Goal: Task Accomplishment & Management: Complete application form

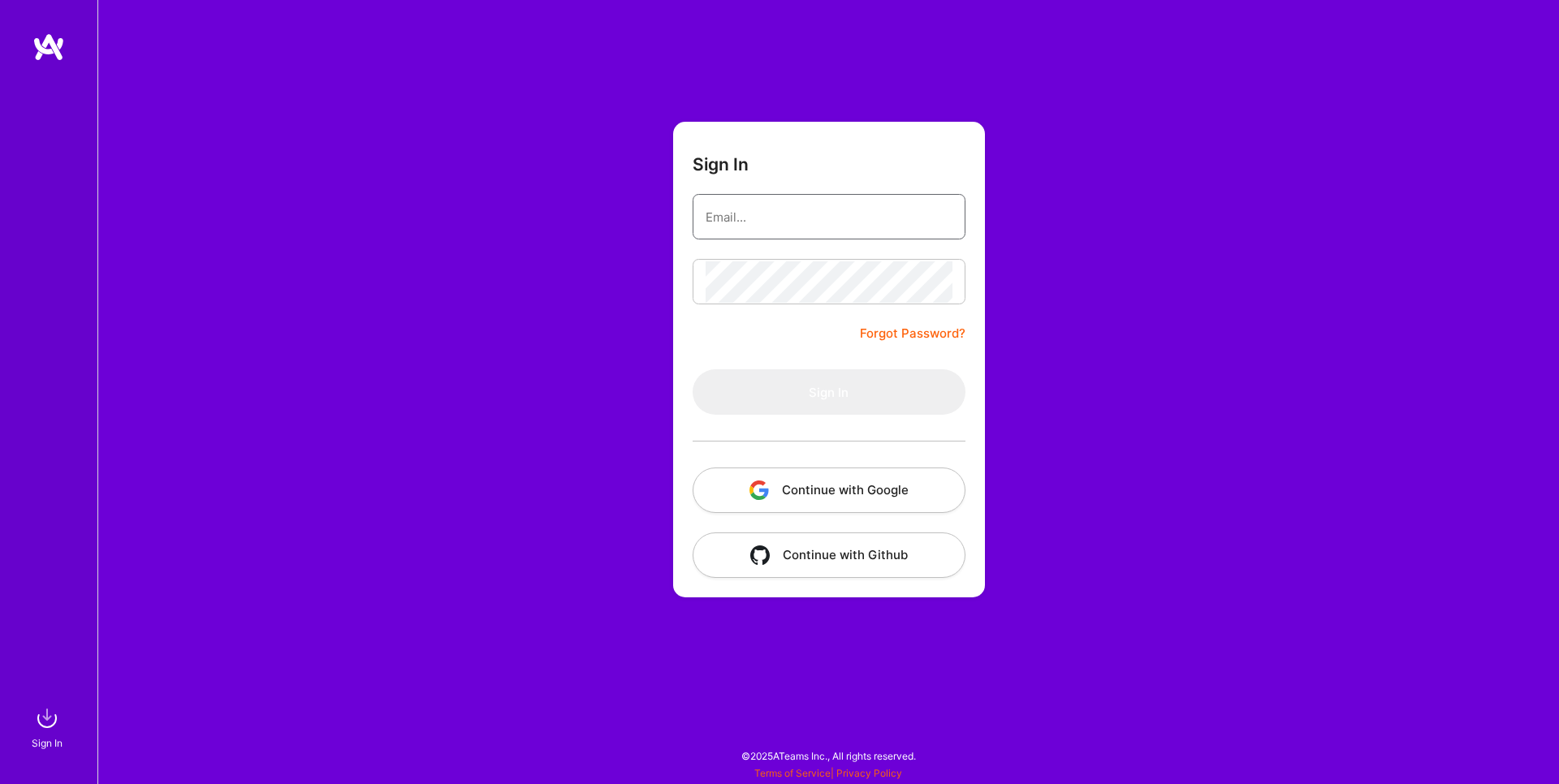
click at [793, 229] on input "email" at bounding box center [829, 217] width 247 height 42
paste input "[EMAIL_ADDRESS][PERSON_NAME][DOMAIN_NAME]"
type input "[EMAIL_ADDRESS][PERSON_NAME][DOMAIN_NAME]"
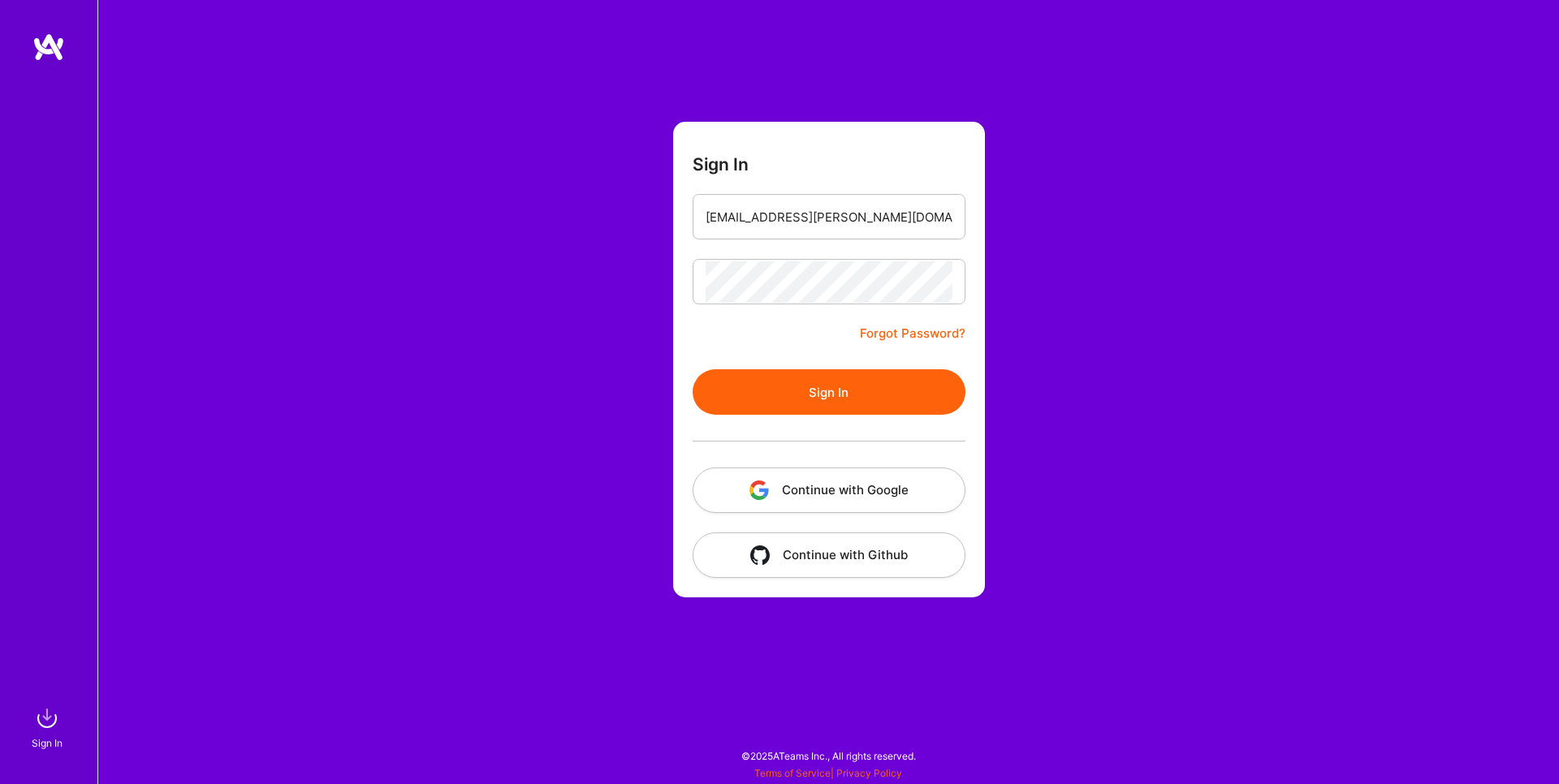
click at [891, 402] on button "Sign In" at bounding box center [829, 392] width 273 height 45
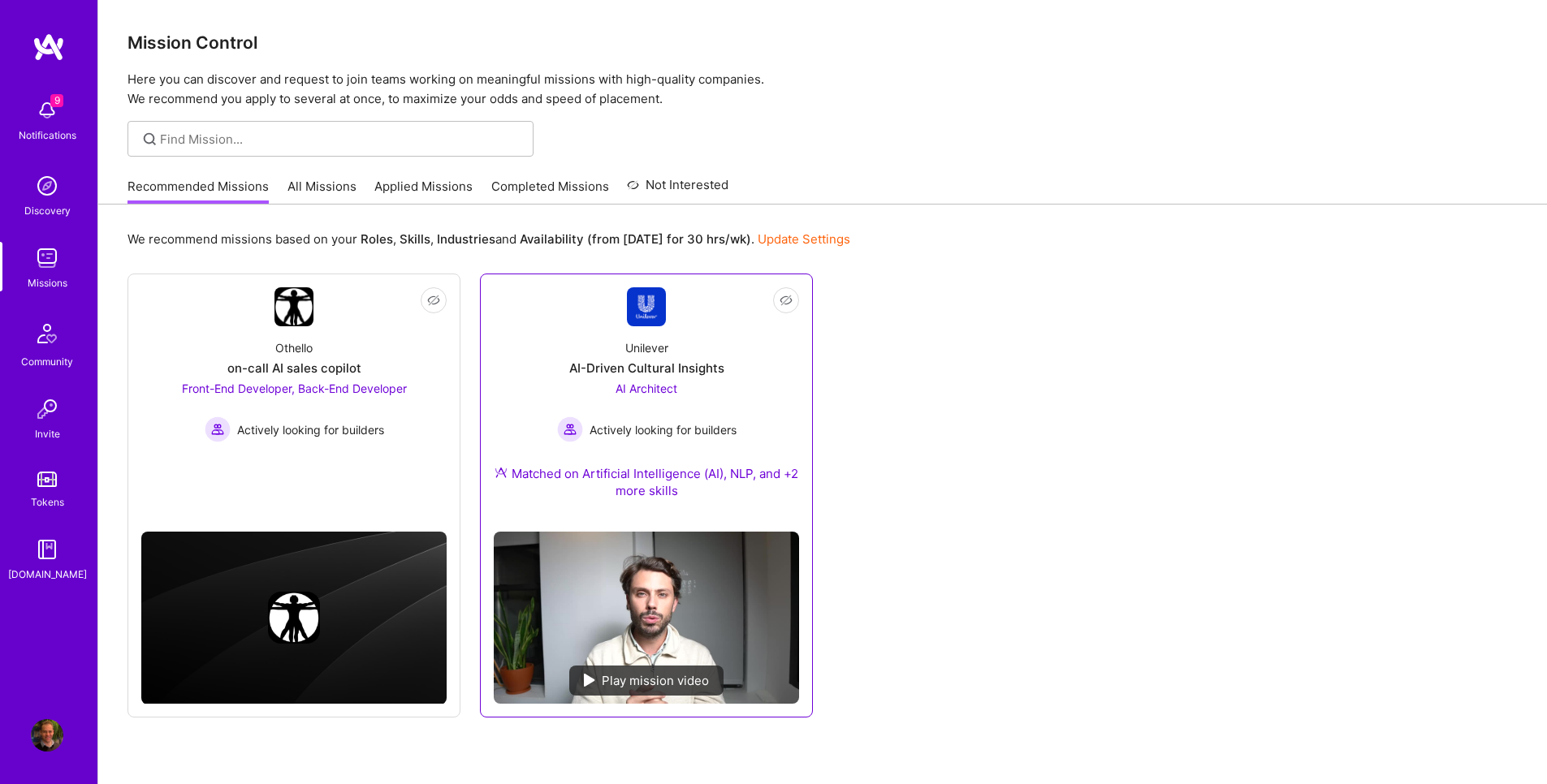
click at [658, 321] on img at bounding box center [646, 306] width 39 height 39
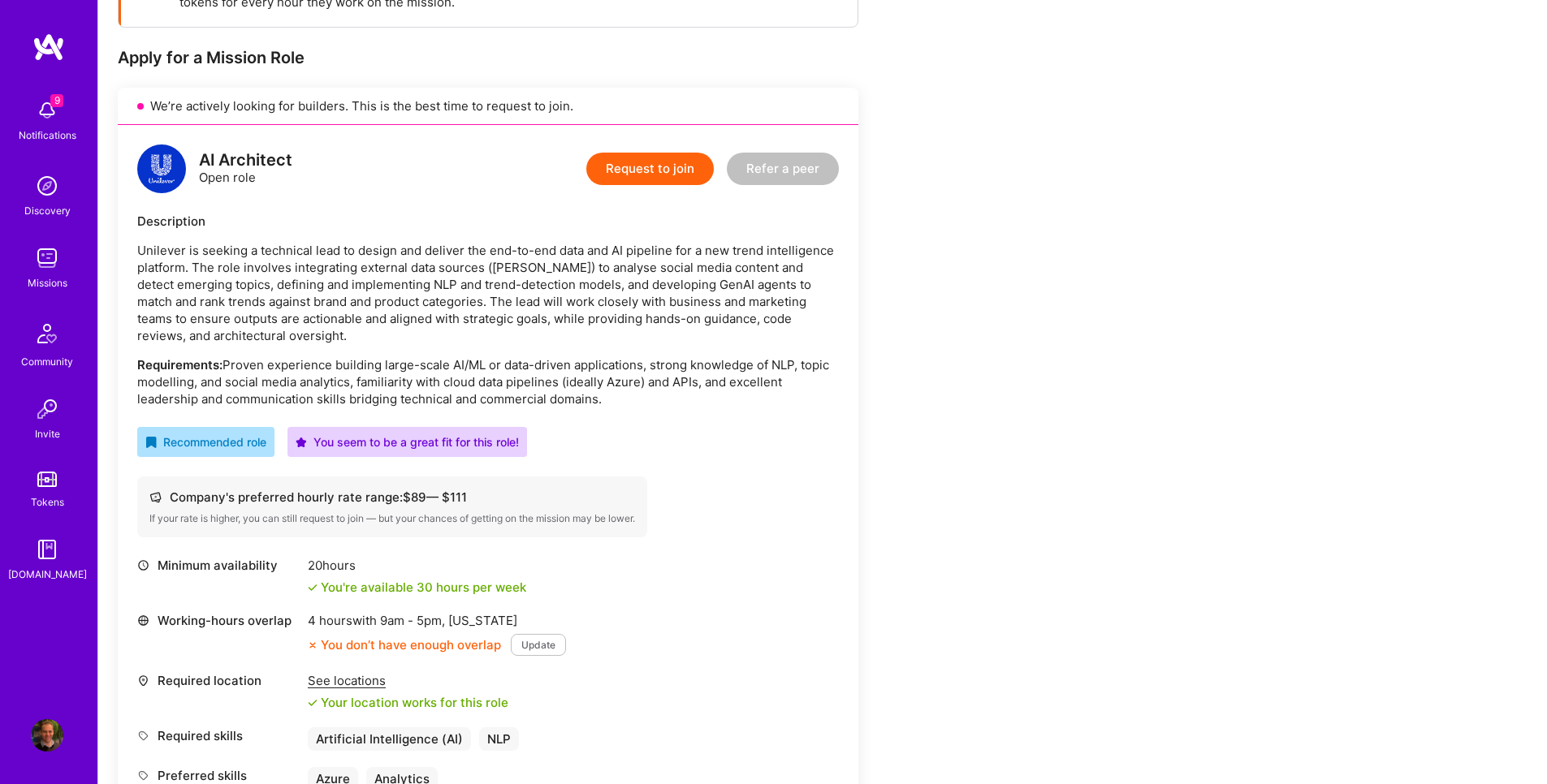
scroll to position [97, 0]
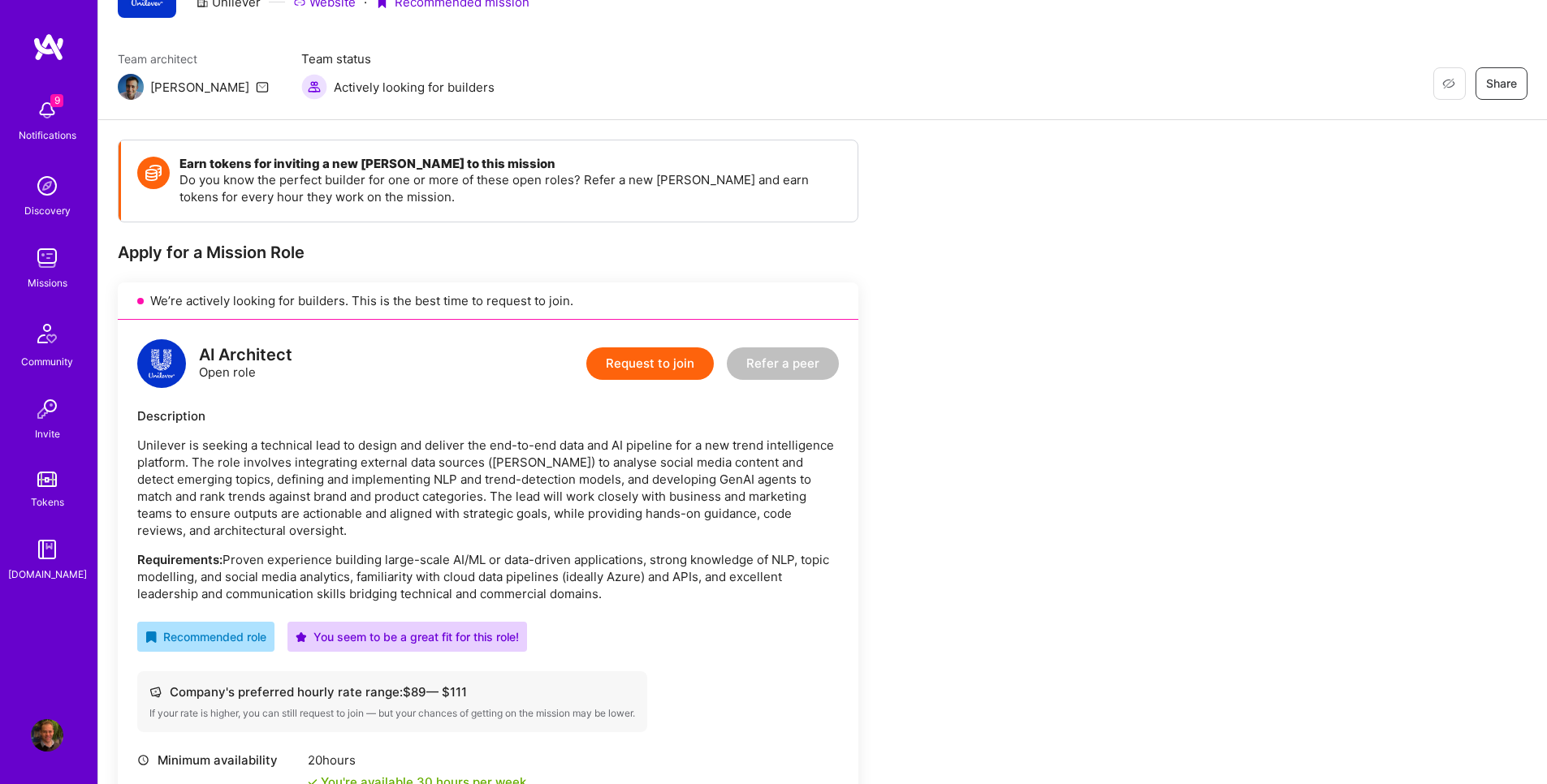
drag, startPoint x: 208, startPoint y: 454, endPoint x: 690, endPoint y: 591, distance: 501.1
click at [690, 591] on div "Unilever is seeking a technical lead to design and deliver the end-to-end data …" at bounding box center [488, 519] width 702 height 166
click at [690, 591] on p "Requirements: Proven experience building large-scale AI/ML or data-driven appli…" at bounding box center [488, 577] width 702 height 51
click at [670, 367] on button "Request to join" at bounding box center [650, 363] width 128 height 32
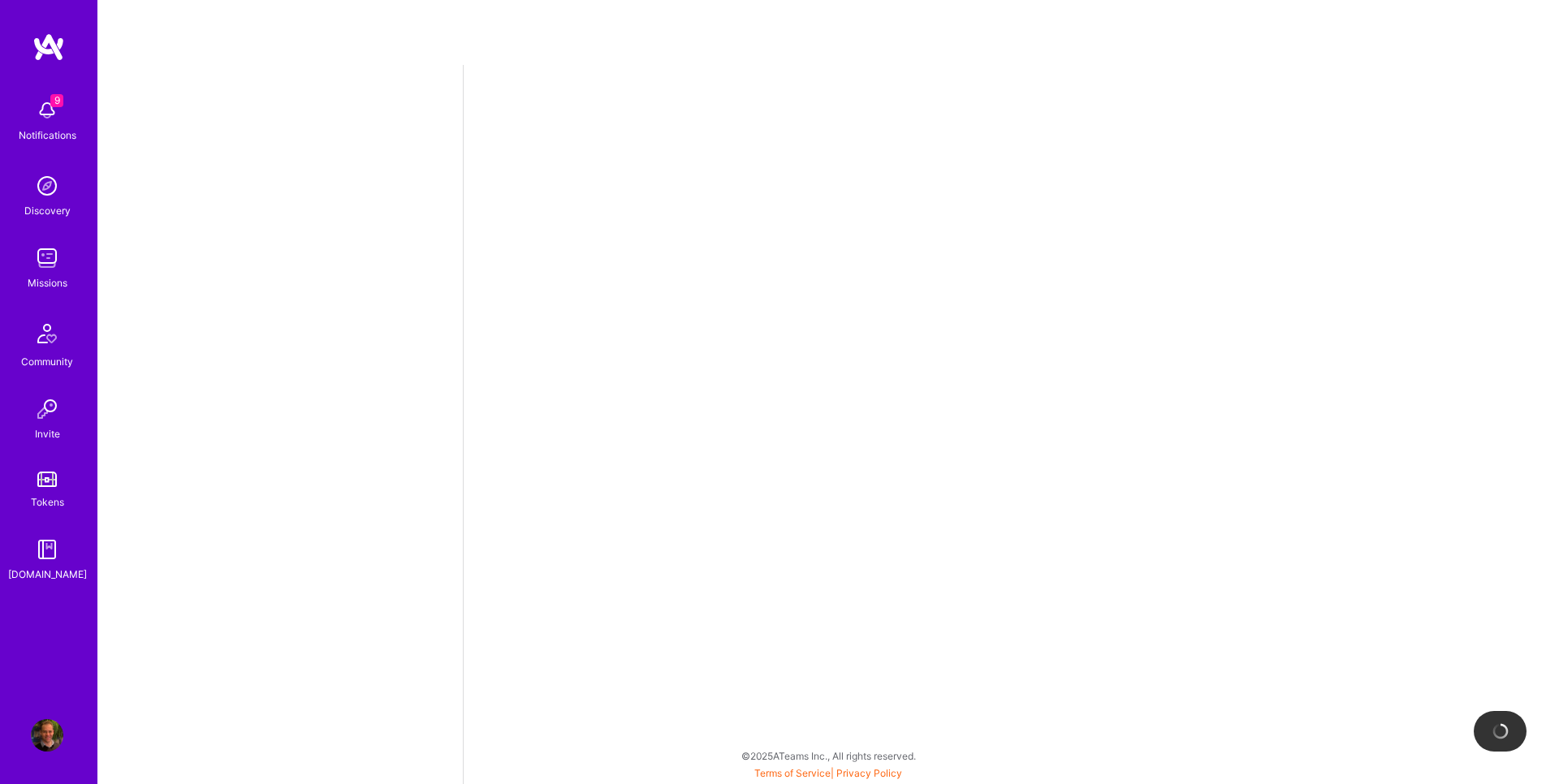
select select "AU"
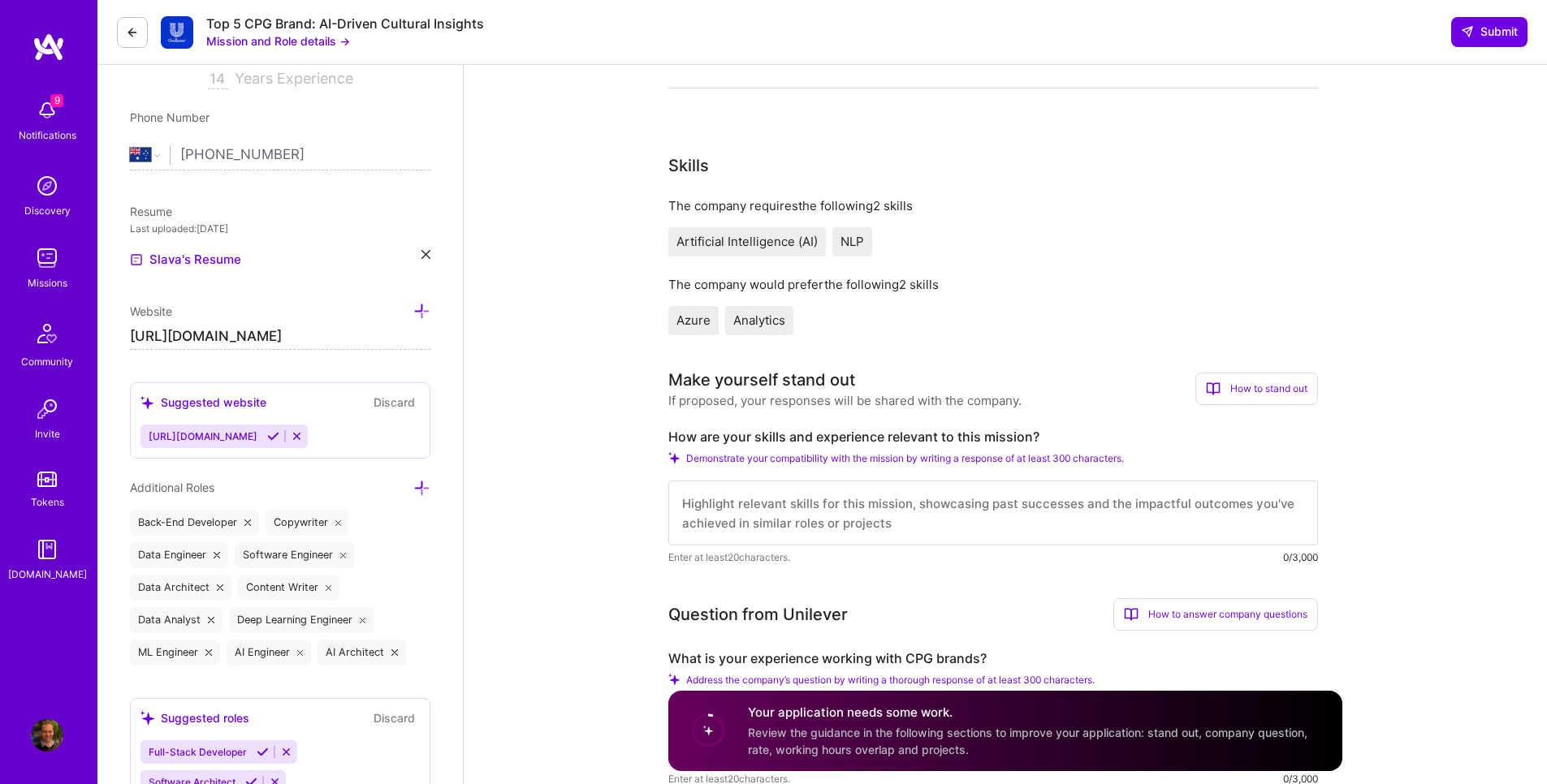
scroll to position [390, 0]
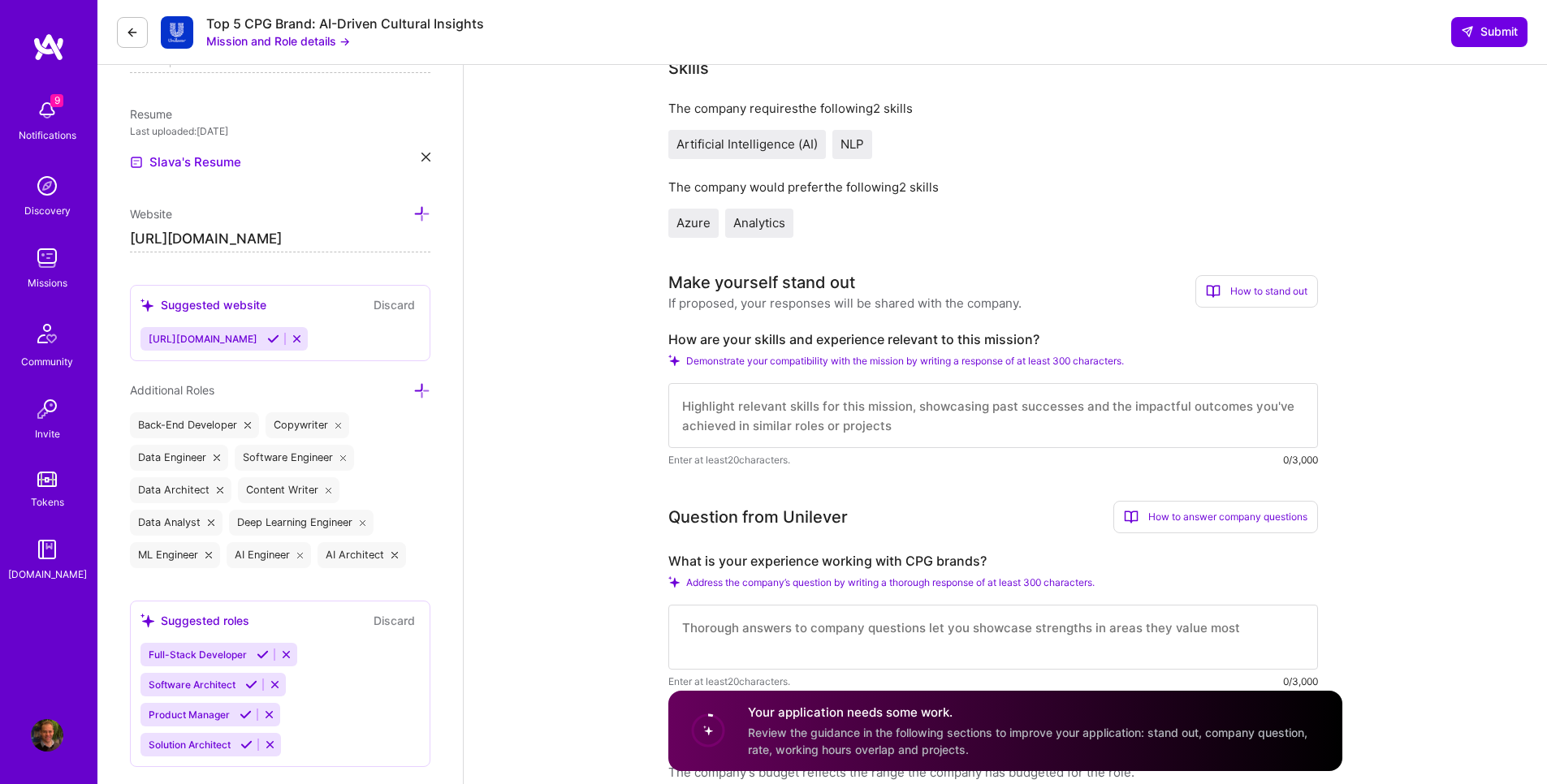
click at [783, 426] on textarea at bounding box center [993, 416] width 650 height 65
click at [802, 641] on textarea at bounding box center [993, 637] width 650 height 65
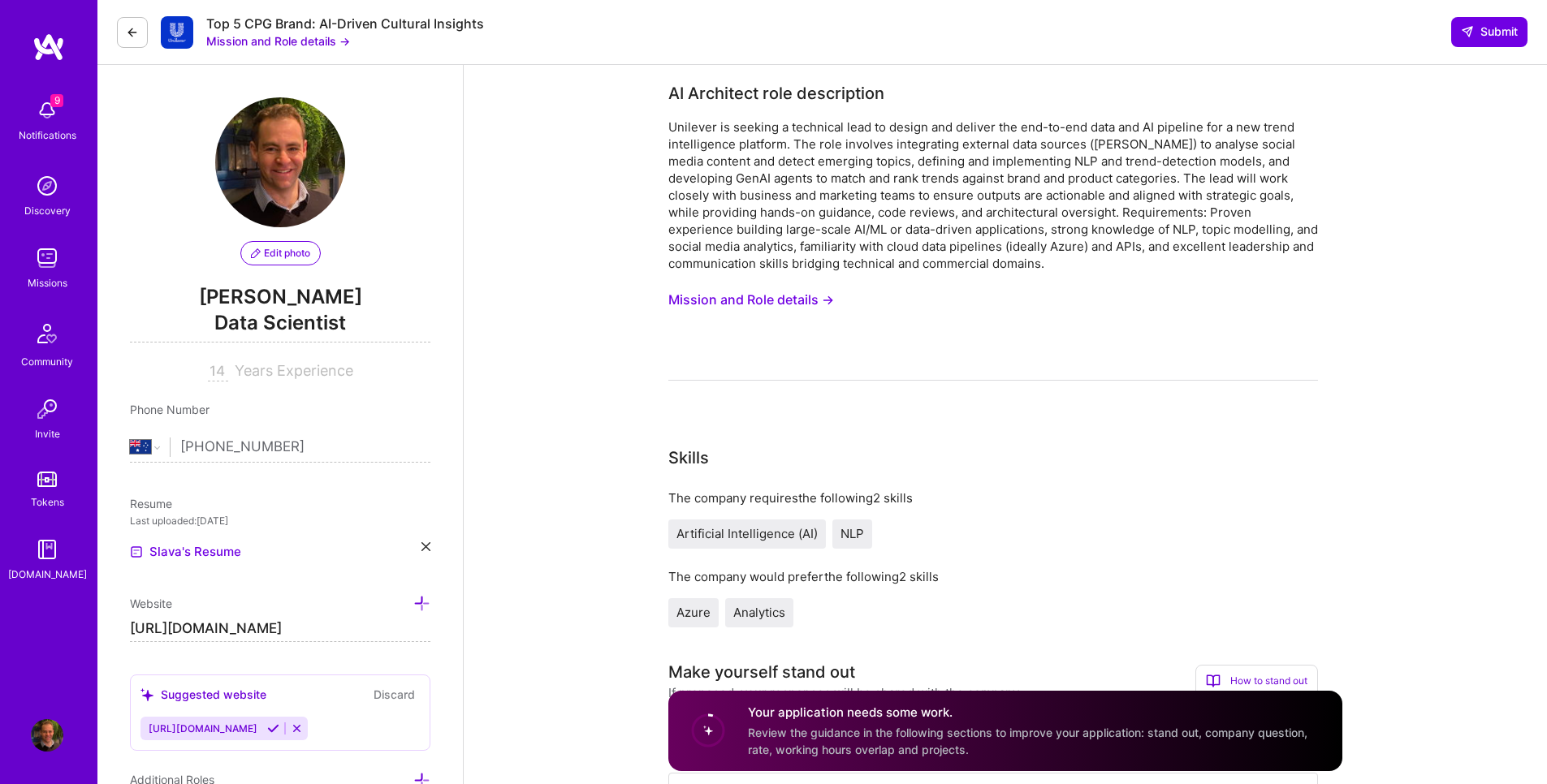
scroll to position [584, 0]
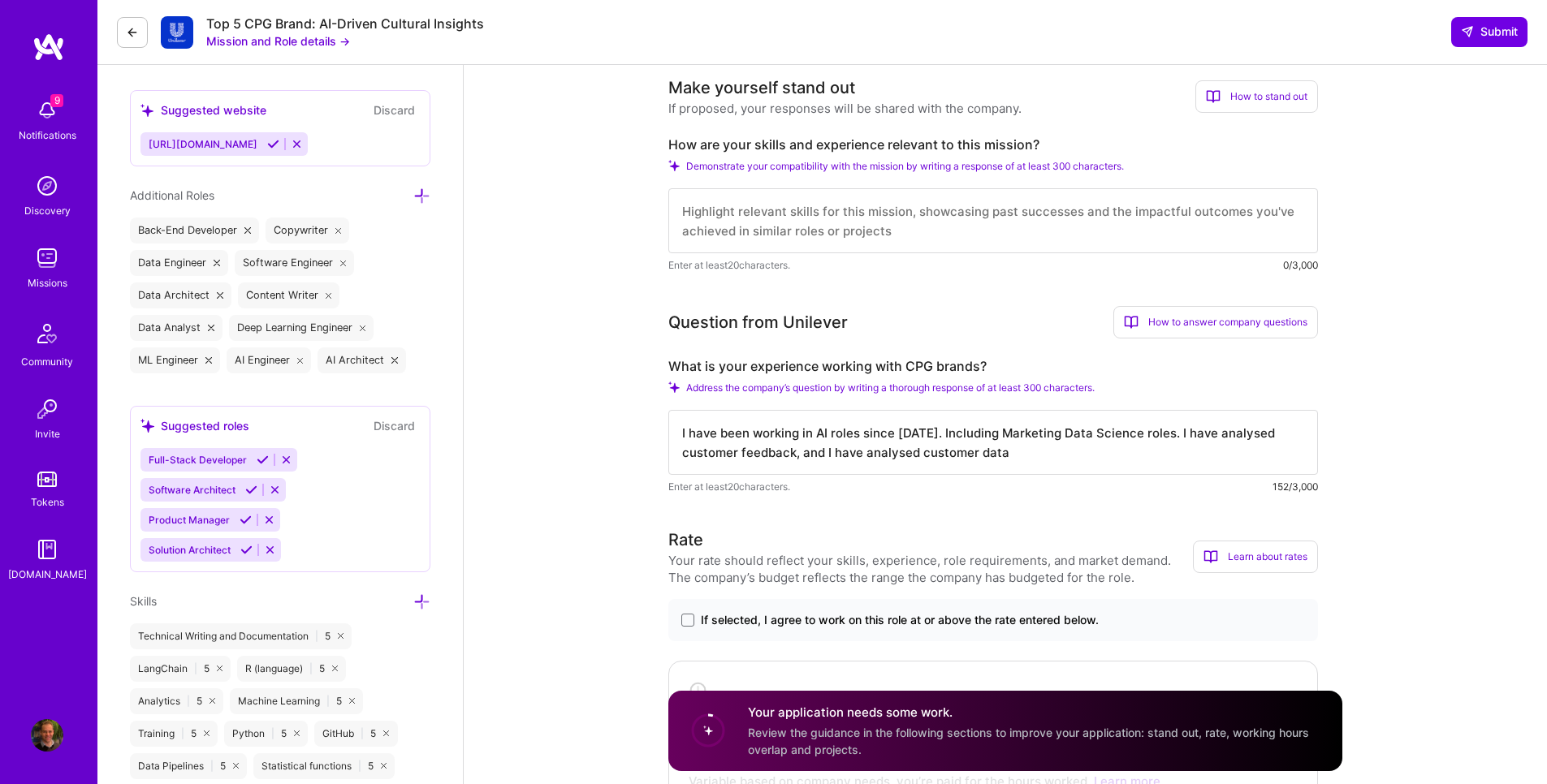
type textarea "I have been working in AI roles since [DATE]. Including Marketing Data Science …"
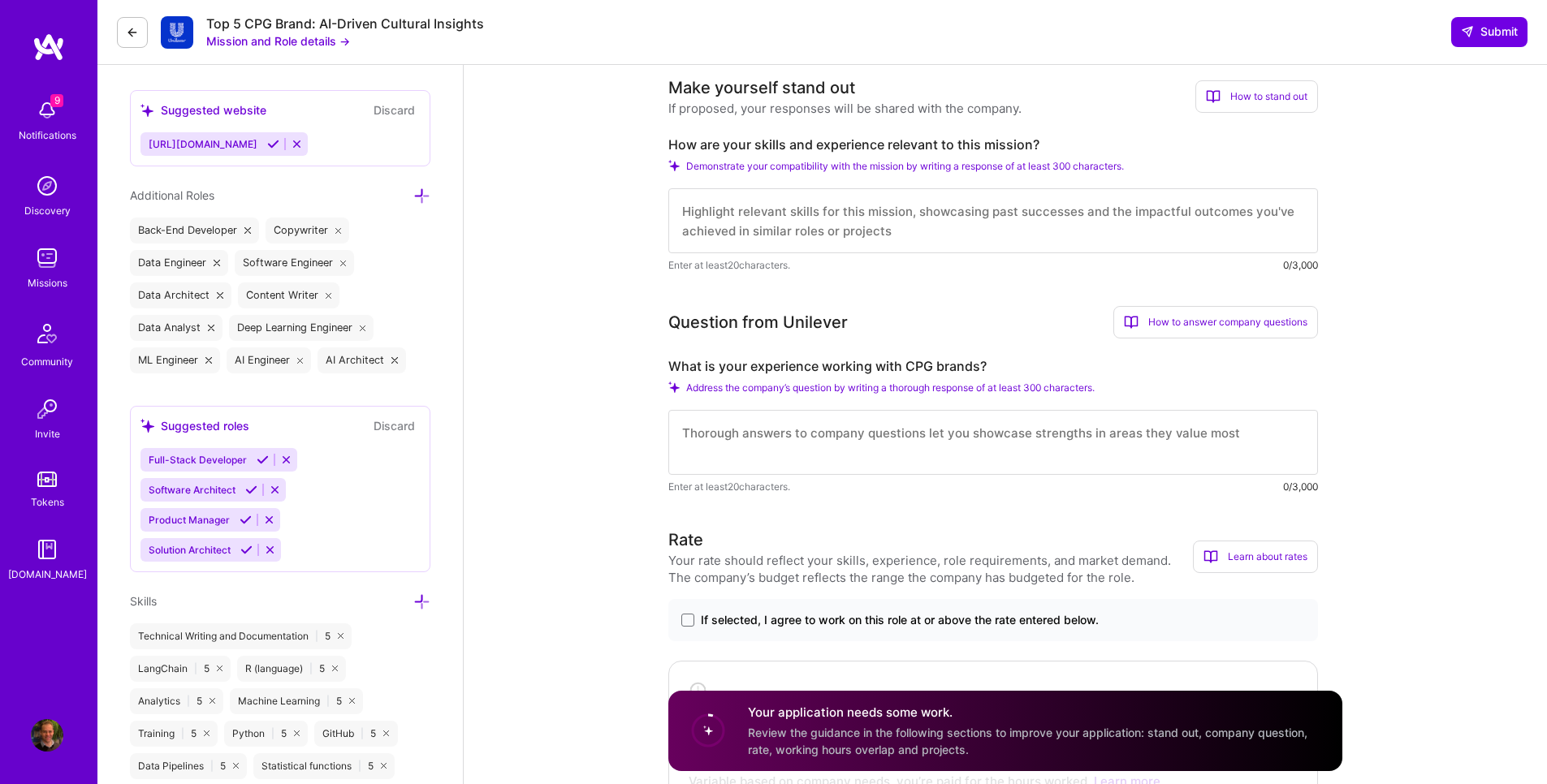
click at [878, 243] on textarea at bounding box center [993, 220] width 650 height 65
paste textarea "I have been working in AI roles since [DATE]. Including Marketing Data Science …"
type textarea "I have been working in AI roles since [DATE]. Including Marketing Data Science …"
click at [856, 458] on textarea at bounding box center [993, 442] width 650 height 65
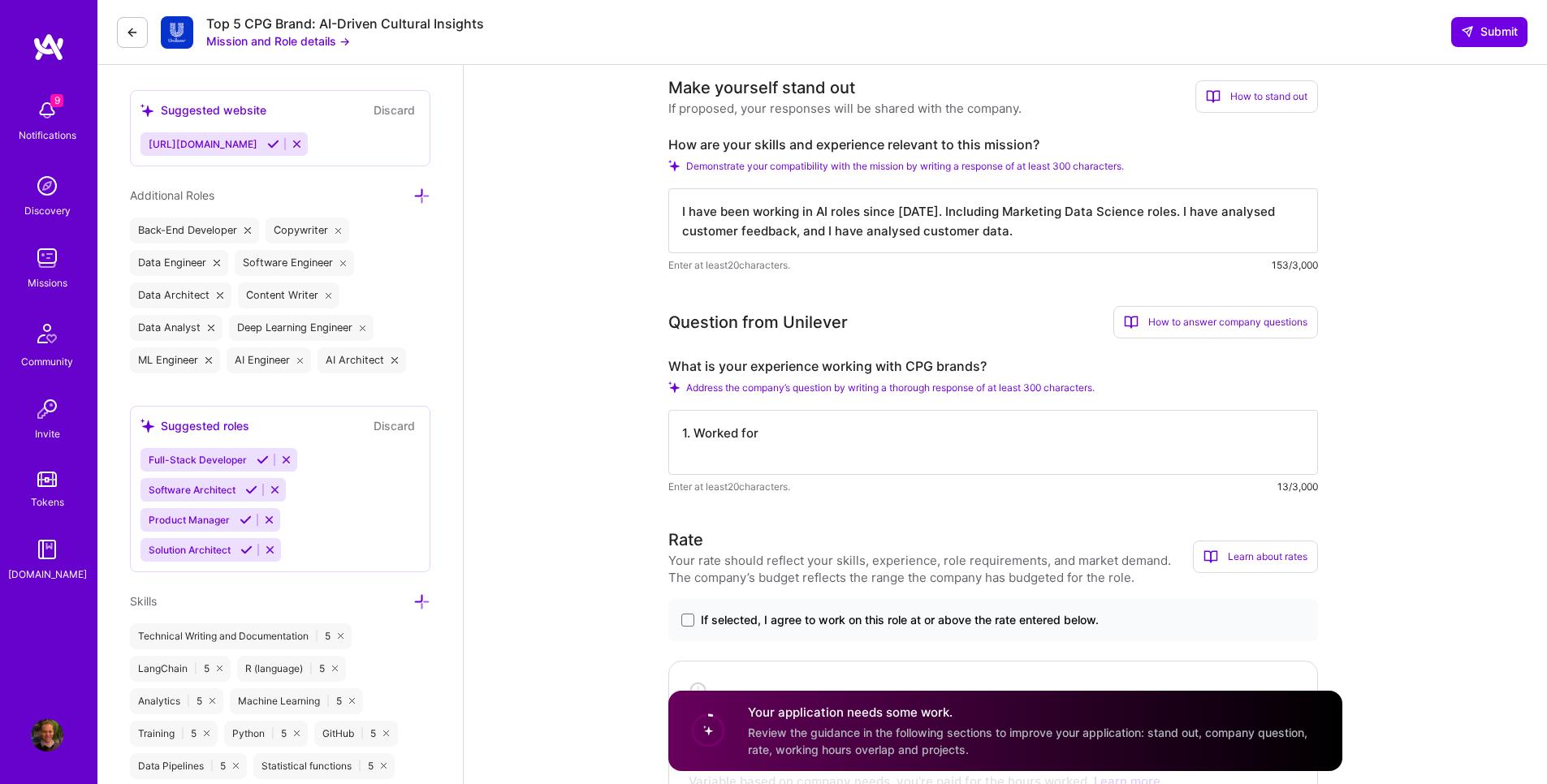
click at [917, 360] on label "What is your experience working with CPG brands?" at bounding box center [993, 367] width 650 height 17
click at [914, 370] on label "What is your experience working with CPG brands?" at bounding box center [993, 367] width 650 height 17
click at [859, 446] on textarea "1. Worked for" at bounding box center [993, 442] width 650 height 65
click at [857, 444] on textarea "1. Worked for" at bounding box center [993, 442] width 650 height 65
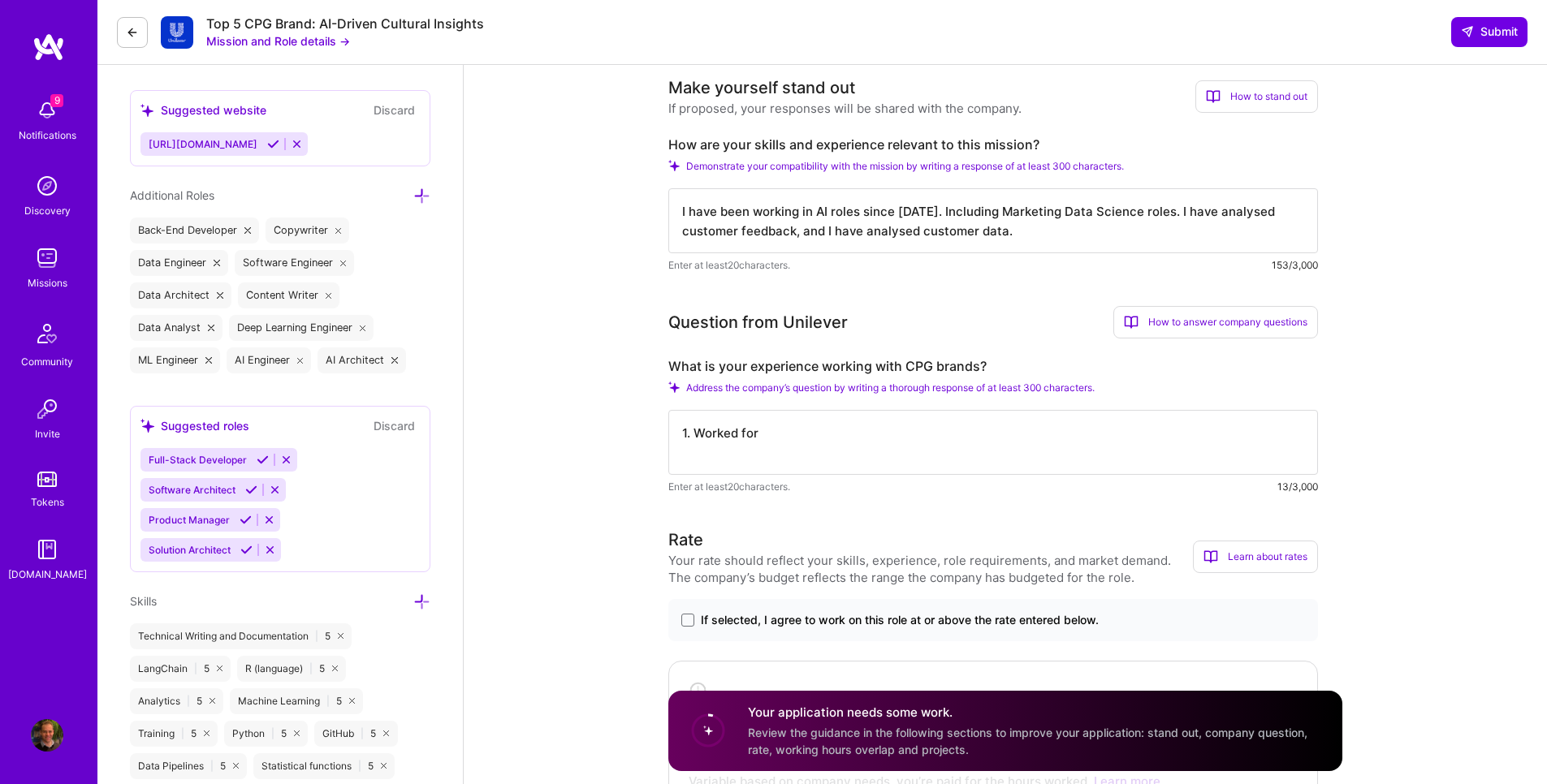
click at [857, 444] on textarea "1. Worked for" at bounding box center [993, 442] width 650 height 65
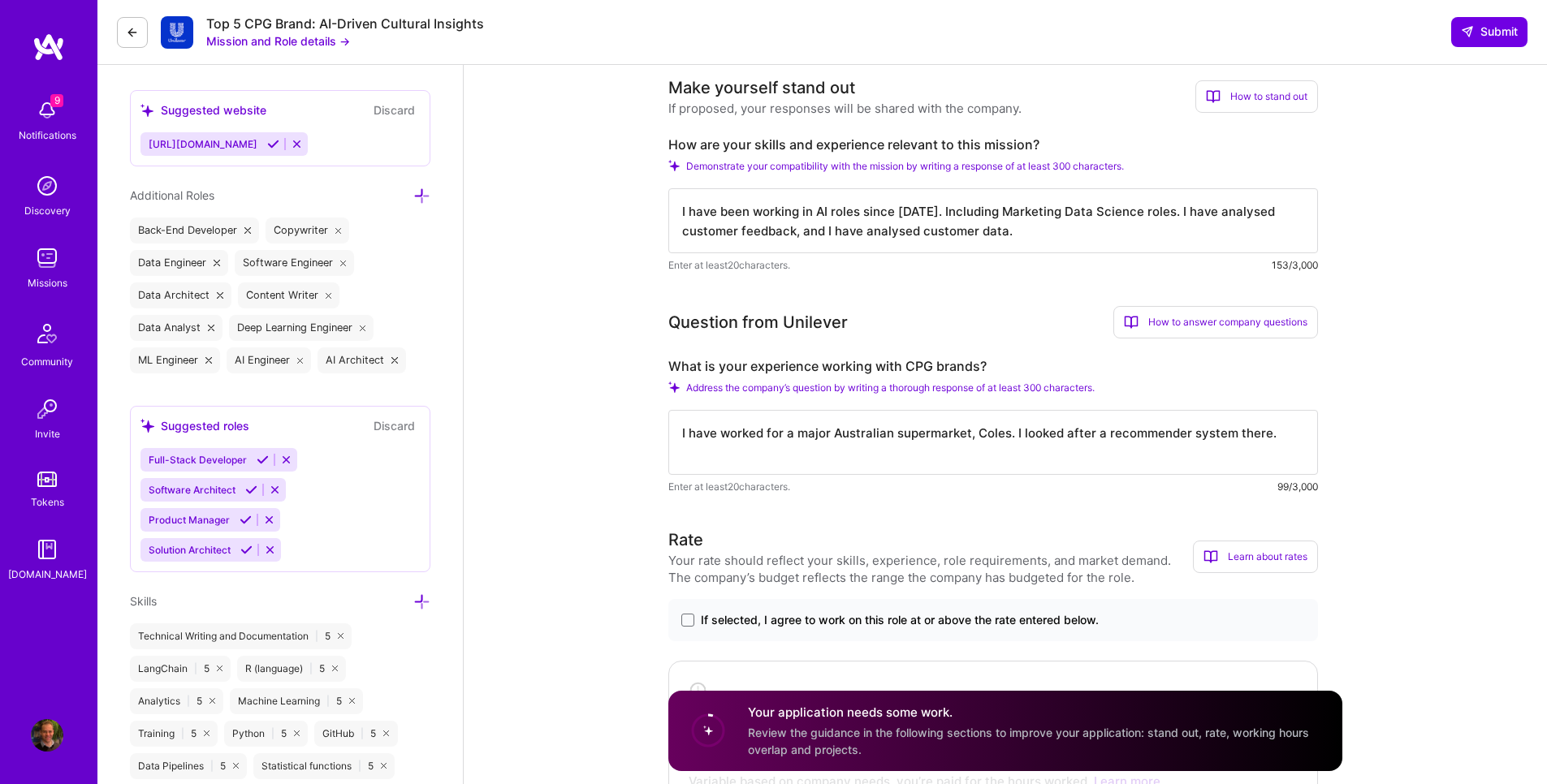
scroll to position [974, 0]
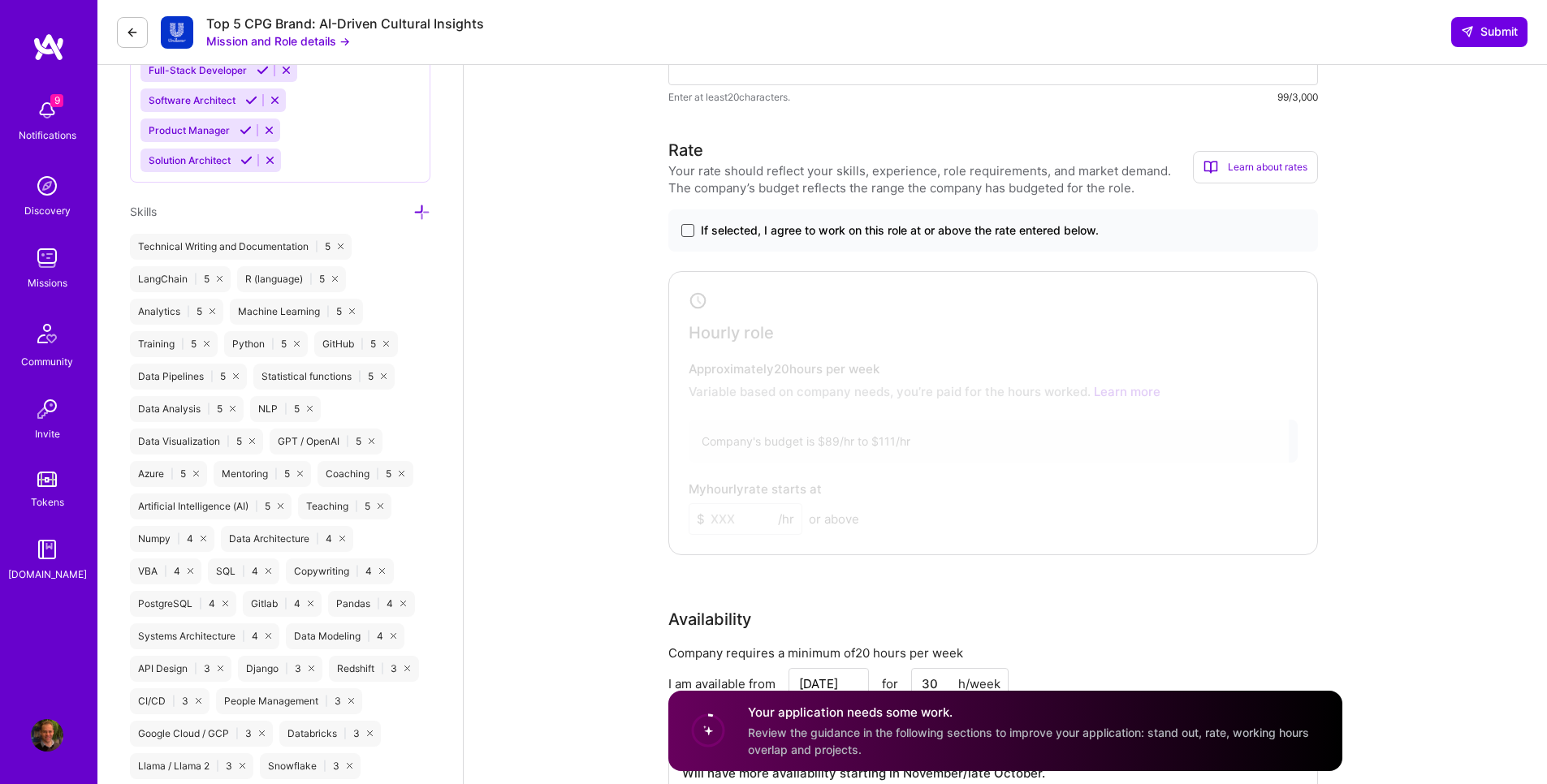
type textarea "I have worked for a major Australian supermarket, Coles. I looked after a recom…"
click at [685, 227] on span at bounding box center [688, 230] width 13 height 13
click at [0, 0] on input "If selected, I agree to work on this role at or above the rate entered below." at bounding box center [0, 0] width 0 height 0
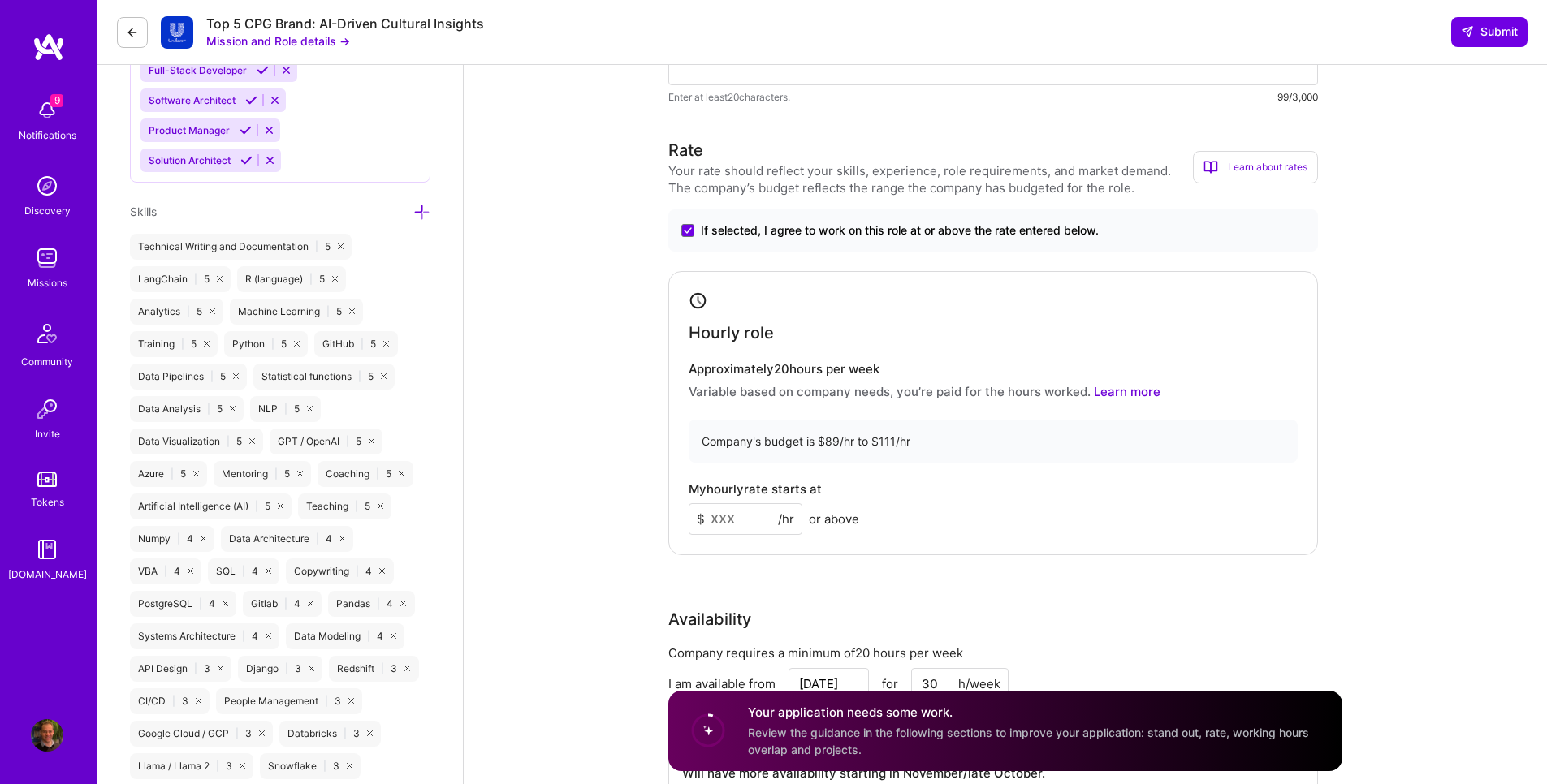
click at [753, 506] on input at bounding box center [745, 519] width 114 height 31
type input "111"
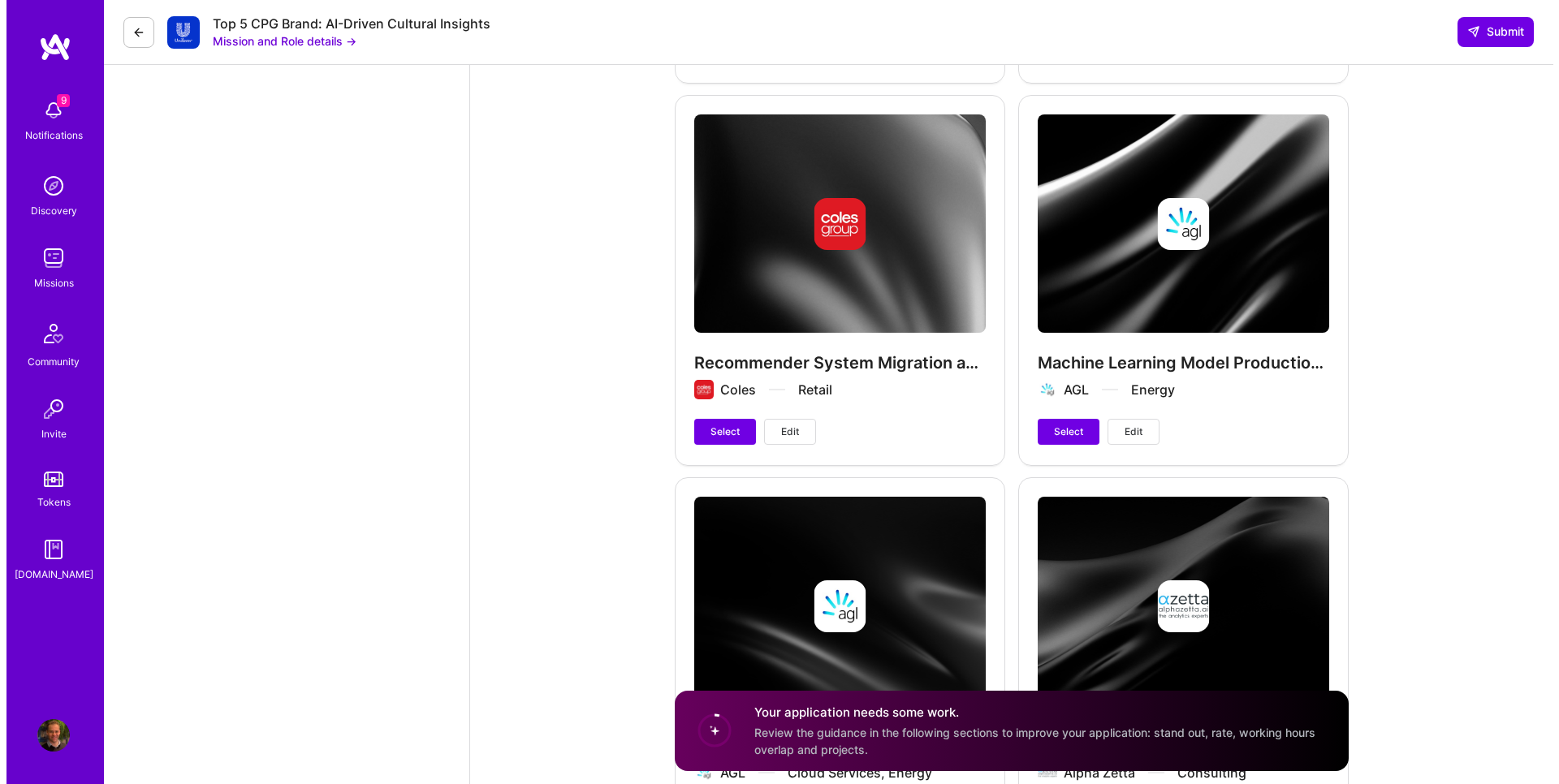
scroll to position [6429, 0]
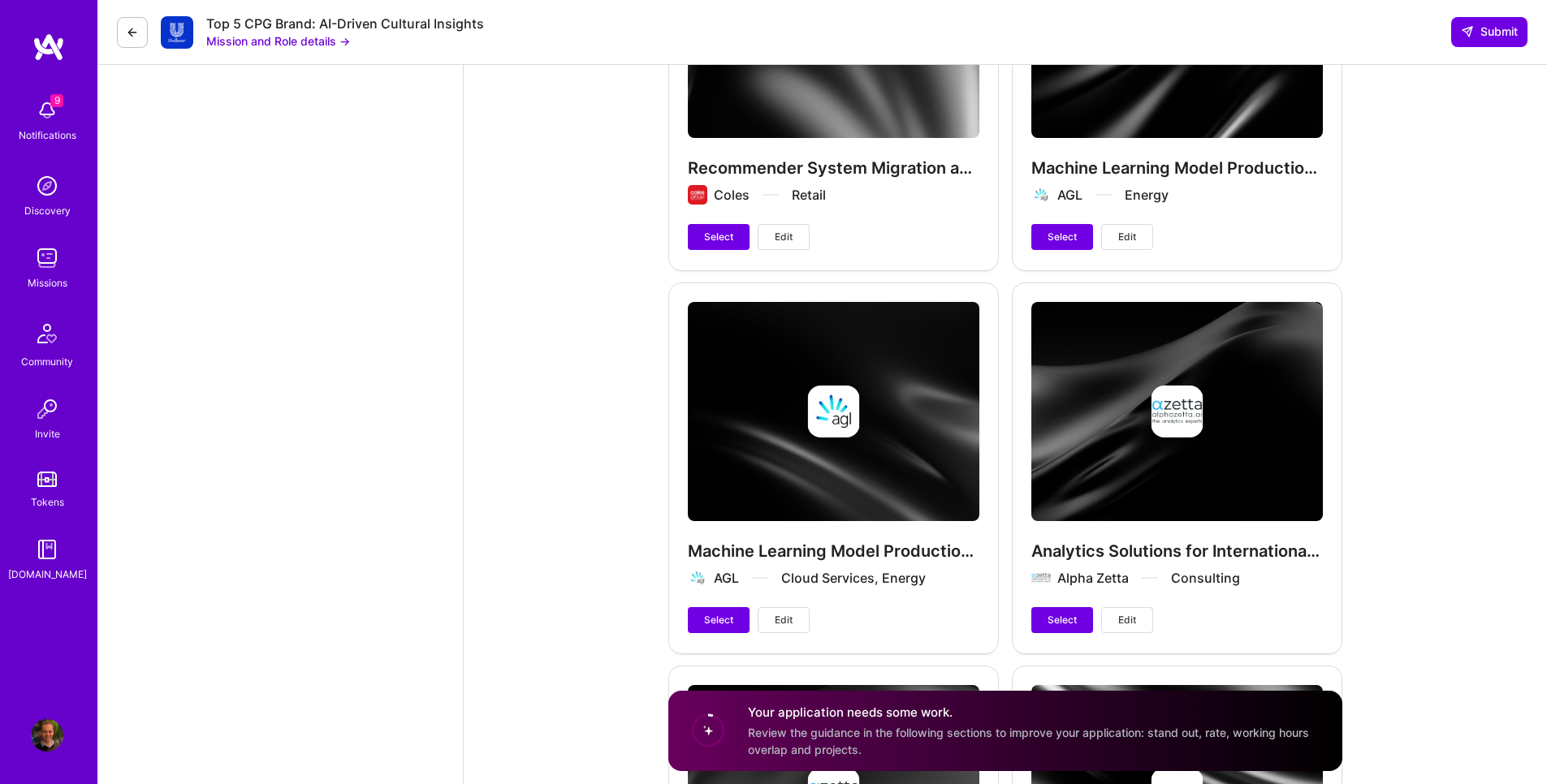
click at [761, 224] on button "Edit" at bounding box center [783, 237] width 52 height 26
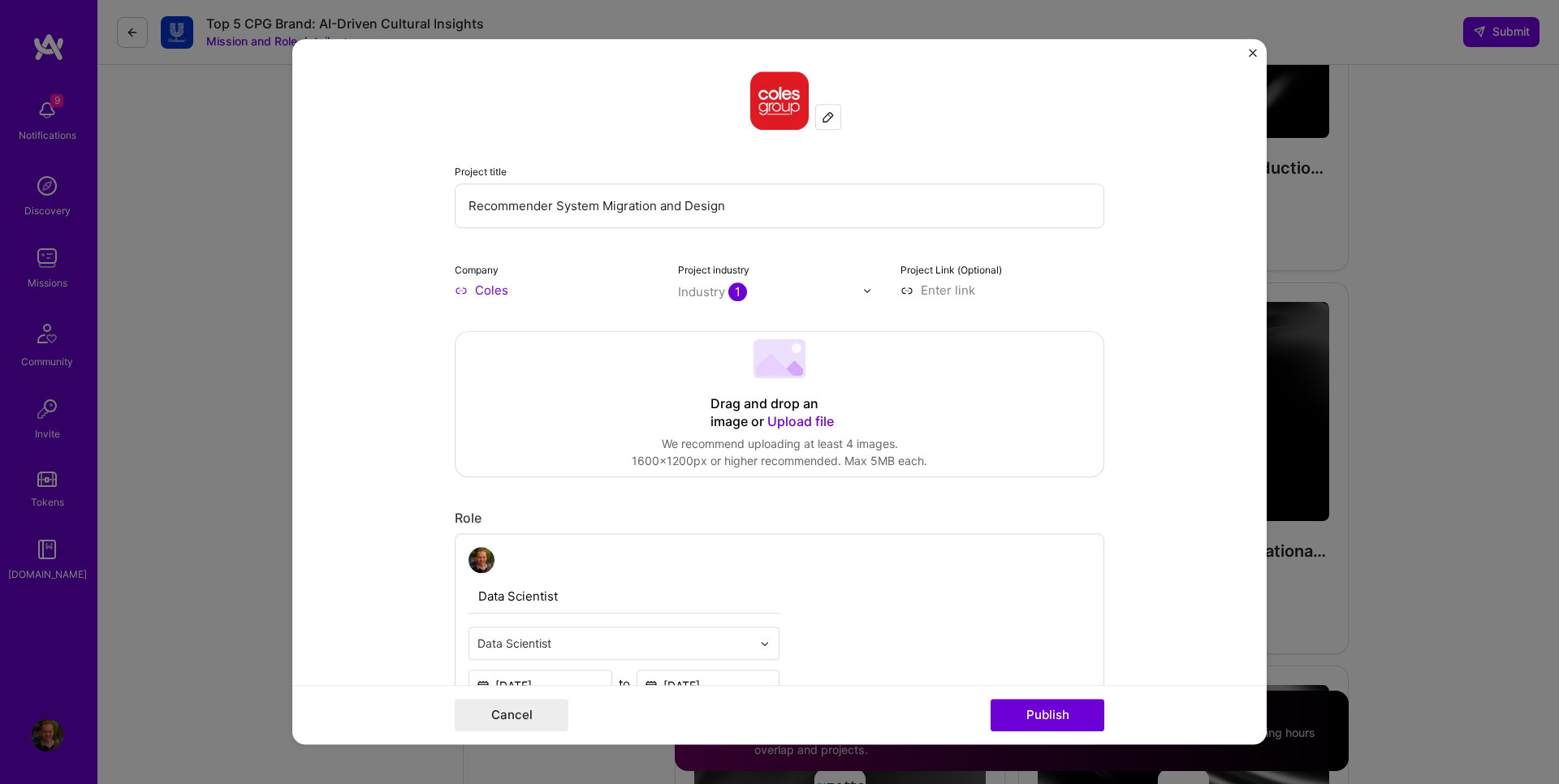
click at [592, 211] on input "Recommender System Migration and Design" at bounding box center [780, 205] width 650 height 44
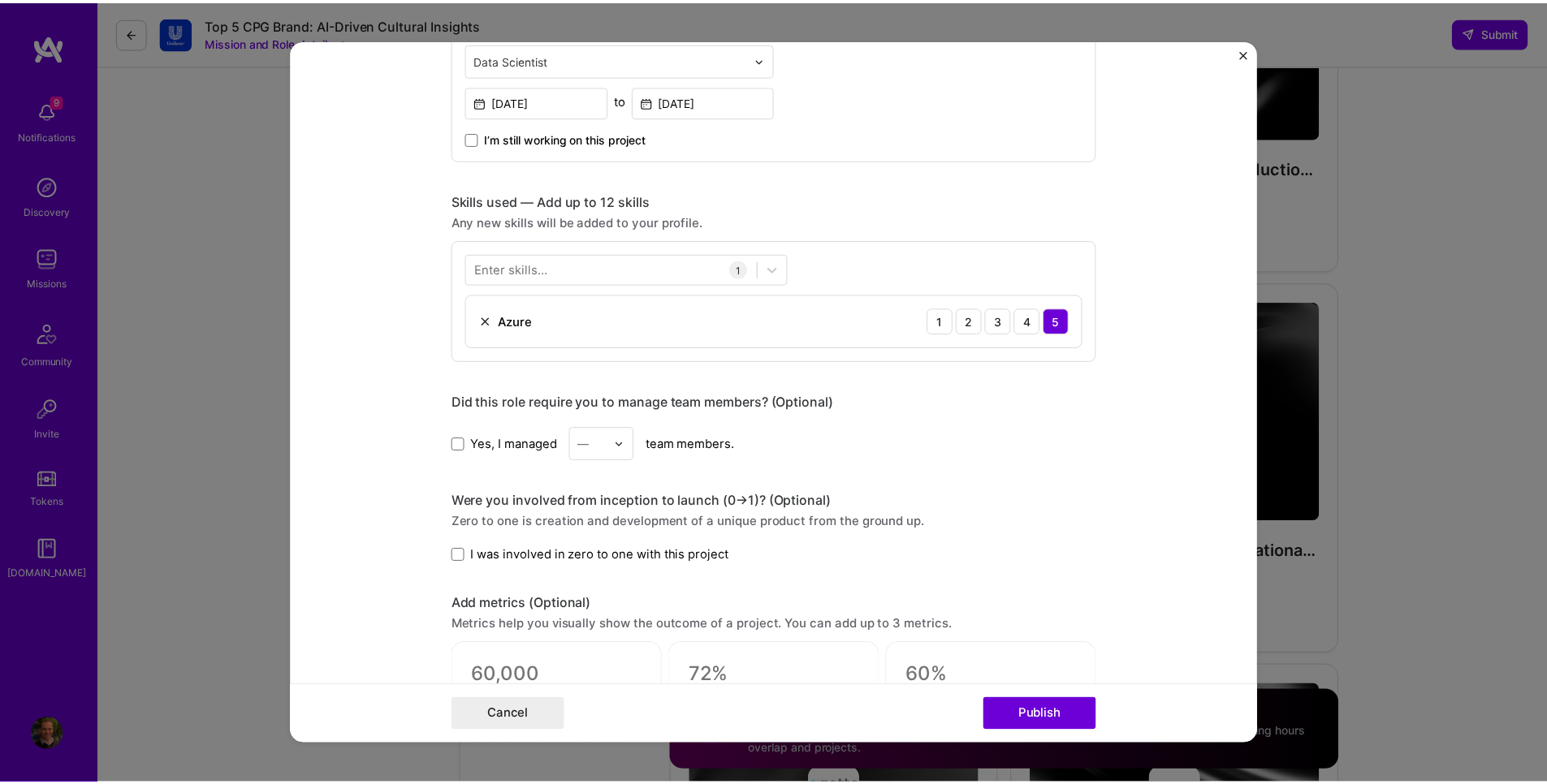
scroll to position [1072, 0]
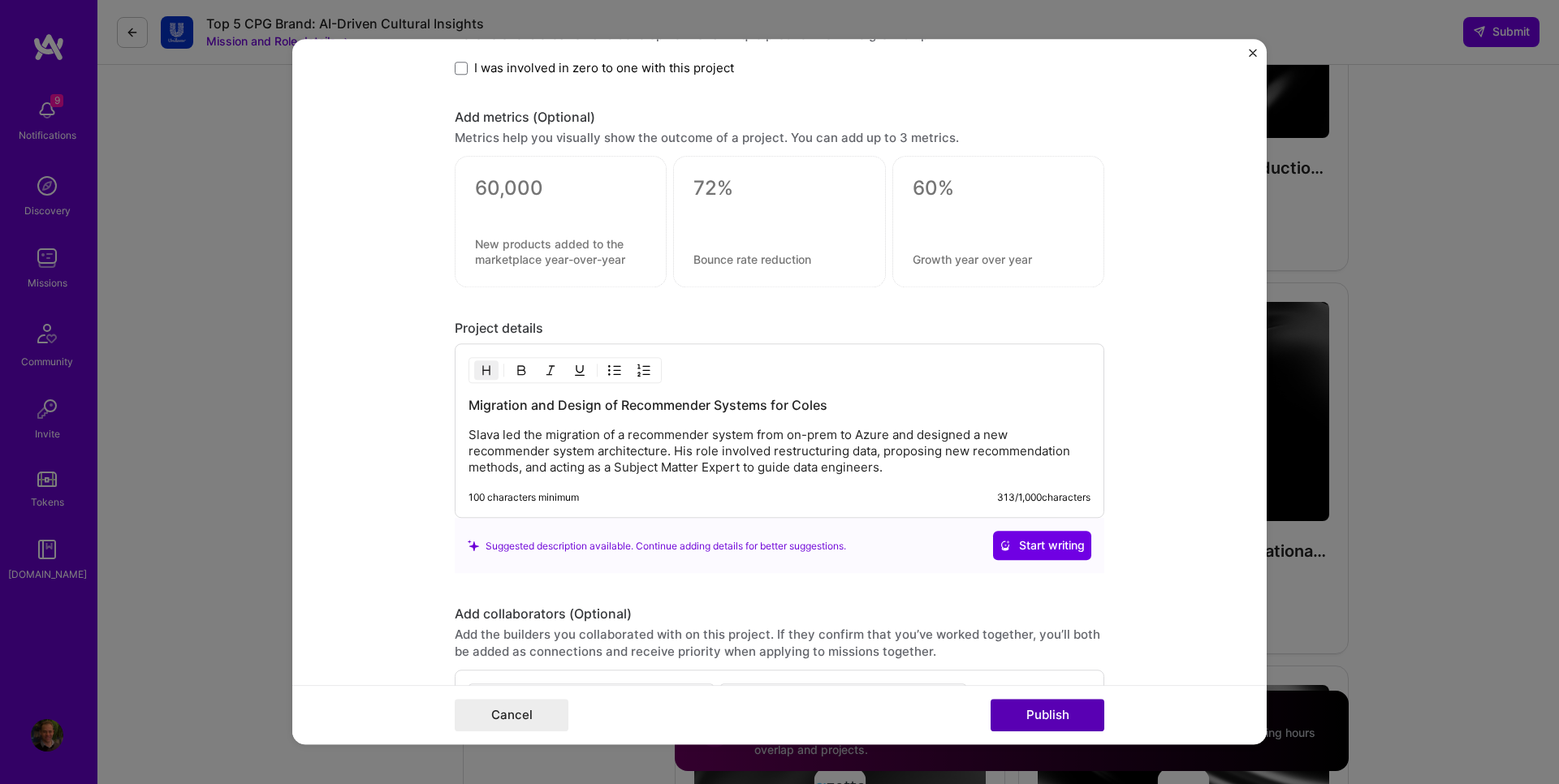
type input "Recommender System Improvement, Migration, and Design"
click at [1046, 713] on button "Publish" at bounding box center [1047, 716] width 114 height 32
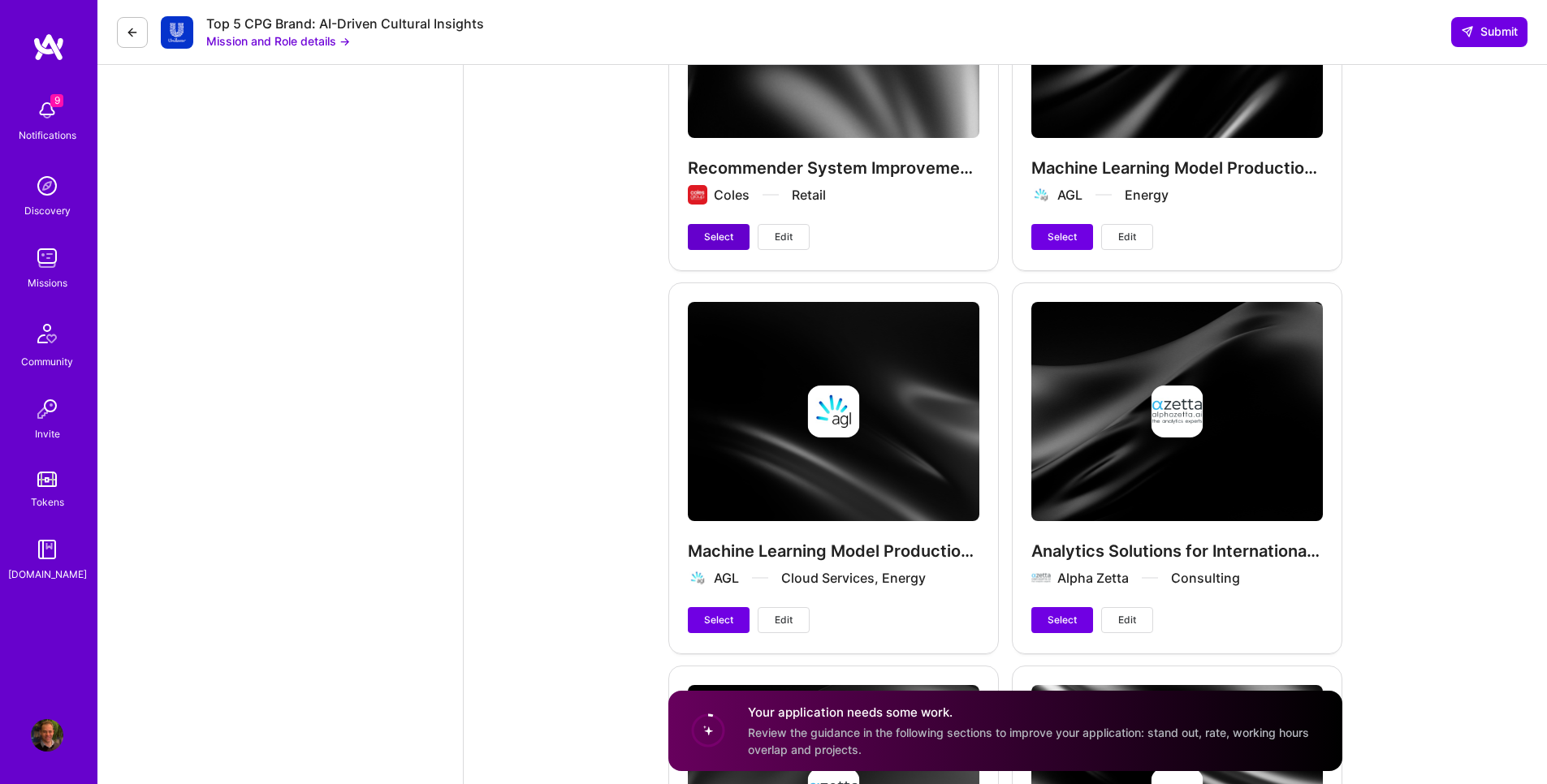
click at [719, 230] on span "Select" at bounding box center [718, 237] width 30 height 15
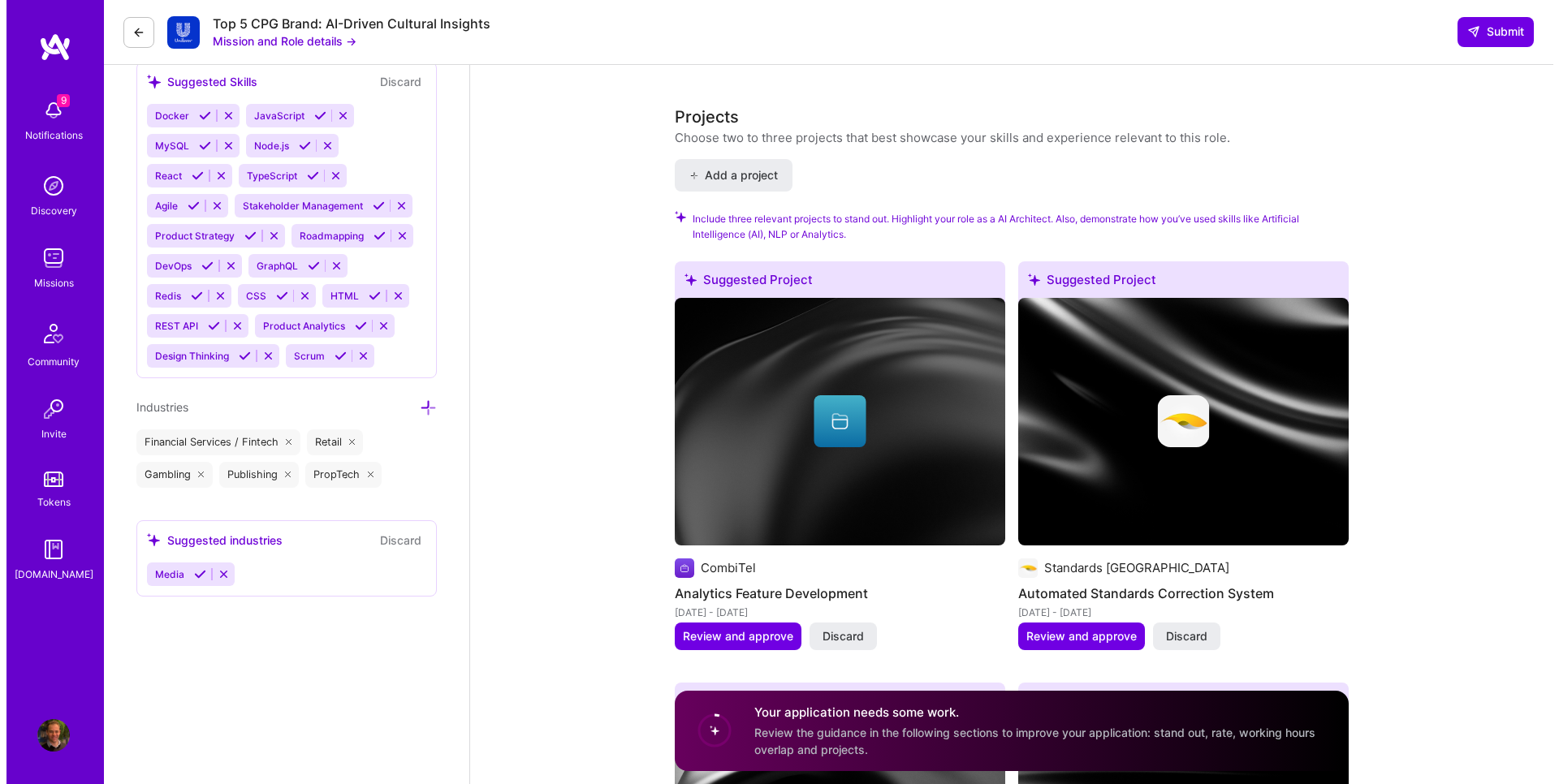
scroll to position [1627, 0]
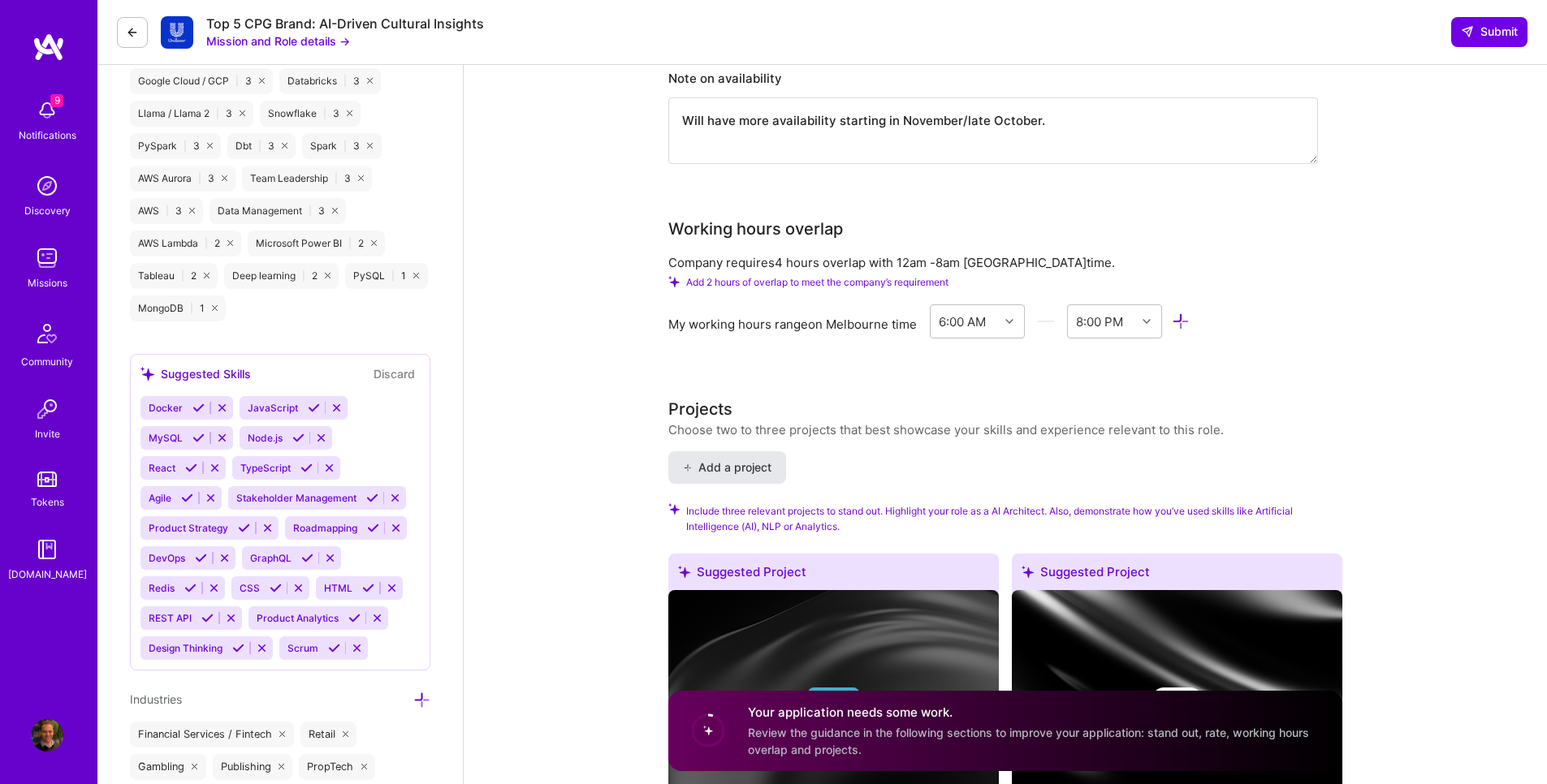
click at [711, 477] on button "Add a project" at bounding box center [727, 467] width 118 height 32
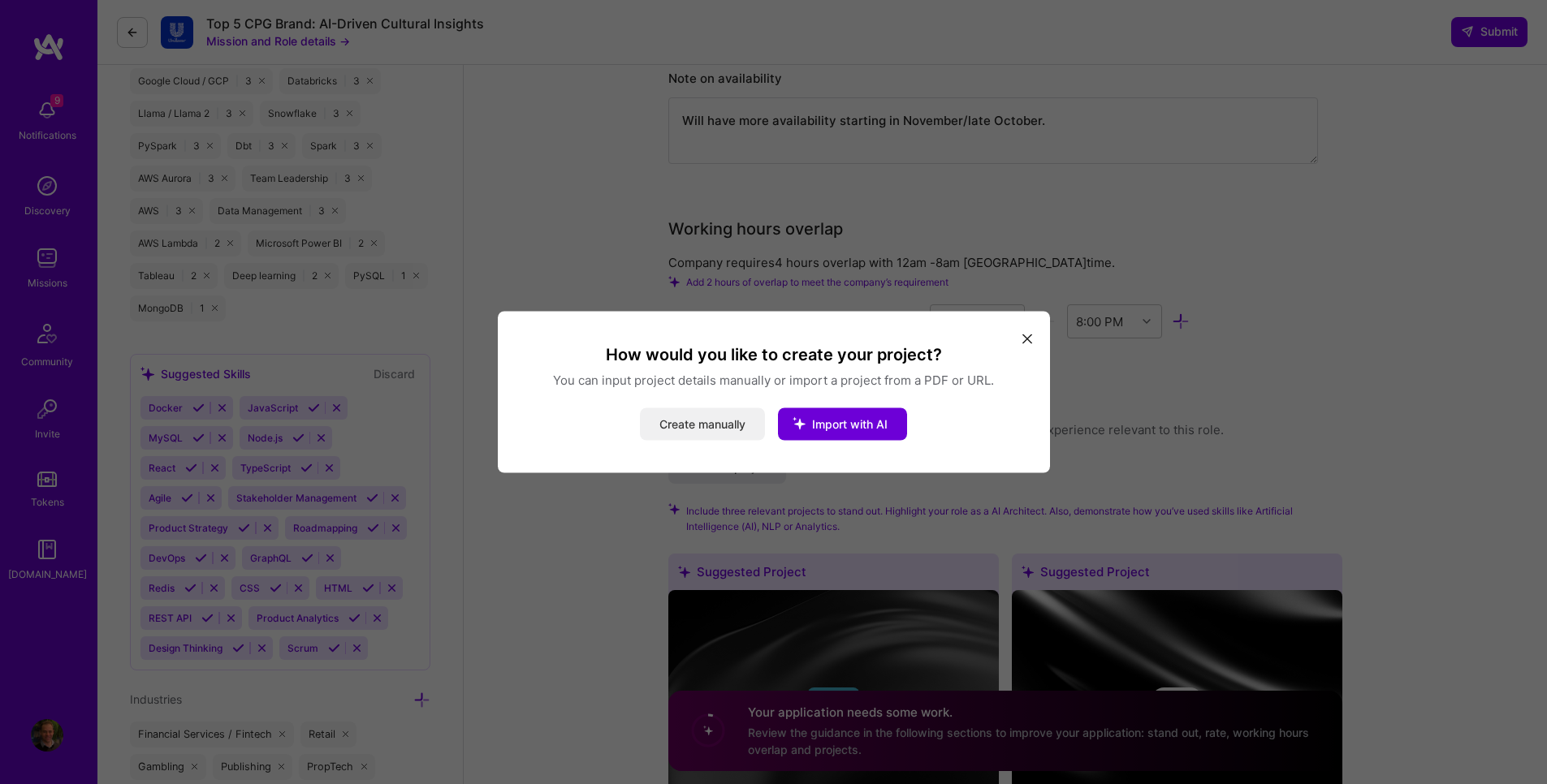
click at [697, 426] on button "Create manually" at bounding box center [702, 424] width 125 height 32
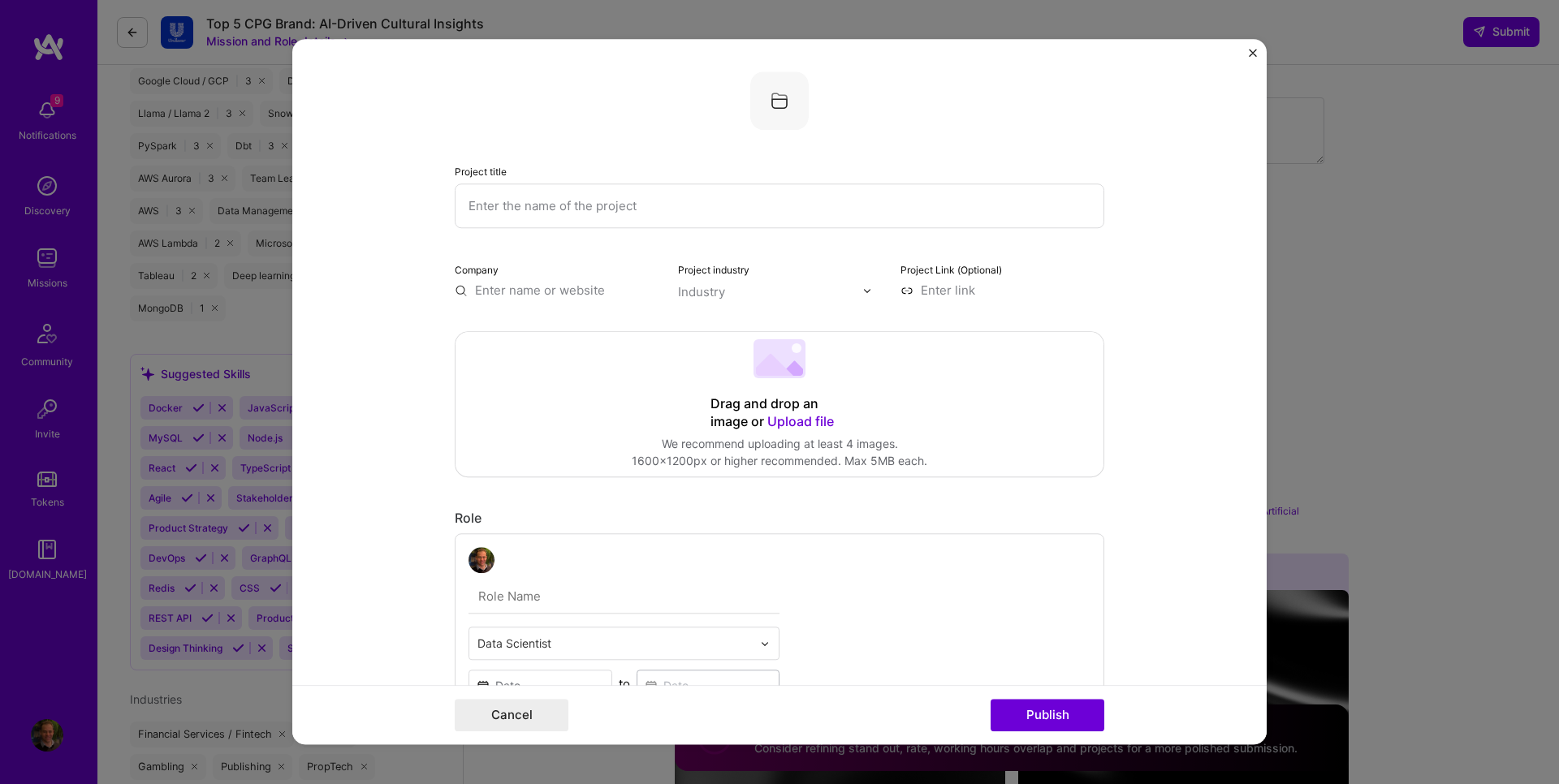
click at [508, 205] on input "text" at bounding box center [780, 205] width 650 height 44
type input "Customer Feedback Clustering"
click at [500, 291] on input "text" at bounding box center [556, 290] width 204 height 17
type input "Sportsbet"
click at [578, 331] on div "Sportsbet [DOMAIN_NAME]" at bounding box center [576, 330] width 243 height 45
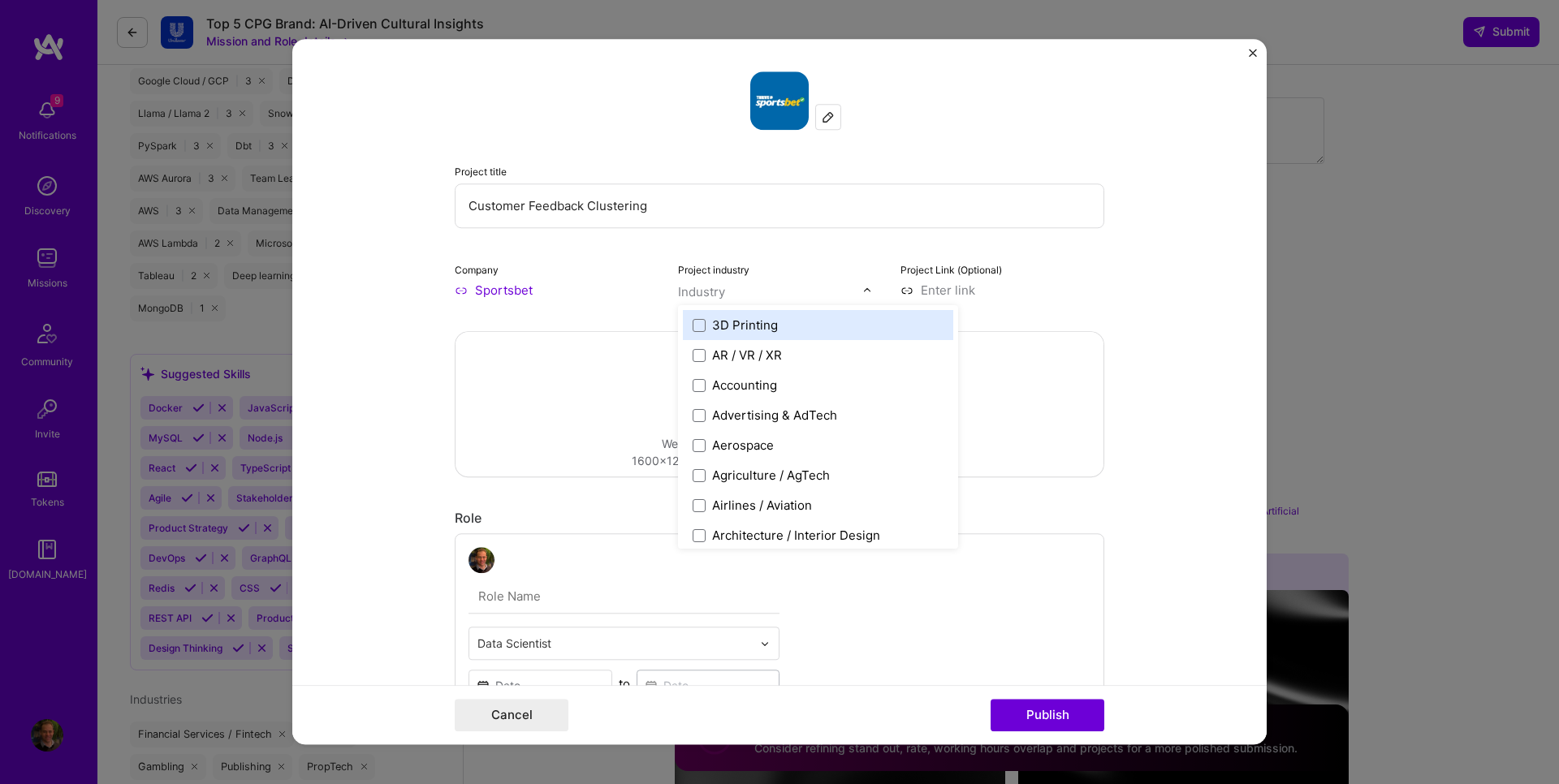
click at [731, 295] on input "text" at bounding box center [770, 292] width 185 height 17
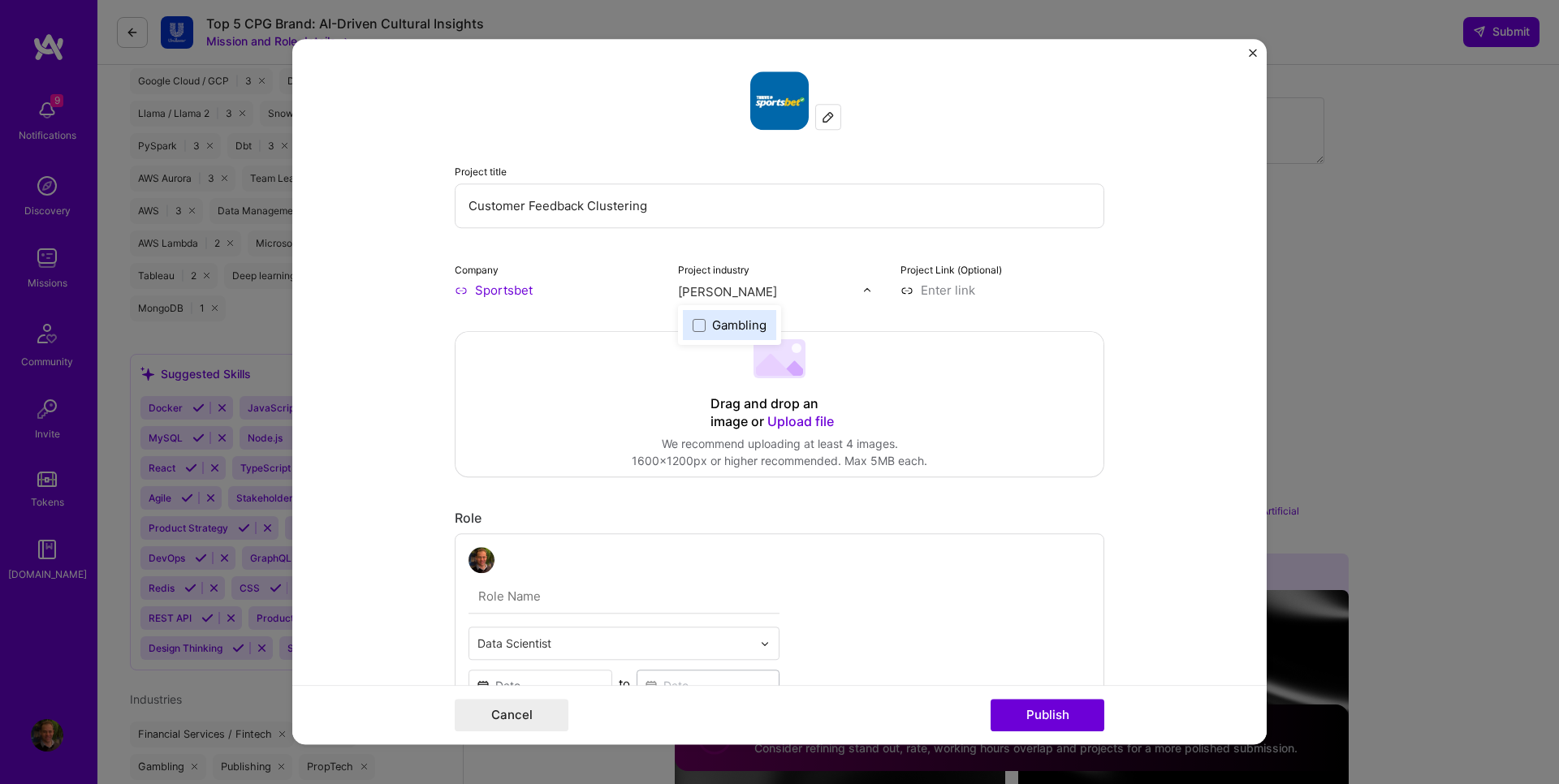
type input "gambling"
click at [744, 329] on div "Gambling" at bounding box center [739, 325] width 55 height 17
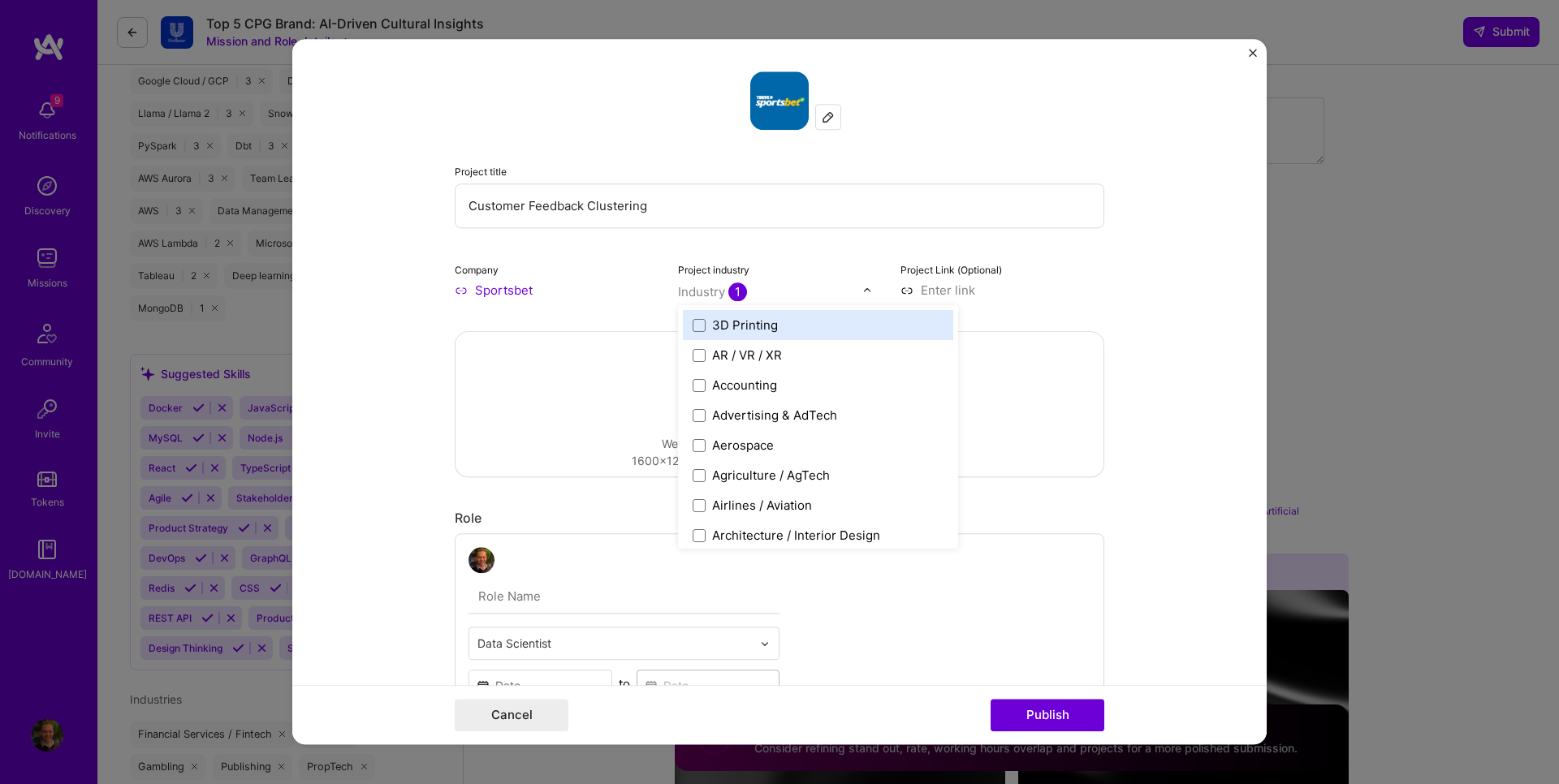
click at [1149, 280] on form "Project title Customer Feedback Clustering Company Sportsbet Project industry o…" at bounding box center [780, 392] width 974 height 705
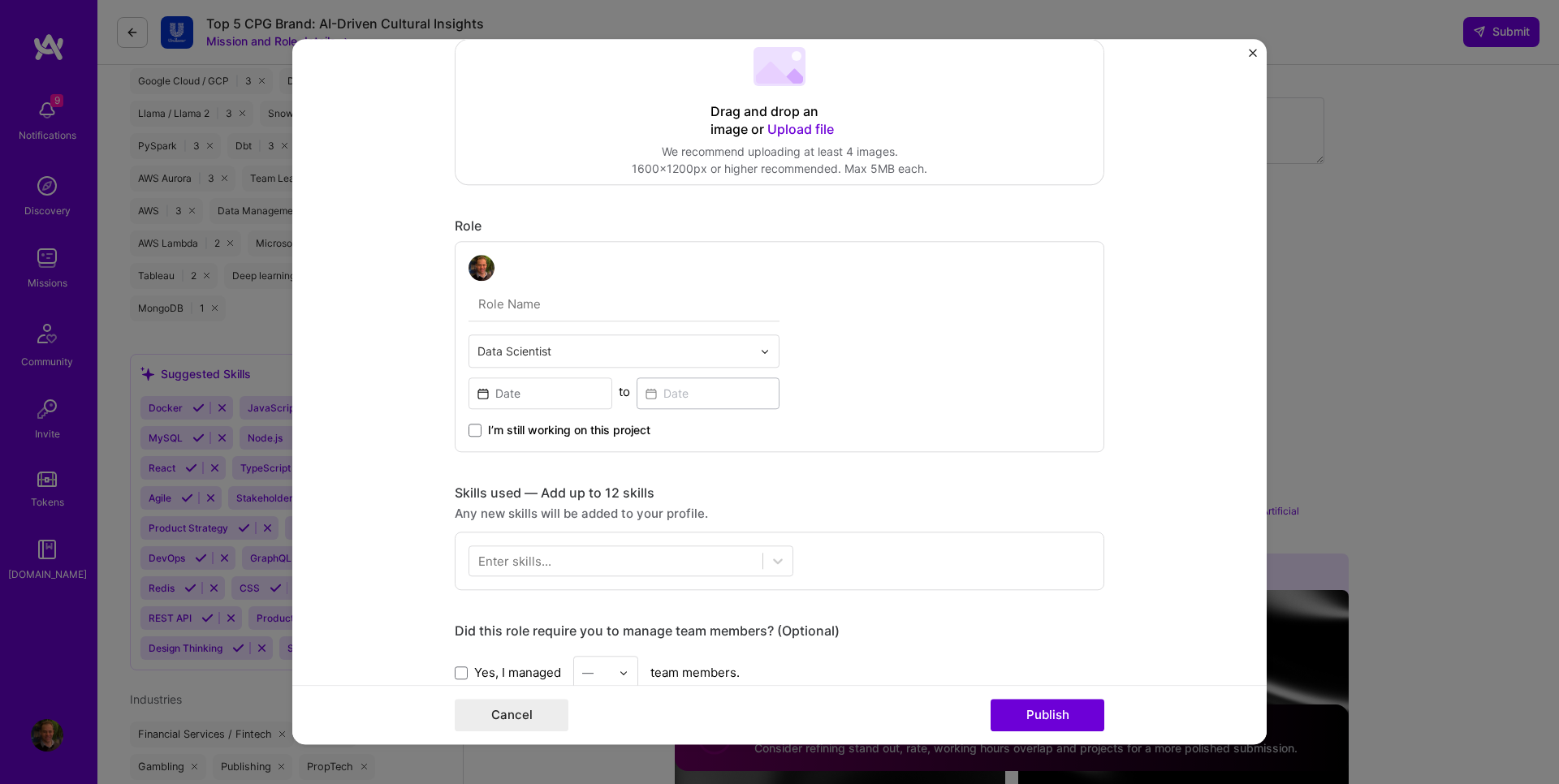
scroll to position [390, 0]
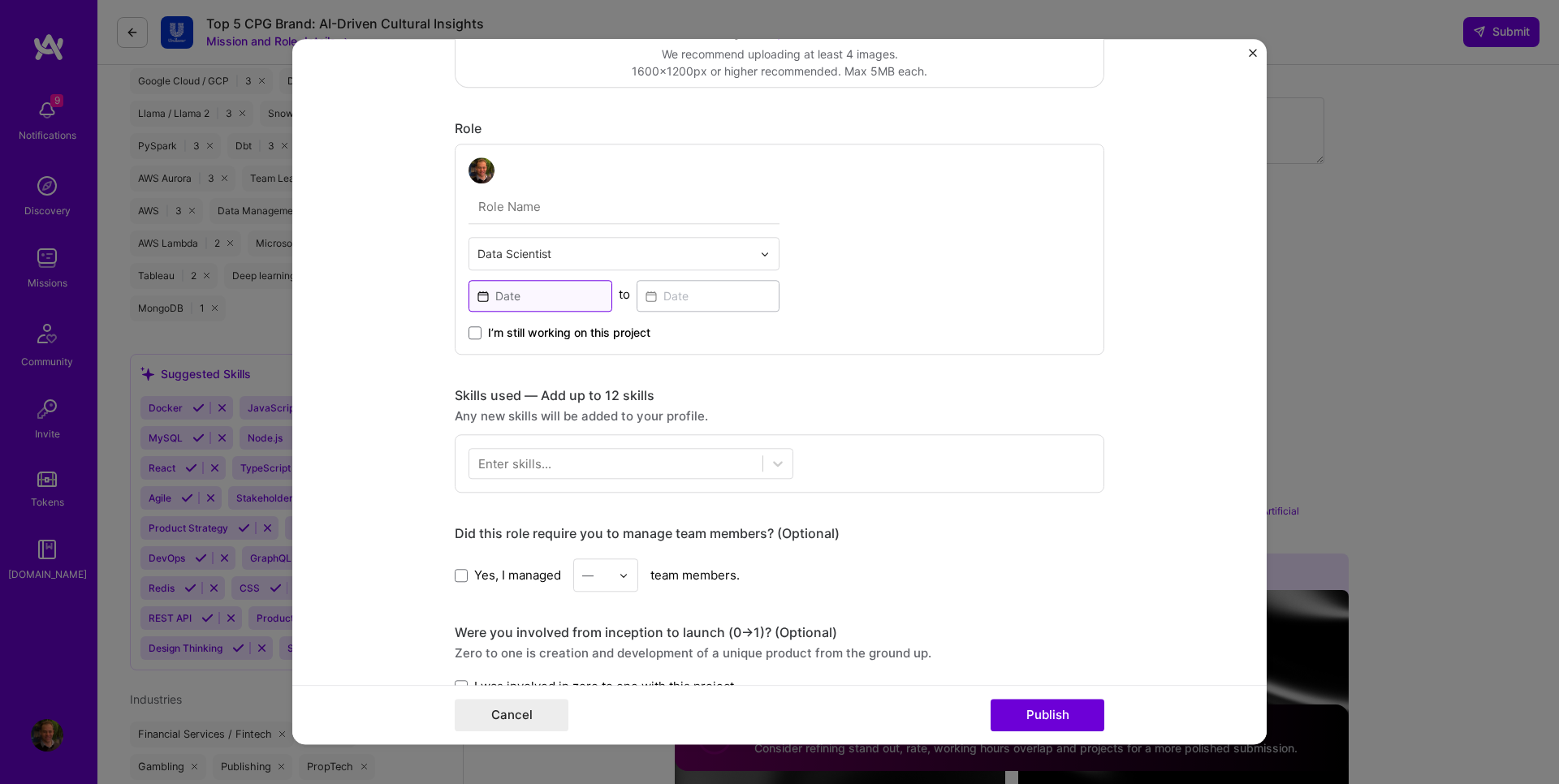
click at [530, 289] on input at bounding box center [540, 296] width 143 height 31
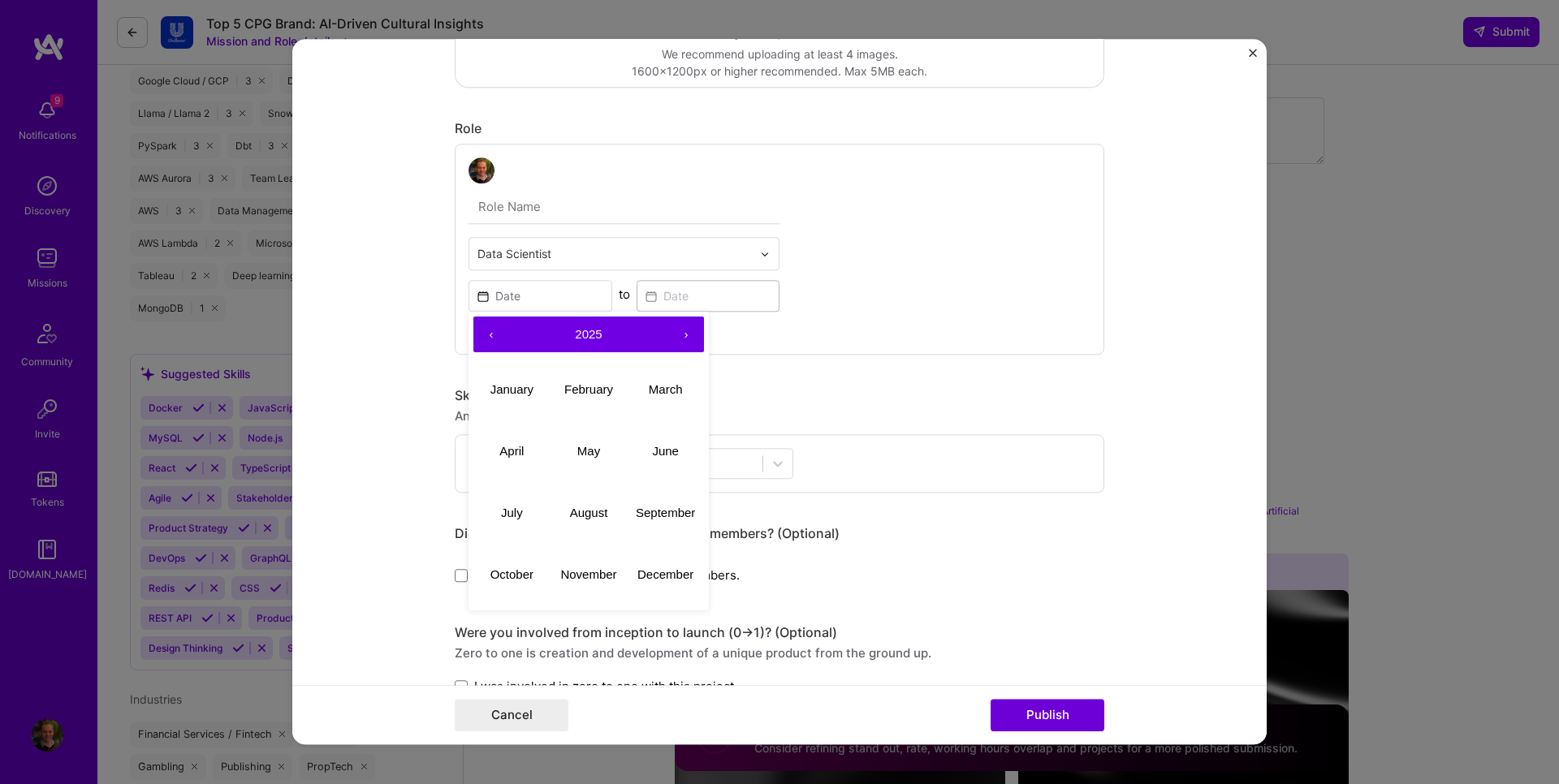
click at [591, 340] on span "2025" at bounding box center [588, 333] width 27 height 14
click at [481, 338] on button "‹" at bounding box center [491, 334] width 36 height 36
click at [657, 389] on button "2013" at bounding box center [665, 390] width 77 height 62
click at [512, 511] on abbr "July" at bounding box center [512, 512] width 22 height 14
type input "[DATE]"
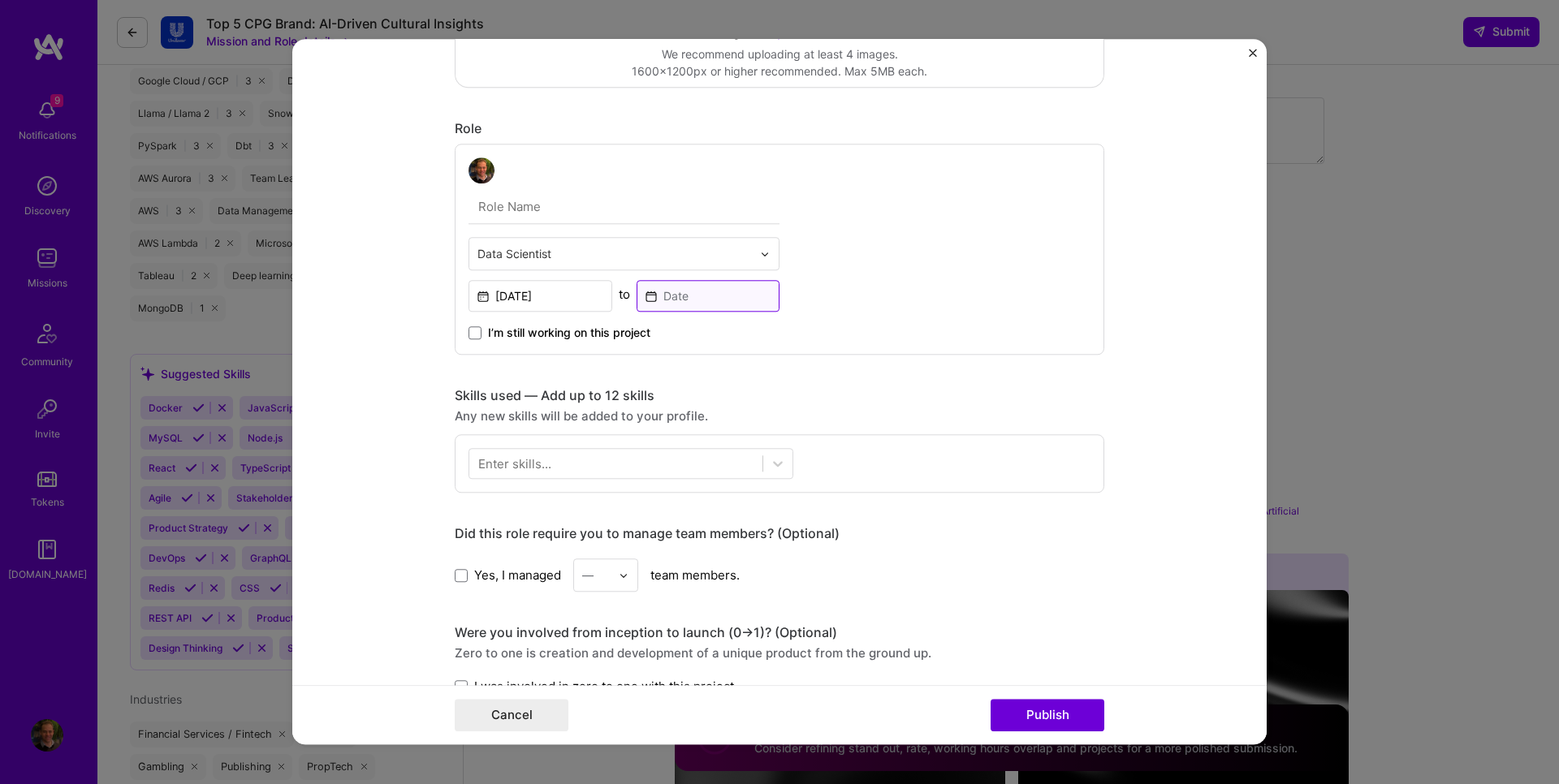
click at [700, 302] on input at bounding box center [708, 296] width 143 height 31
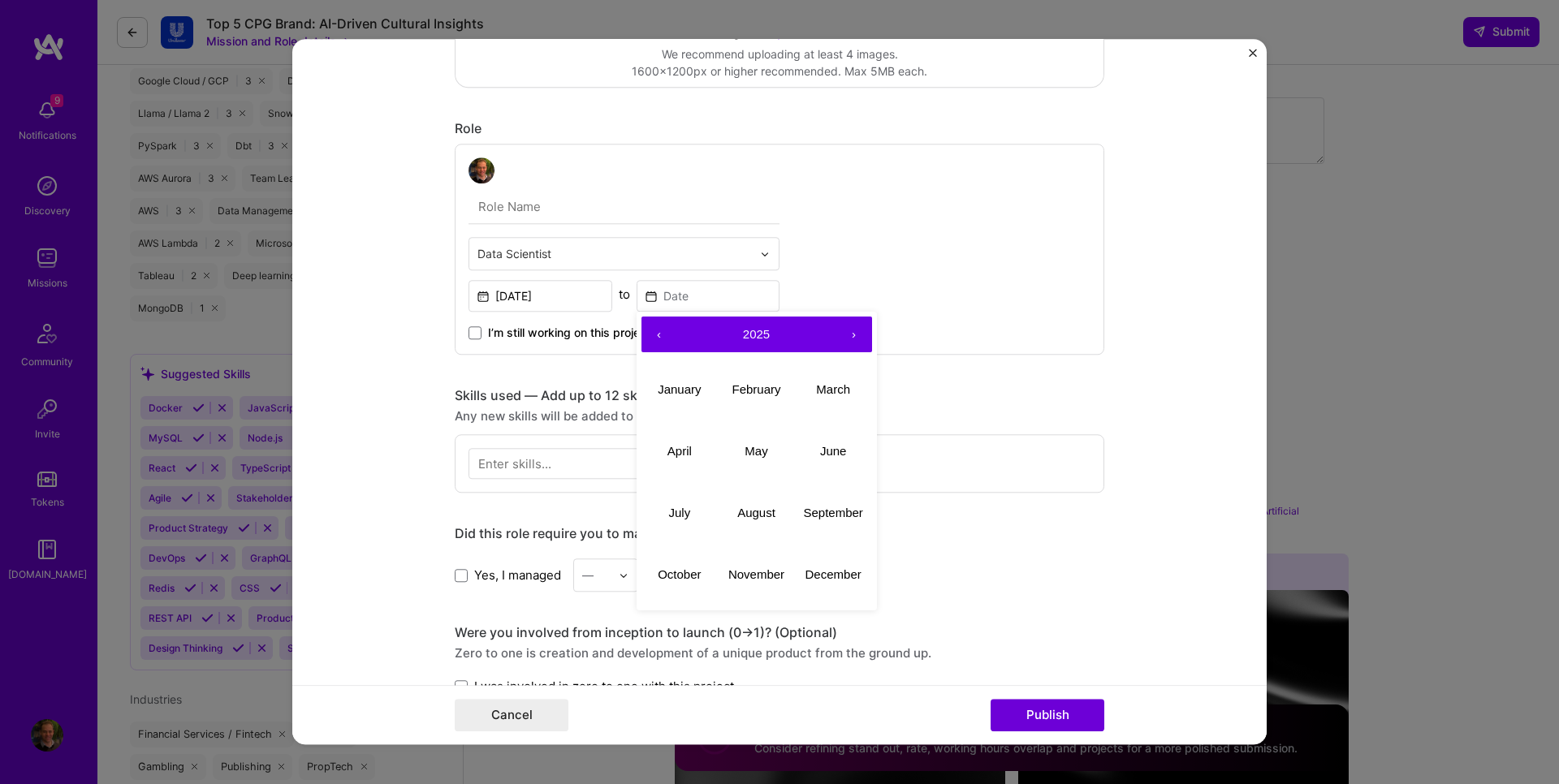
click at [750, 333] on span "2025" at bounding box center [756, 333] width 27 height 14
click at [644, 338] on button "‹" at bounding box center [659, 334] width 36 height 36
click at [654, 454] on button "2014" at bounding box center [680, 451] width 77 height 62
click at [752, 508] on abbr "August" at bounding box center [755, 512] width 38 height 14
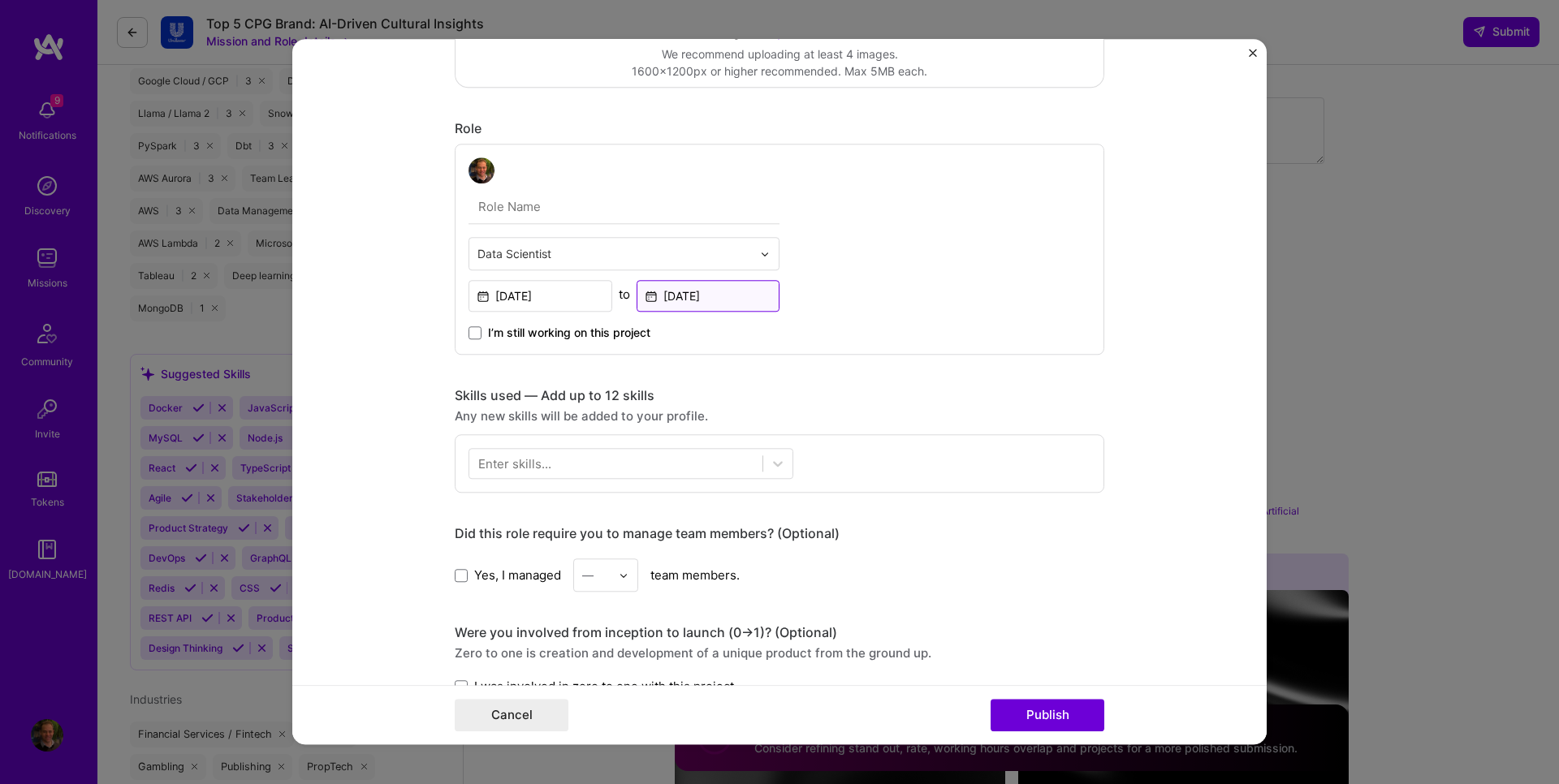
click at [718, 293] on input "[DATE]" at bounding box center [708, 296] width 143 height 31
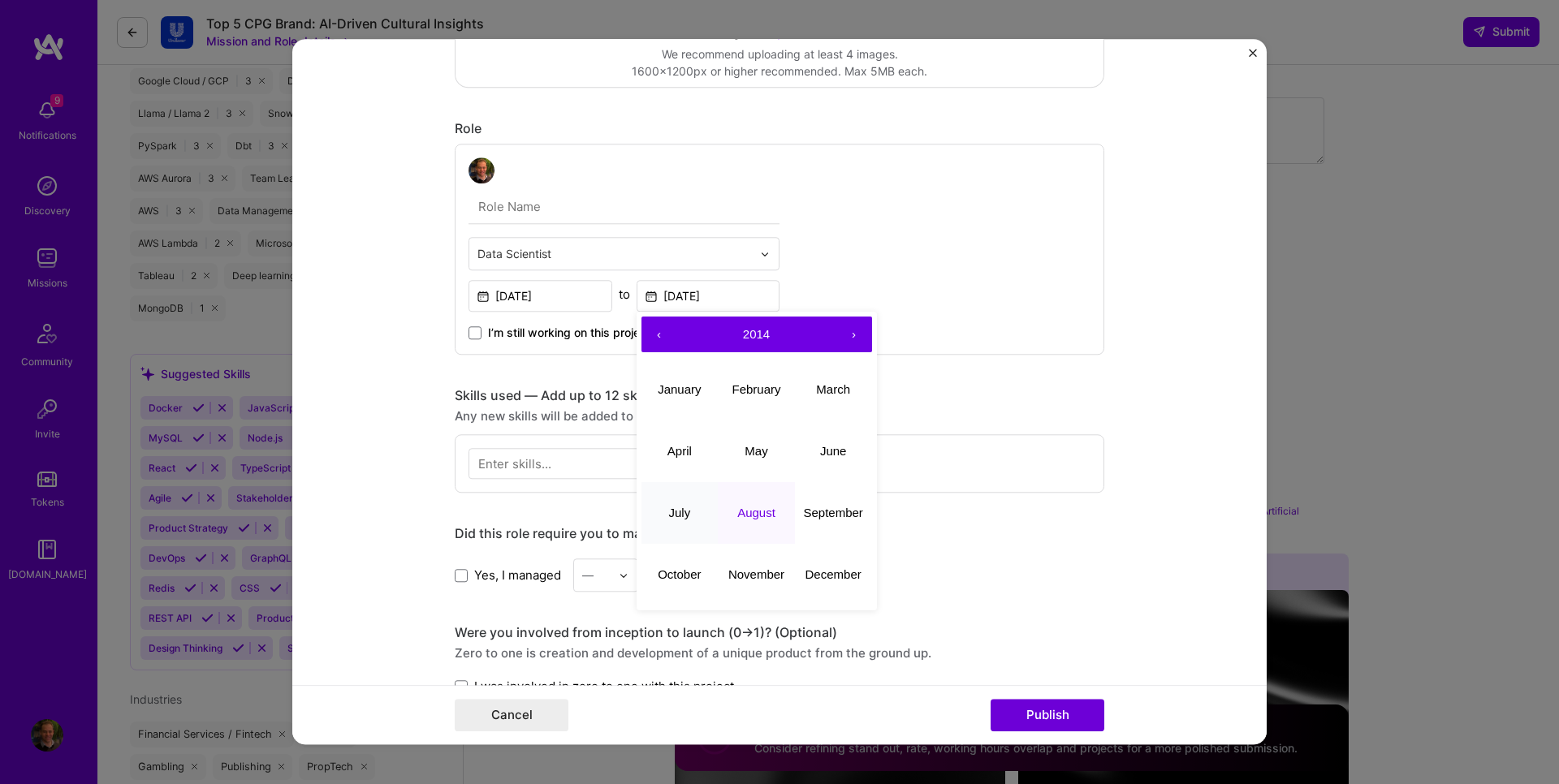
click at [663, 521] on button "July" at bounding box center [680, 513] width 77 height 62
type input "[DATE]"
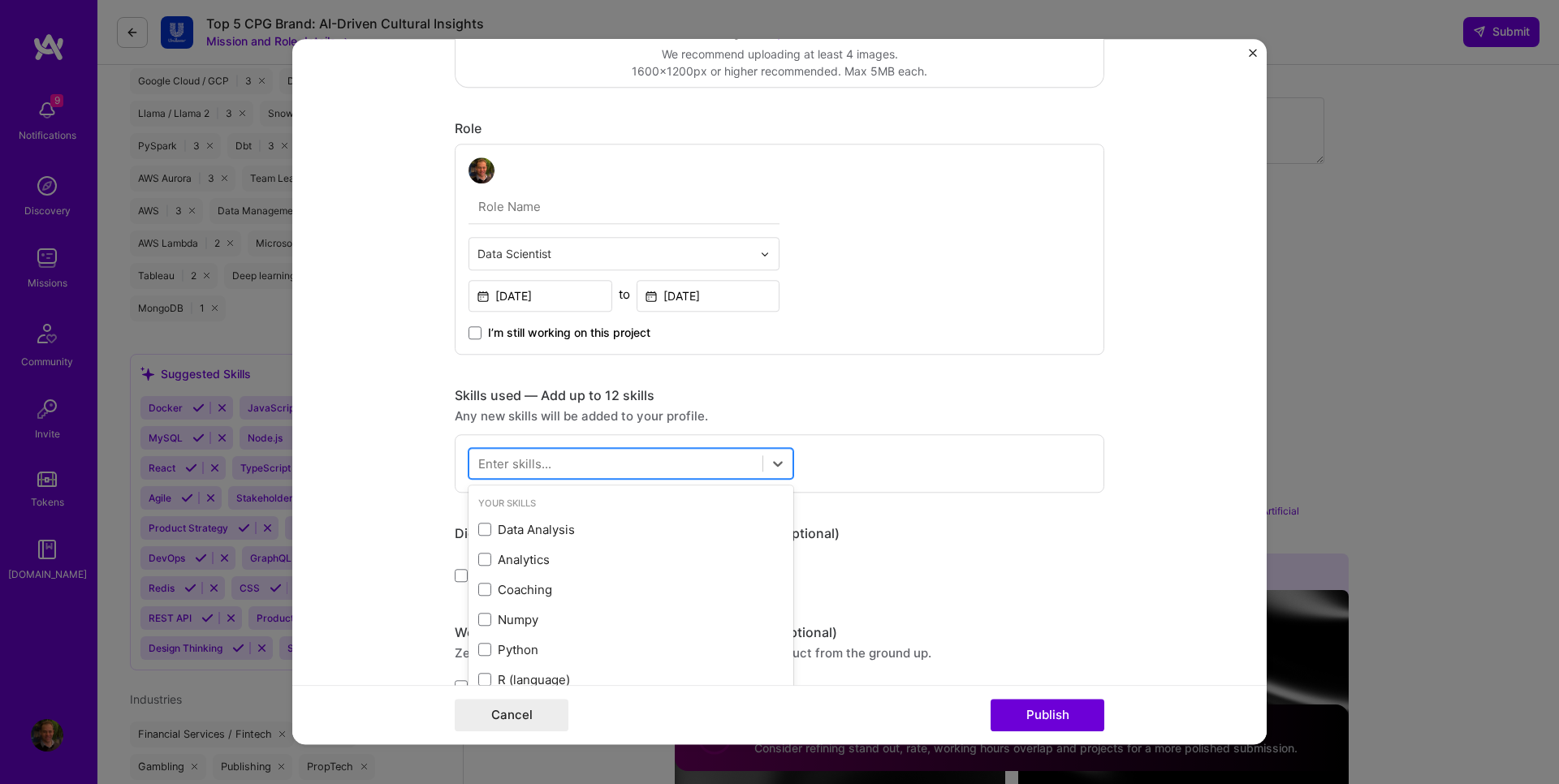
click at [598, 472] on div at bounding box center [616, 464] width 293 height 27
click at [482, 531] on span at bounding box center [485, 530] width 13 height 13
click at [0, 0] on input "checkbox" at bounding box center [0, 0] width 0 height 0
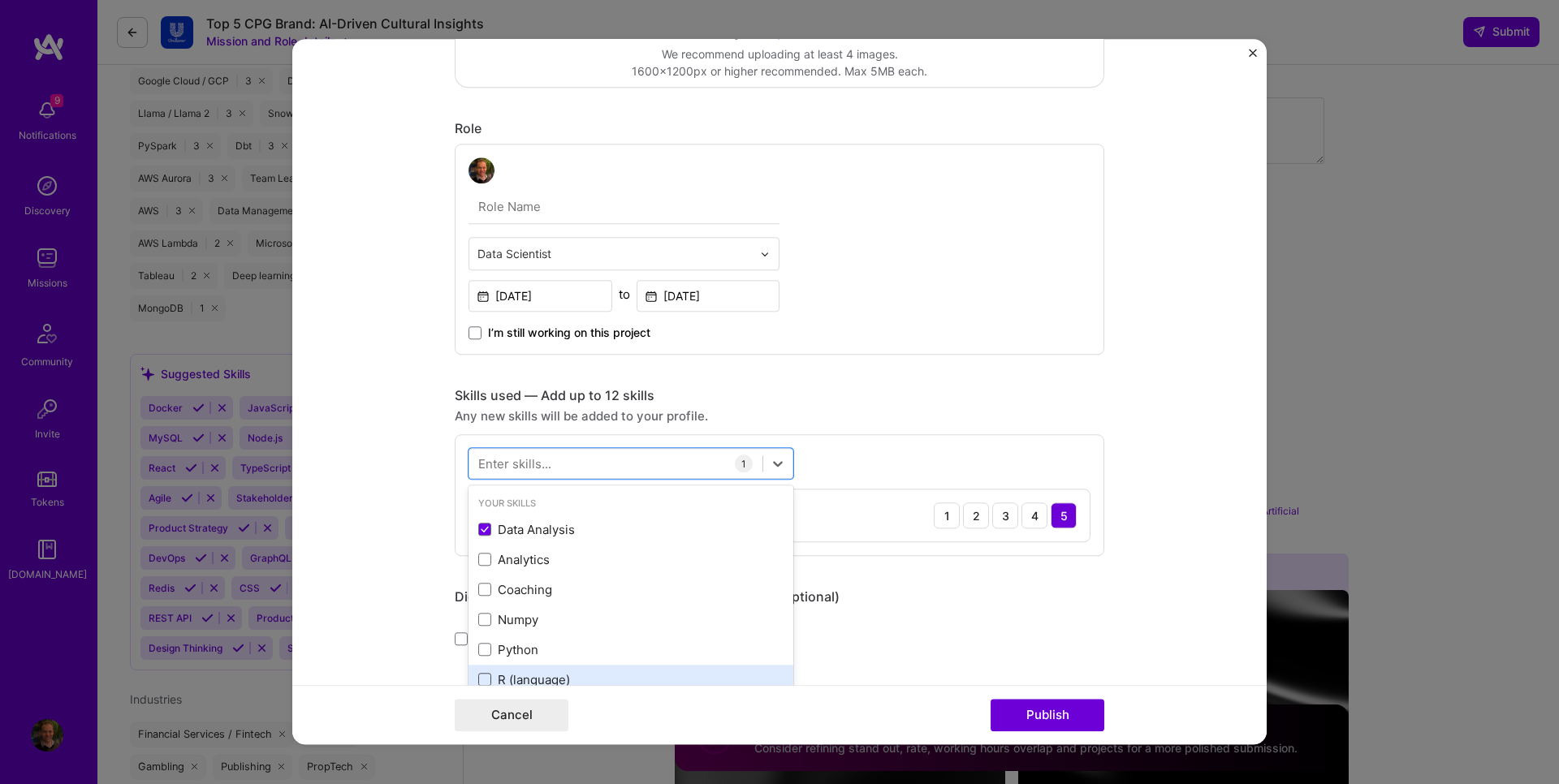
click at [479, 680] on span at bounding box center [485, 680] width 13 height 13
click at [0, 0] on input "checkbox" at bounding box center [0, 0] width 0 height 0
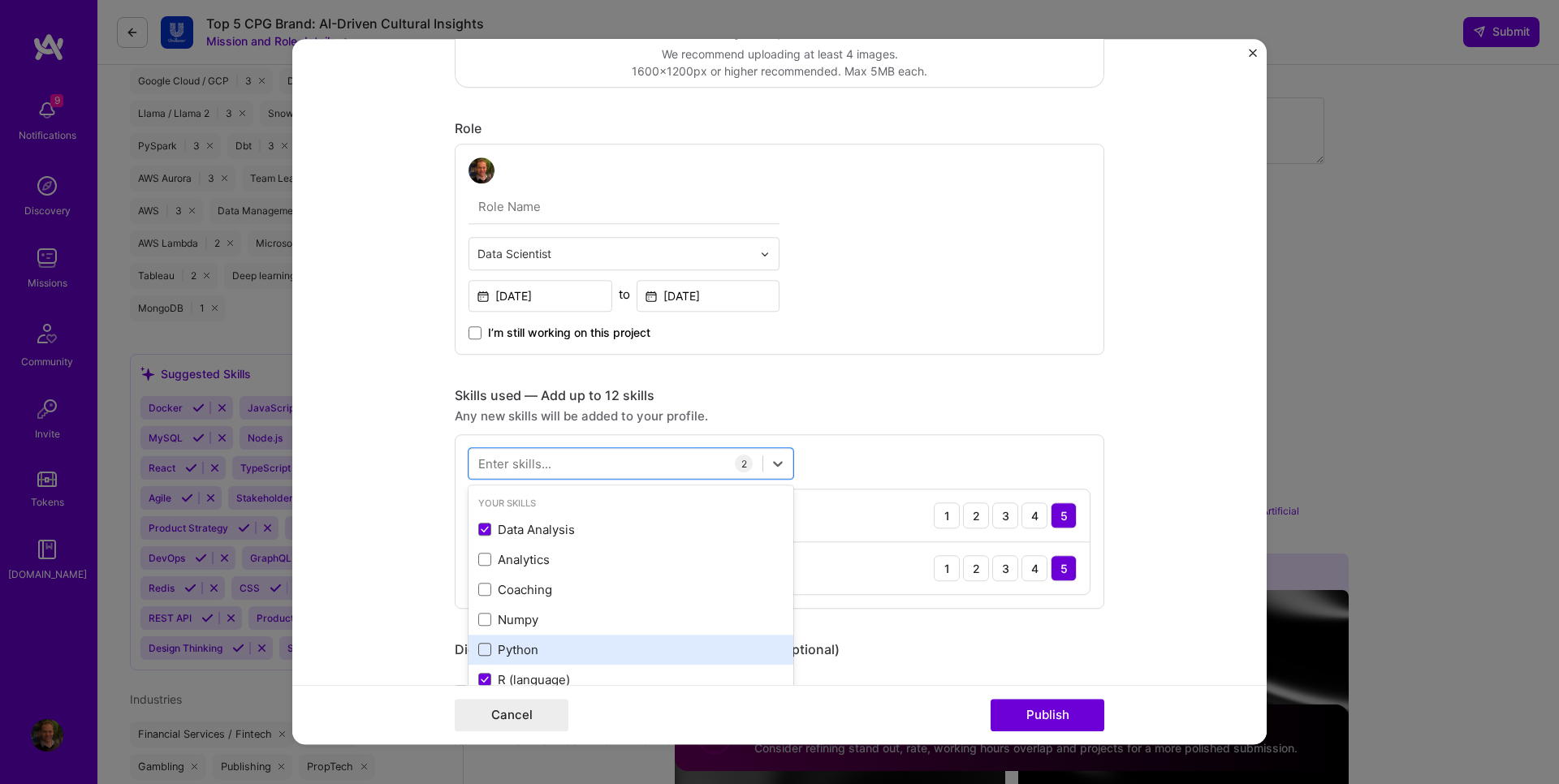
click at [485, 651] on span at bounding box center [485, 651] width 13 height 13
click at [0, 0] on input "checkbox" at bounding box center [0, 0] width 0 height 0
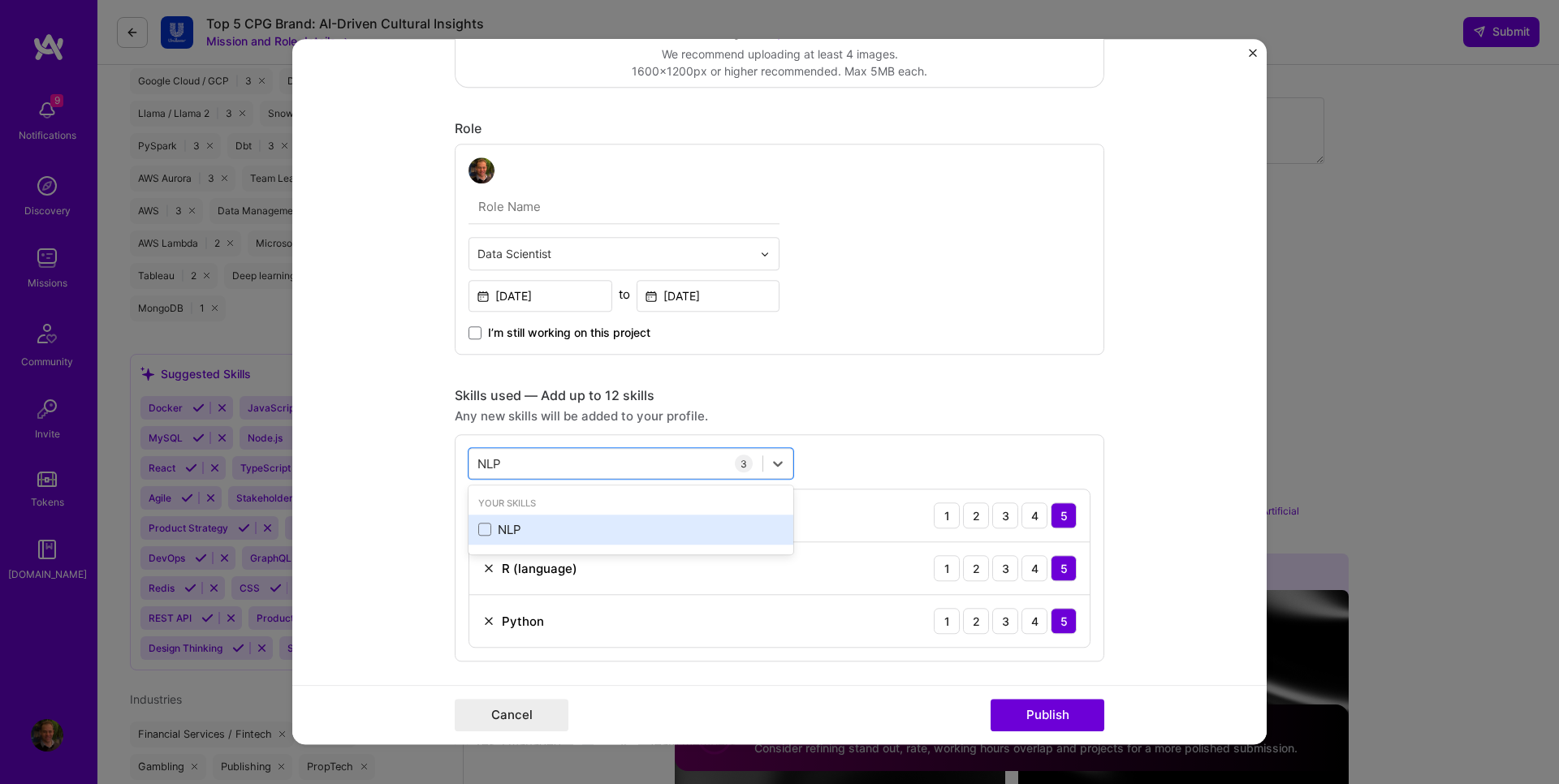
click at [506, 539] on div "NLP" at bounding box center [630, 529] width 325 height 30
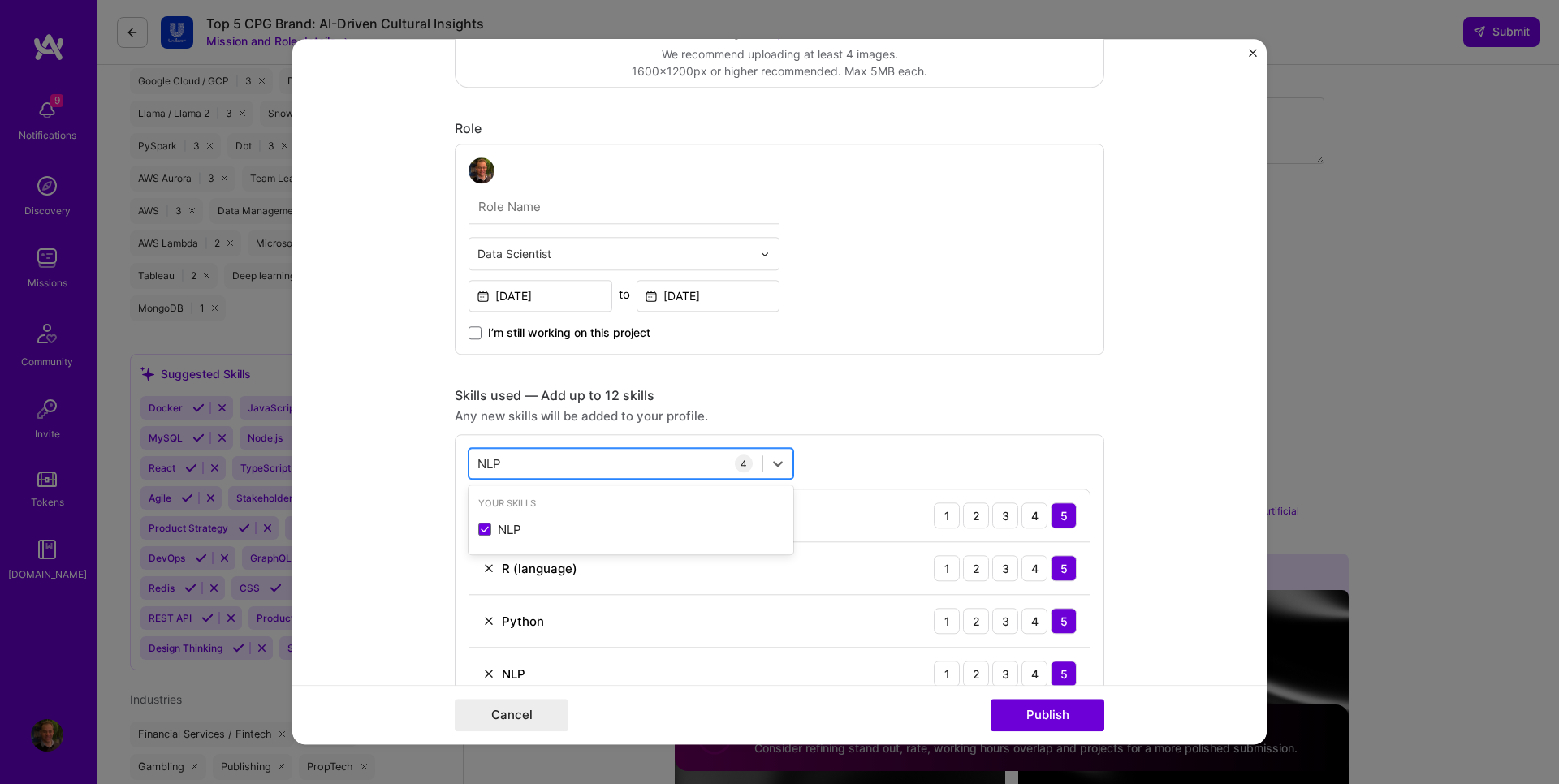
click at [527, 459] on div "NLP NLP" at bounding box center [616, 464] width 293 height 27
click at [490, 463] on input "NLP" at bounding box center [490, 464] width 25 height 17
click at [479, 585] on span at bounding box center [485, 591] width 13 height 13
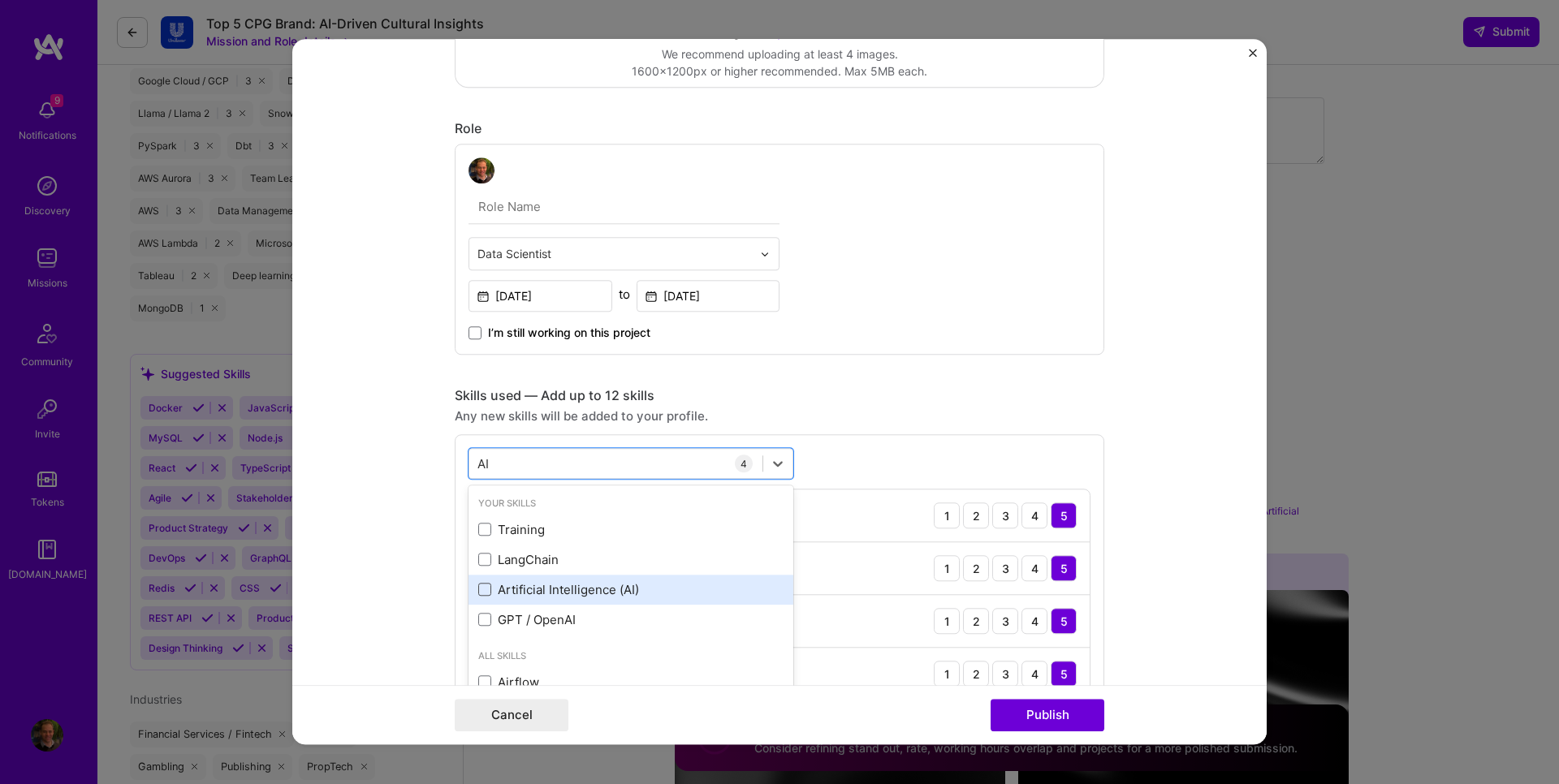
click at [0, 0] on input "checkbox" at bounding box center [0, 0] width 0 height 0
click at [501, 462] on div "AI AI" at bounding box center [616, 464] width 293 height 27
type input "A"
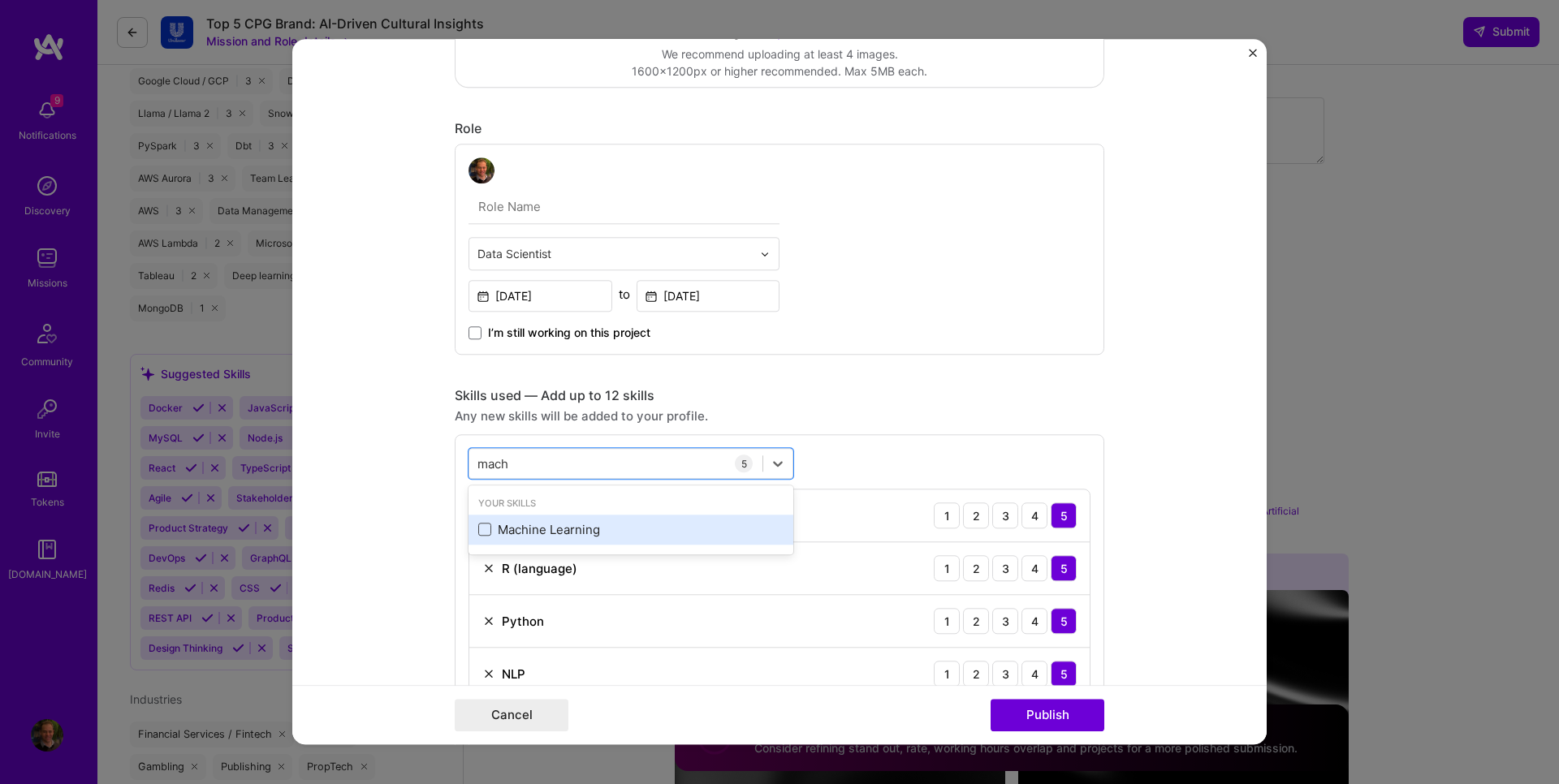
click at [479, 524] on span at bounding box center [485, 530] width 13 height 13
click at [0, 0] on input "checkbox" at bounding box center [0, 0] width 0 height 0
type input "mach"
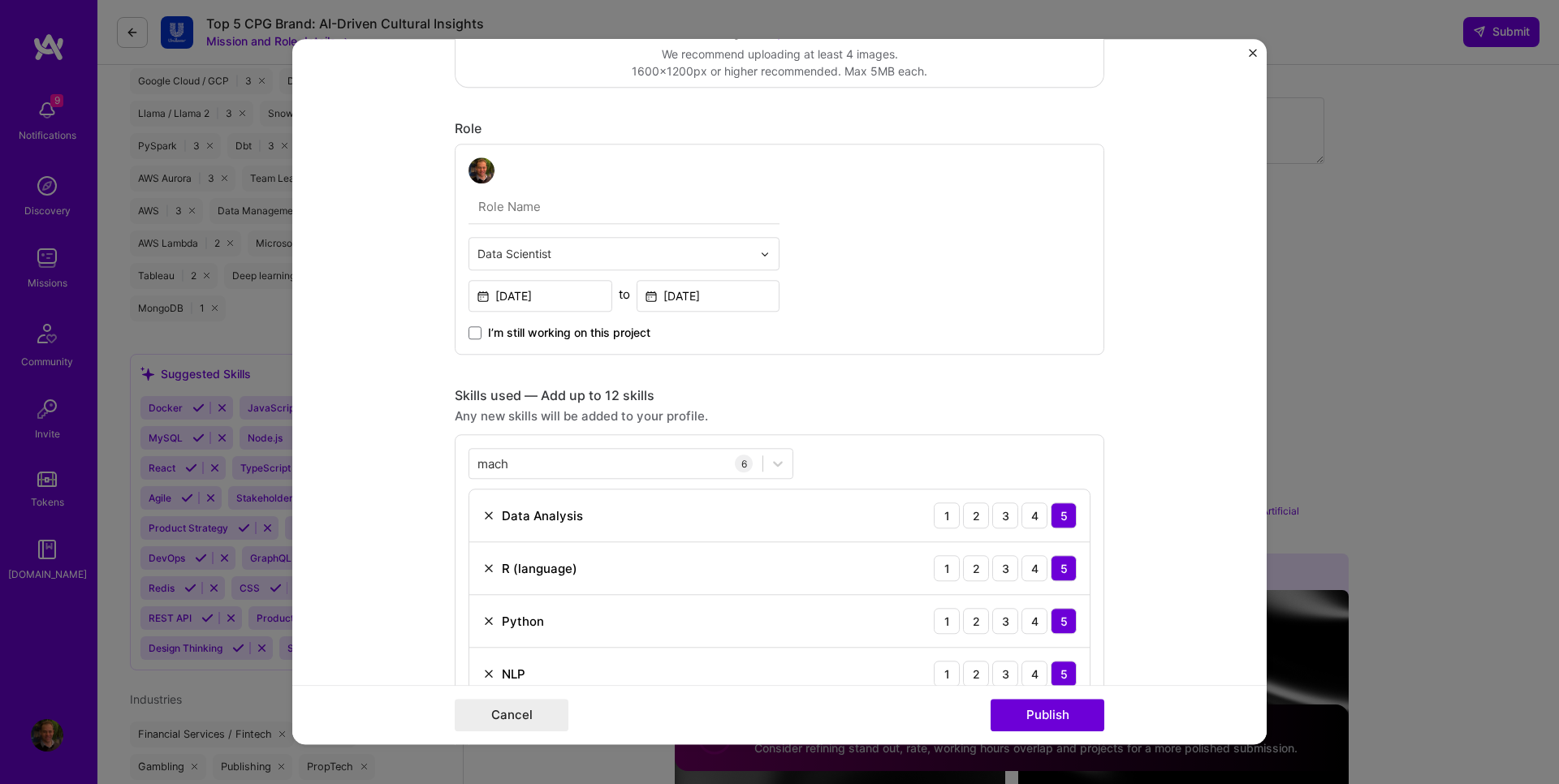
click at [962, 336] on div "Data Scientist [DATE] to [DATE] I’m still working on this project" at bounding box center [780, 249] width 650 height 211
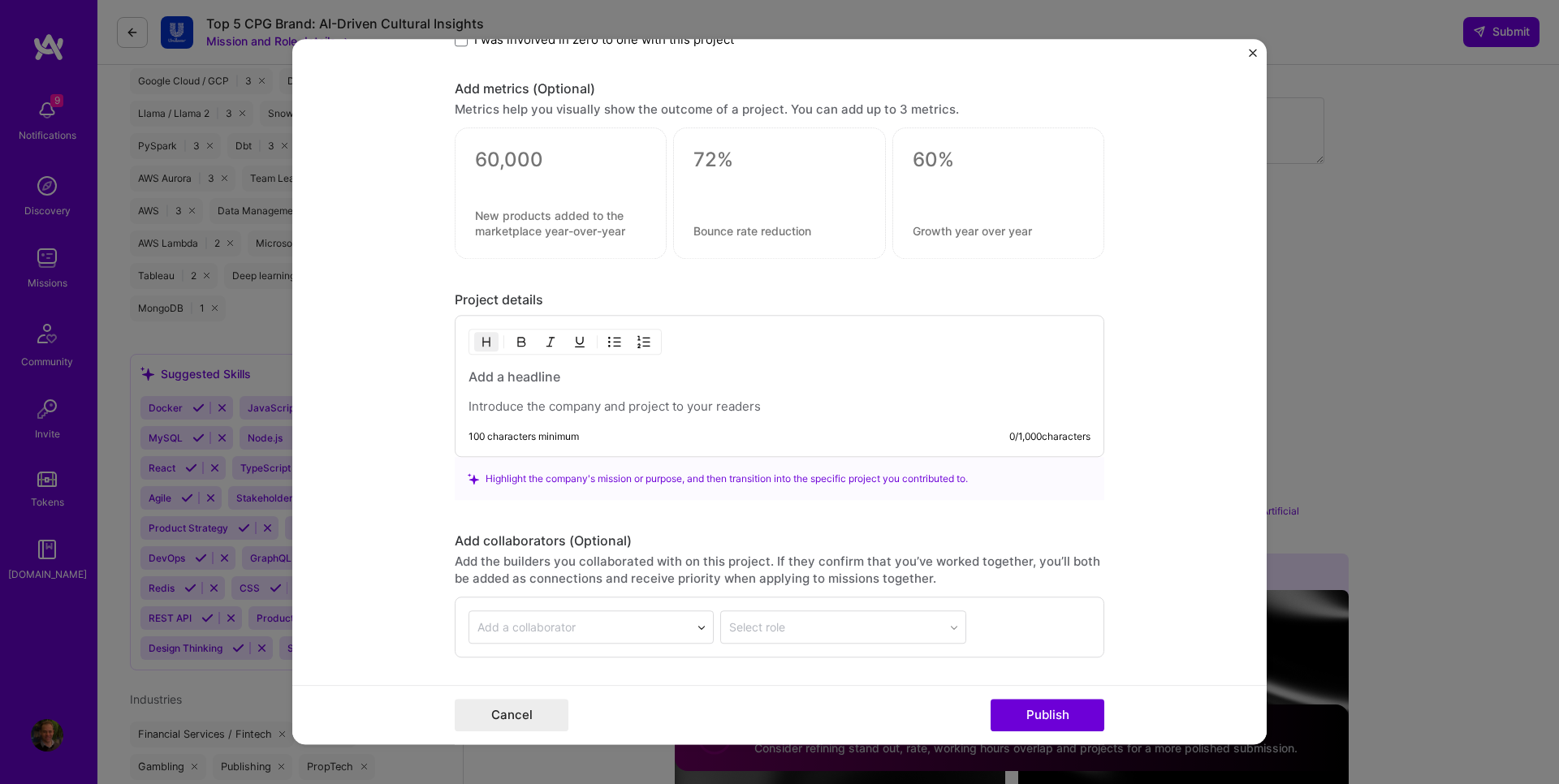
scroll to position [1169, 0]
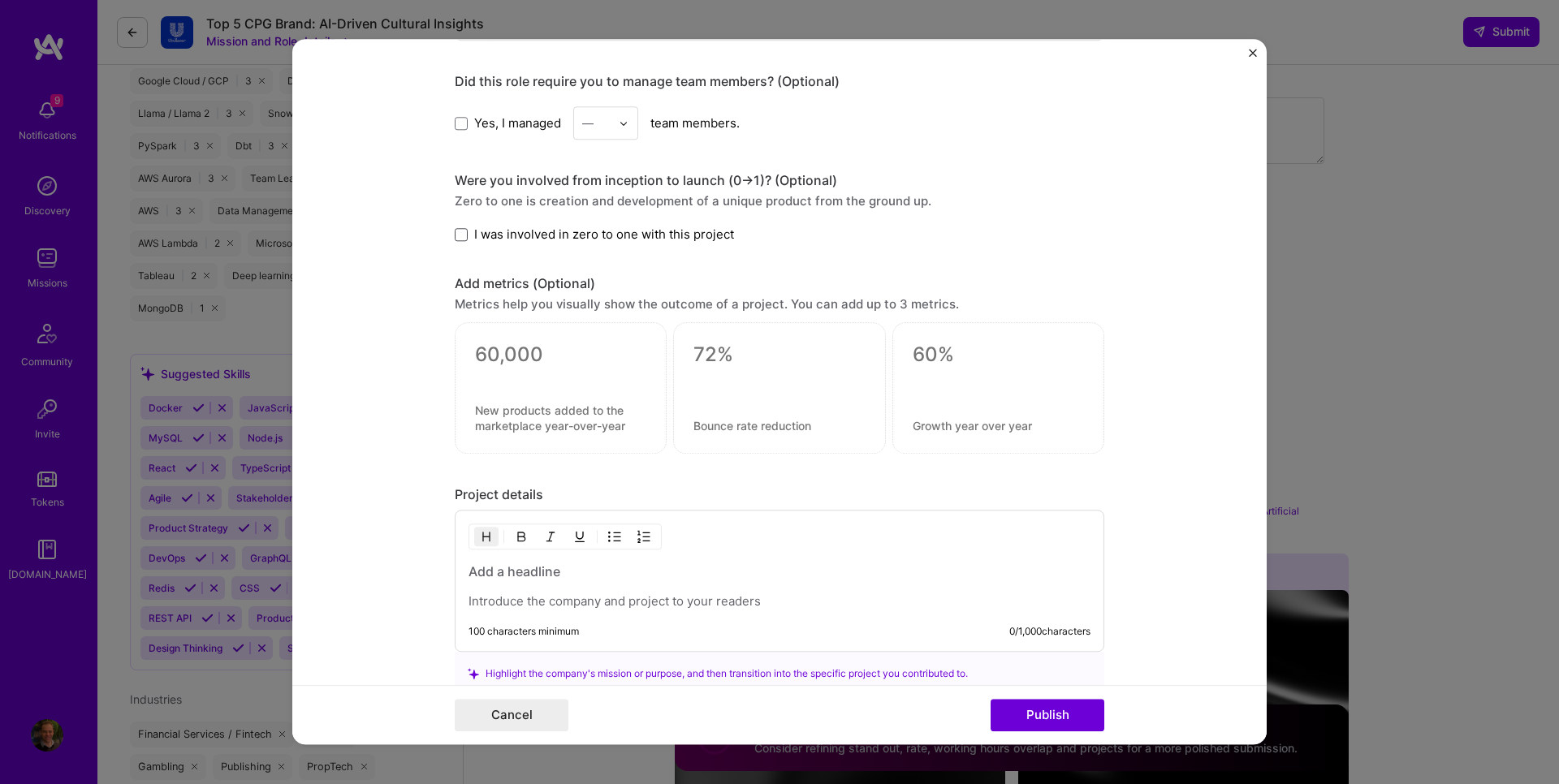
click at [455, 240] on span at bounding box center [461, 234] width 13 height 13
click at [0, 0] on input "I was involved in zero to one with this project" at bounding box center [0, 0] width 0 height 0
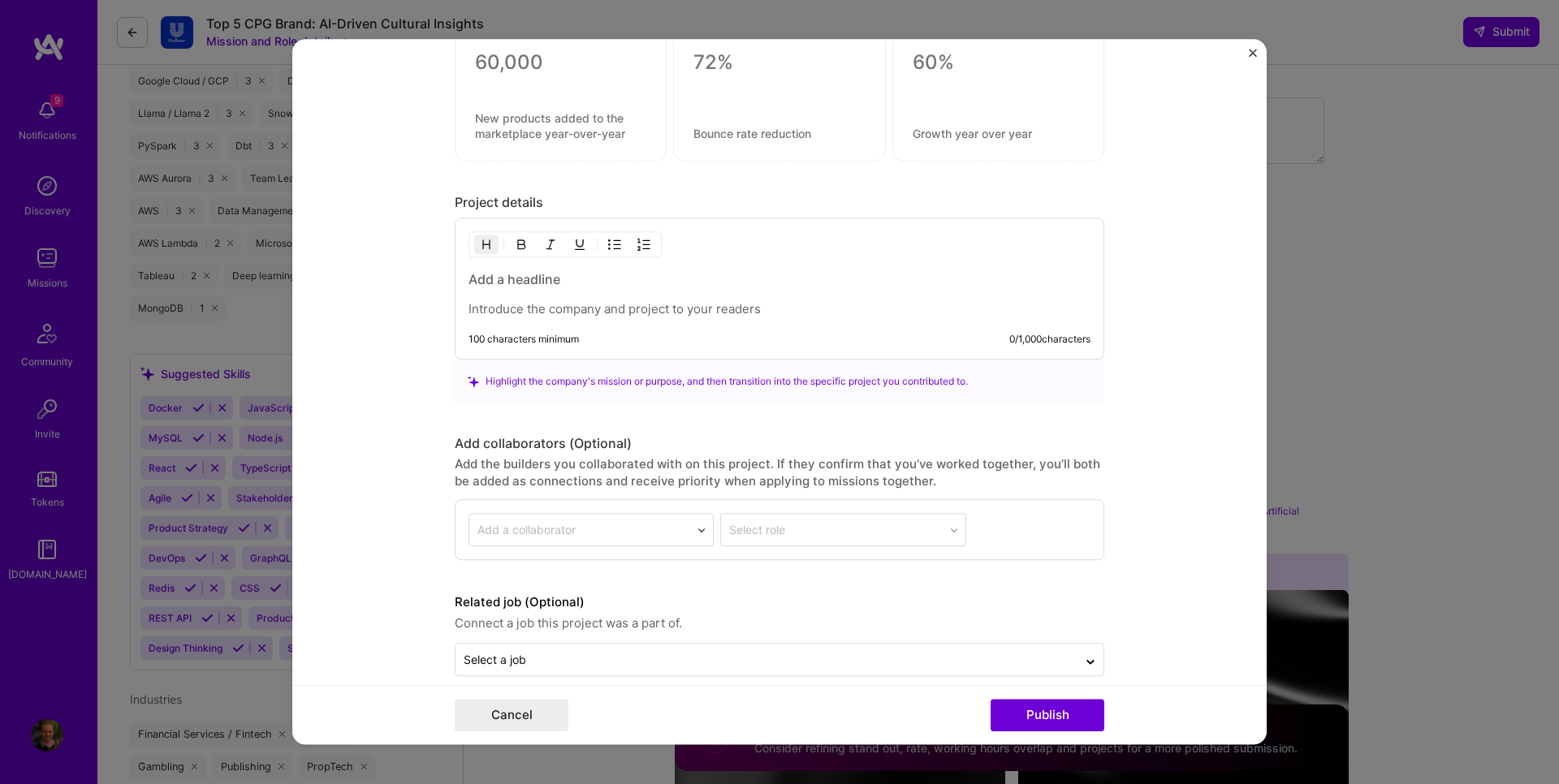
click at [531, 312] on p at bounding box center [780, 310] width 622 height 17
click at [523, 280] on h3 at bounding box center [780, 280] width 622 height 18
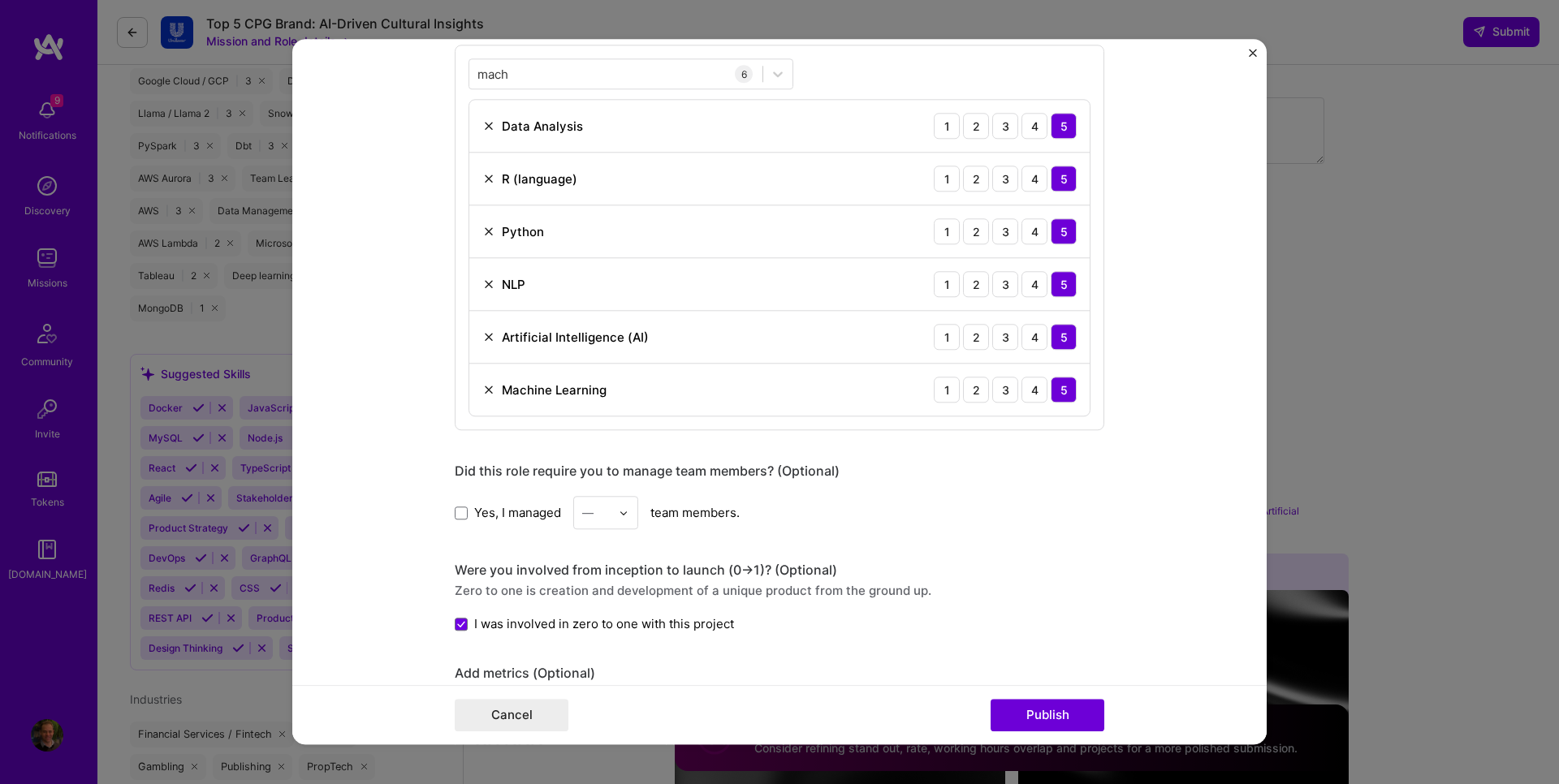
scroll to position [1363, 0]
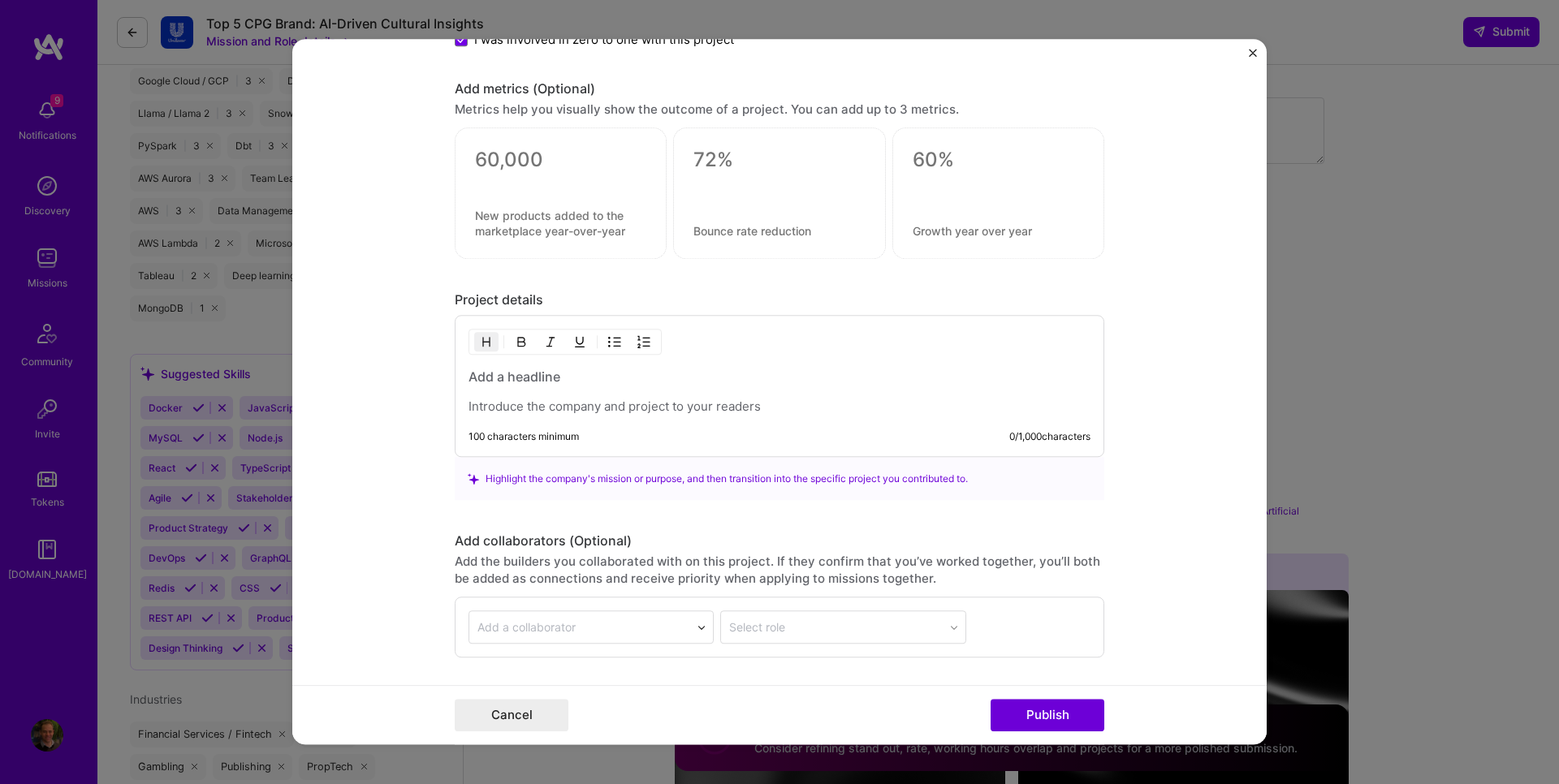
click at [598, 405] on p at bounding box center [780, 408] width 622 height 17
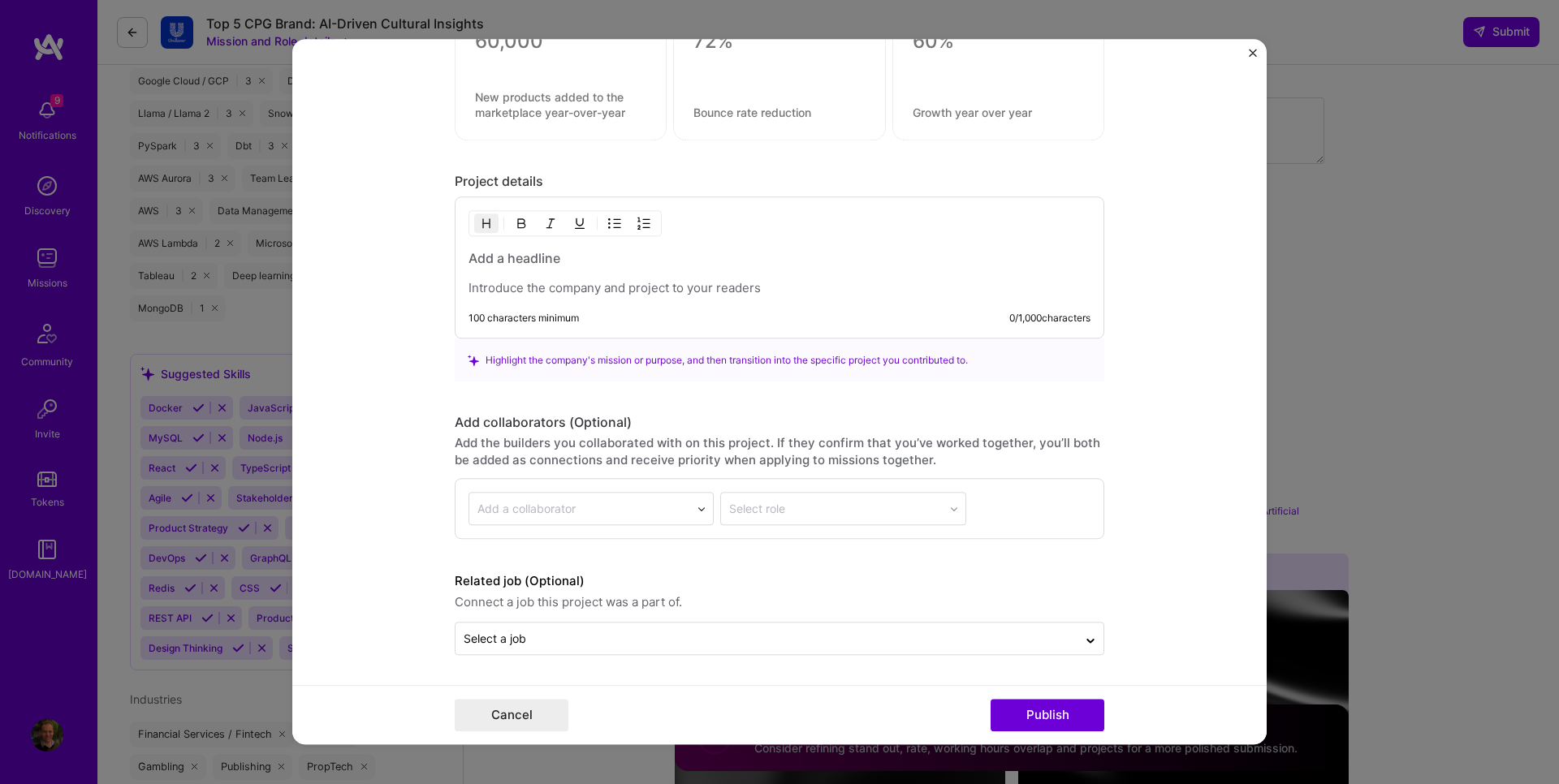
click at [511, 255] on h3 at bounding box center [780, 258] width 622 height 18
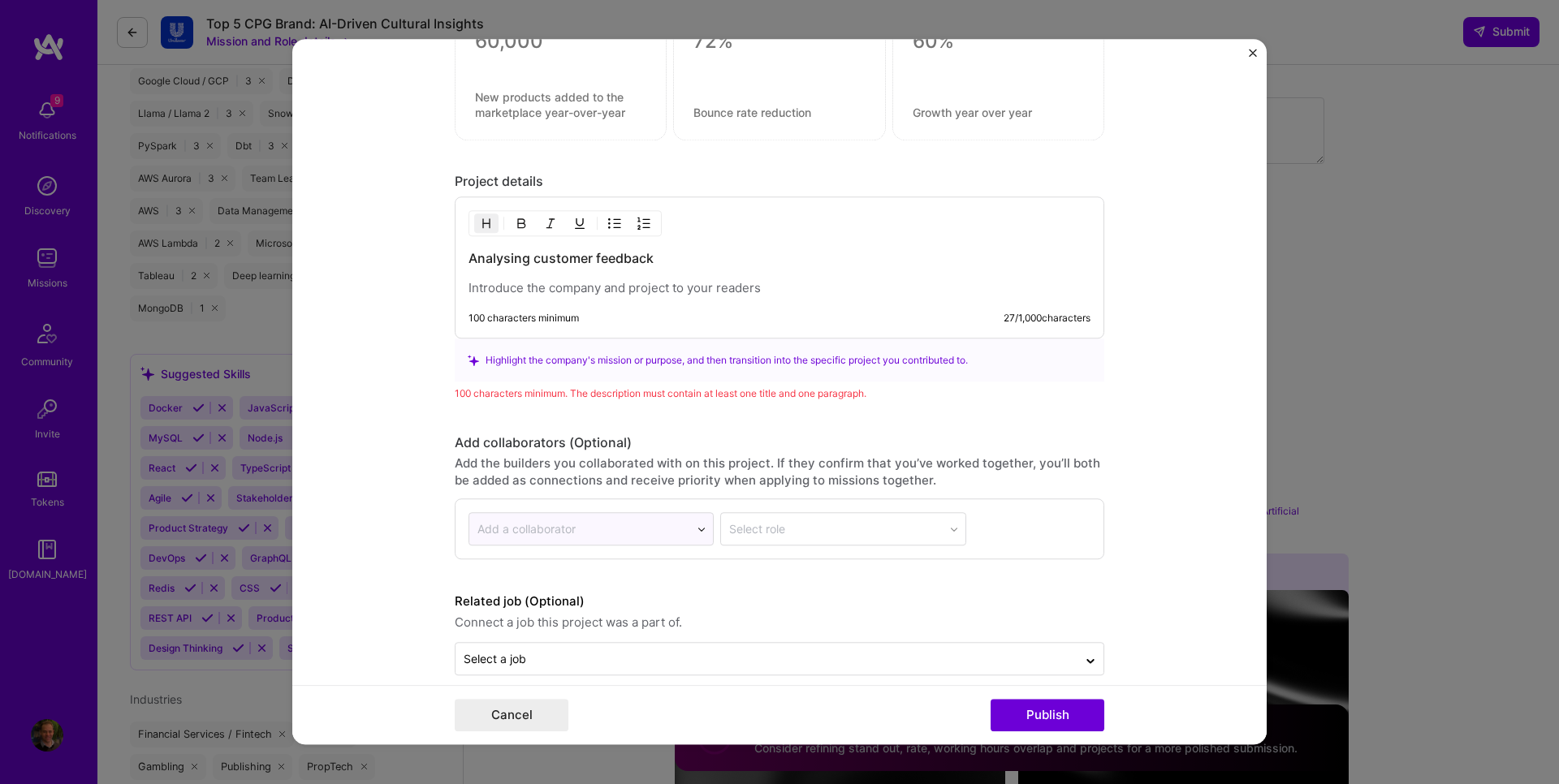
click at [539, 290] on p at bounding box center [780, 289] width 622 height 17
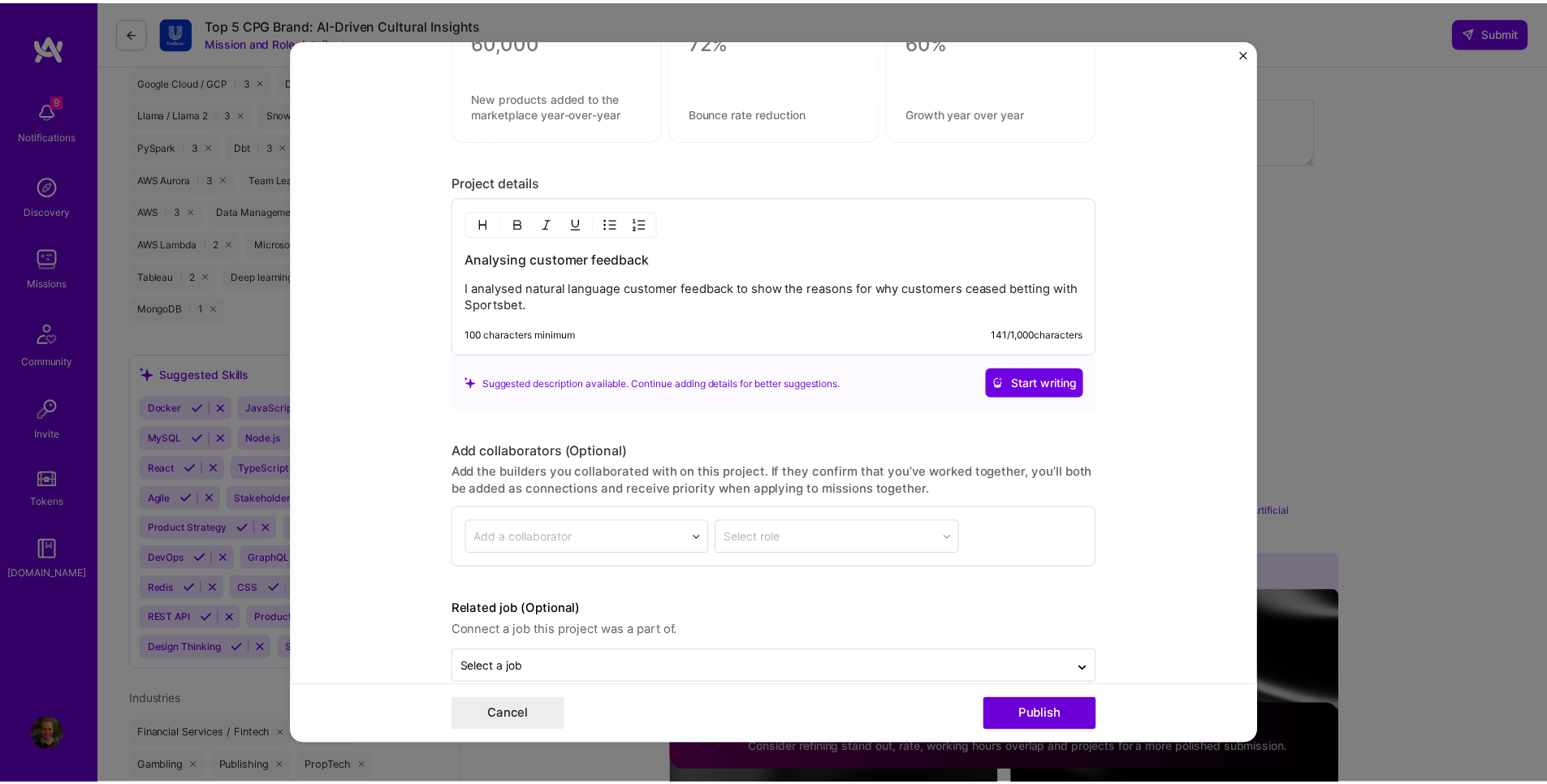
scroll to position [1511, 0]
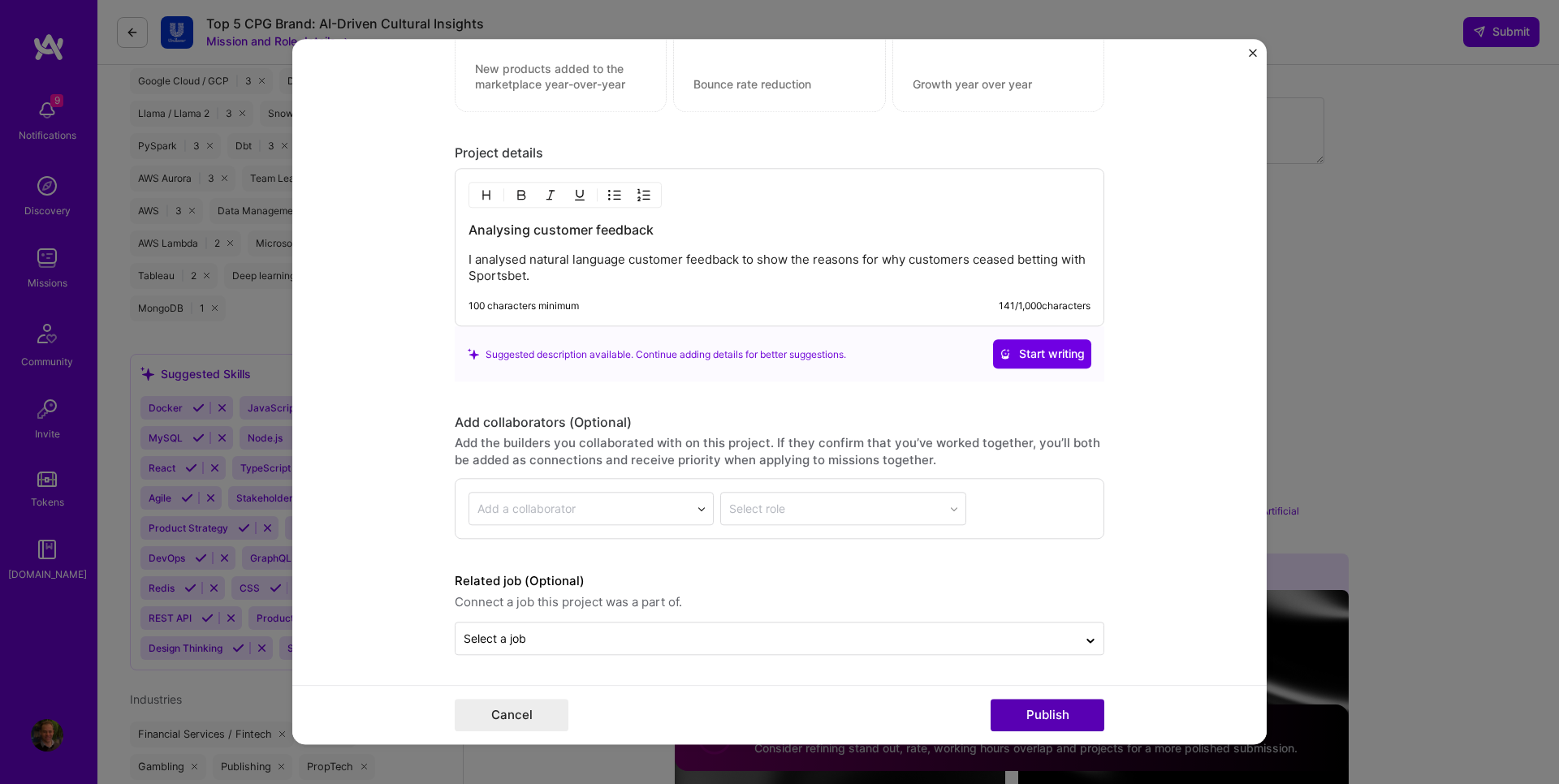
click at [1057, 716] on button "Publish" at bounding box center [1047, 716] width 114 height 32
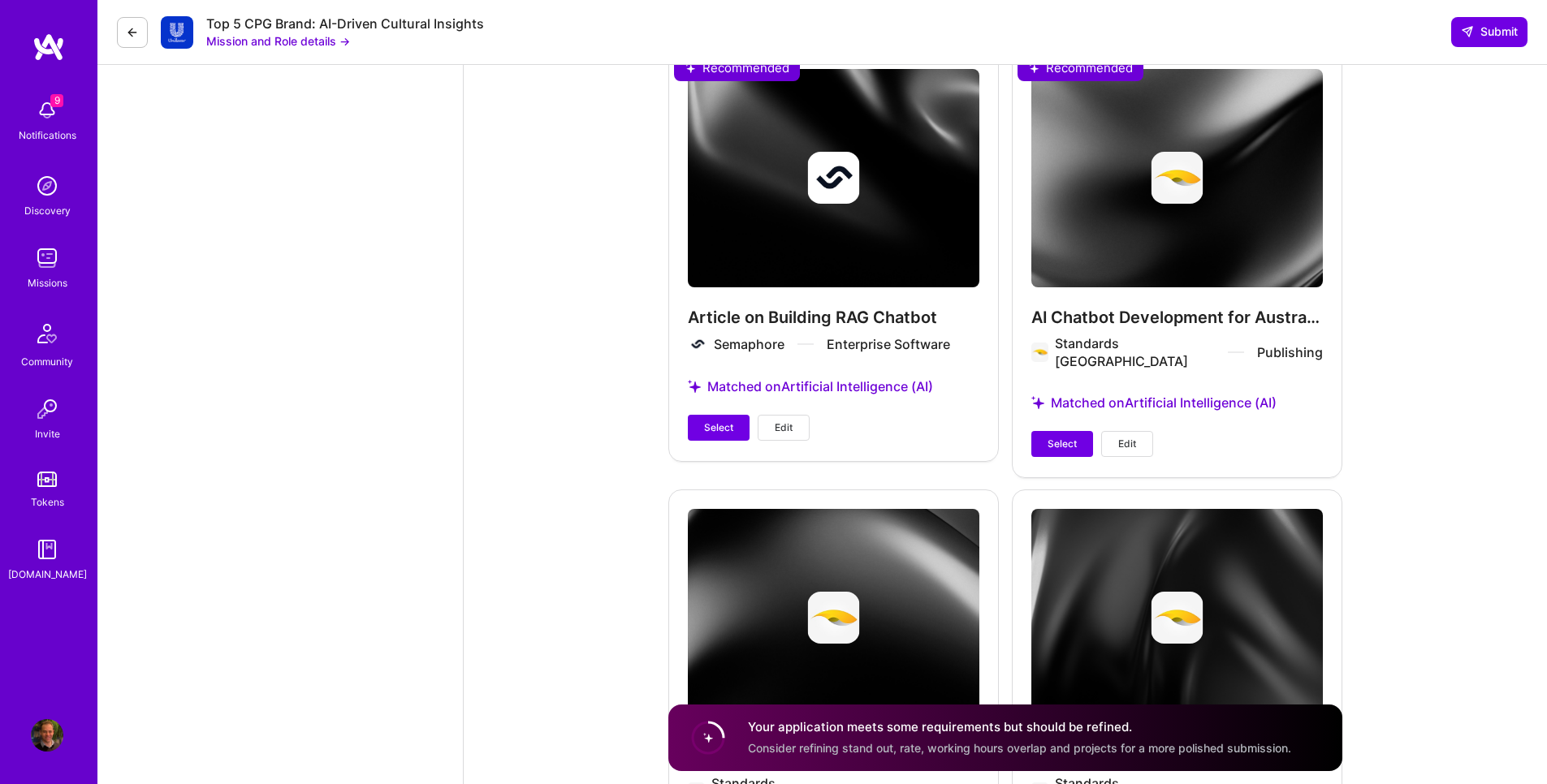
scroll to position [5329, 0]
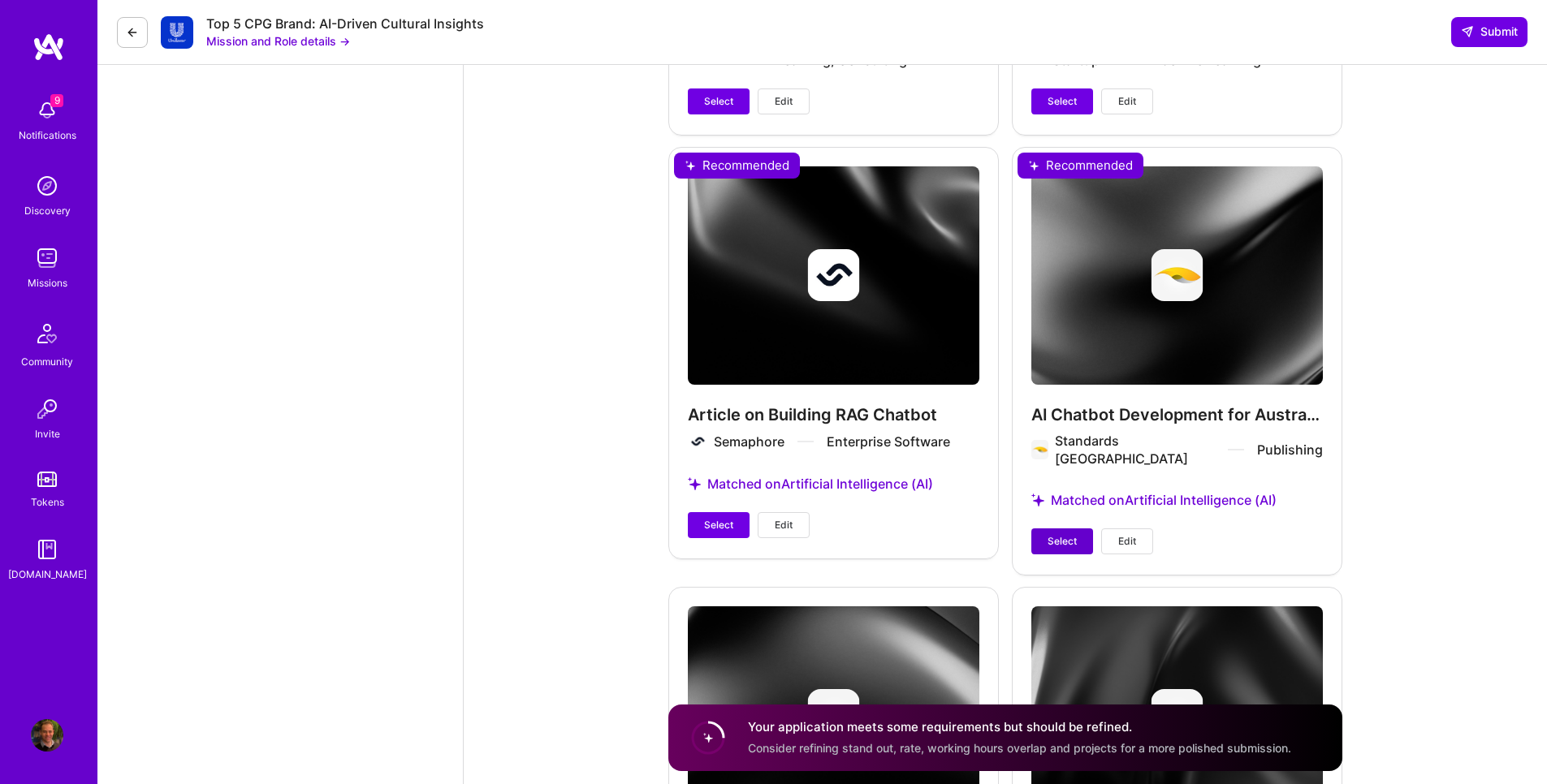
click at [1048, 534] on span "Select" at bounding box center [1062, 541] width 30 height 15
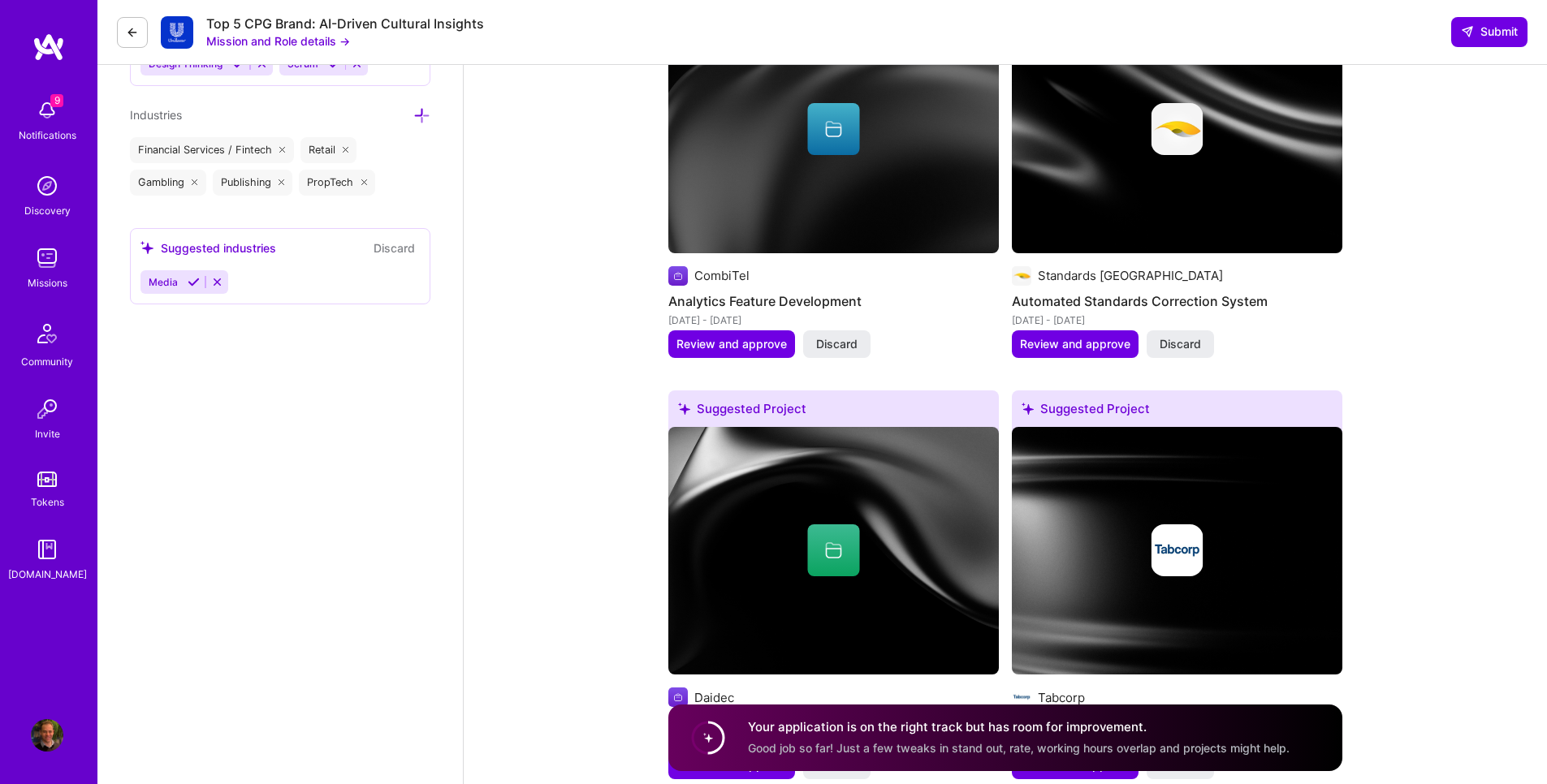
scroll to position [2308, 0]
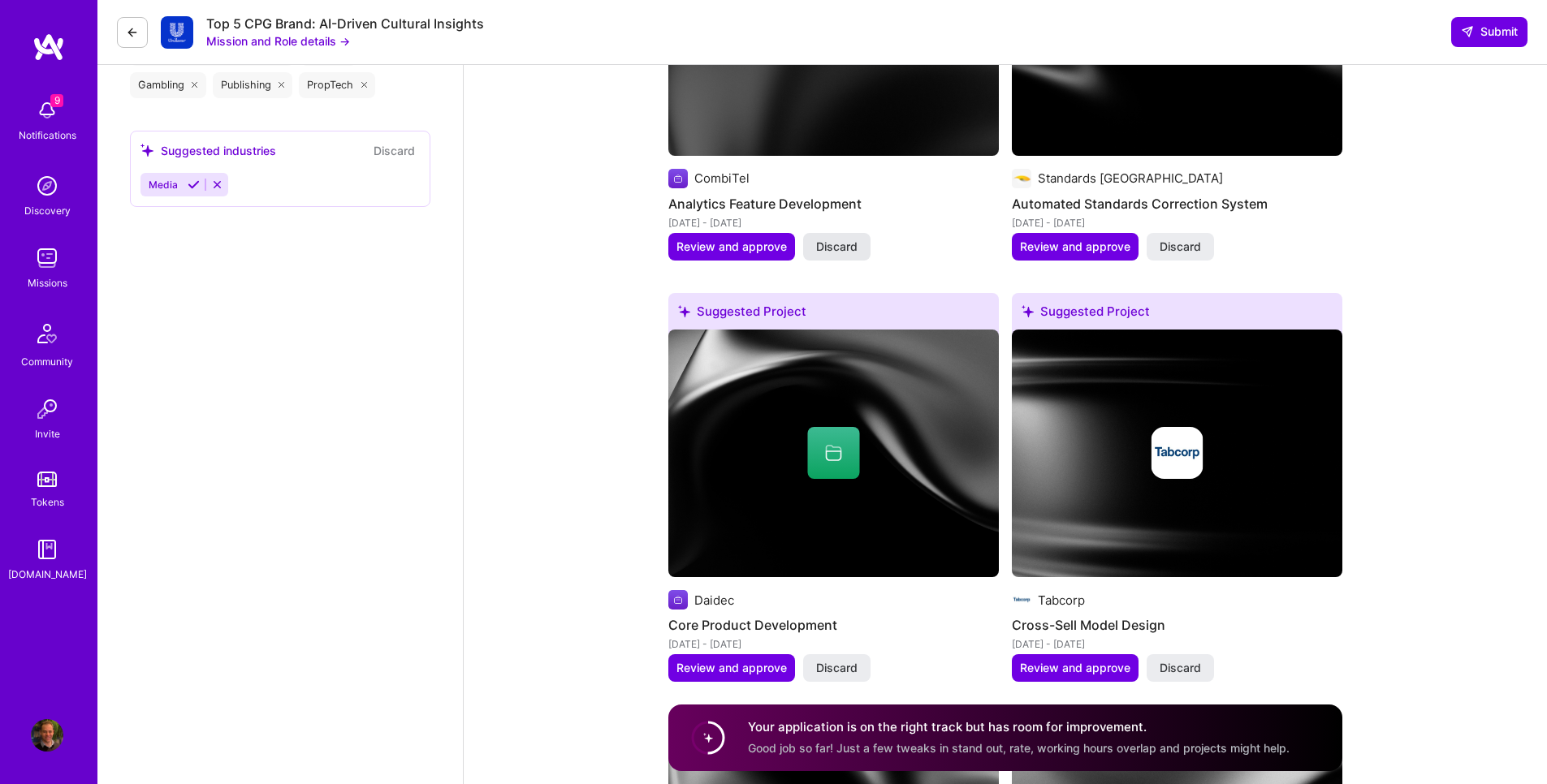
click at [848, 241] on span "Discard" at bounding box center [836, 247] width 42 height 17
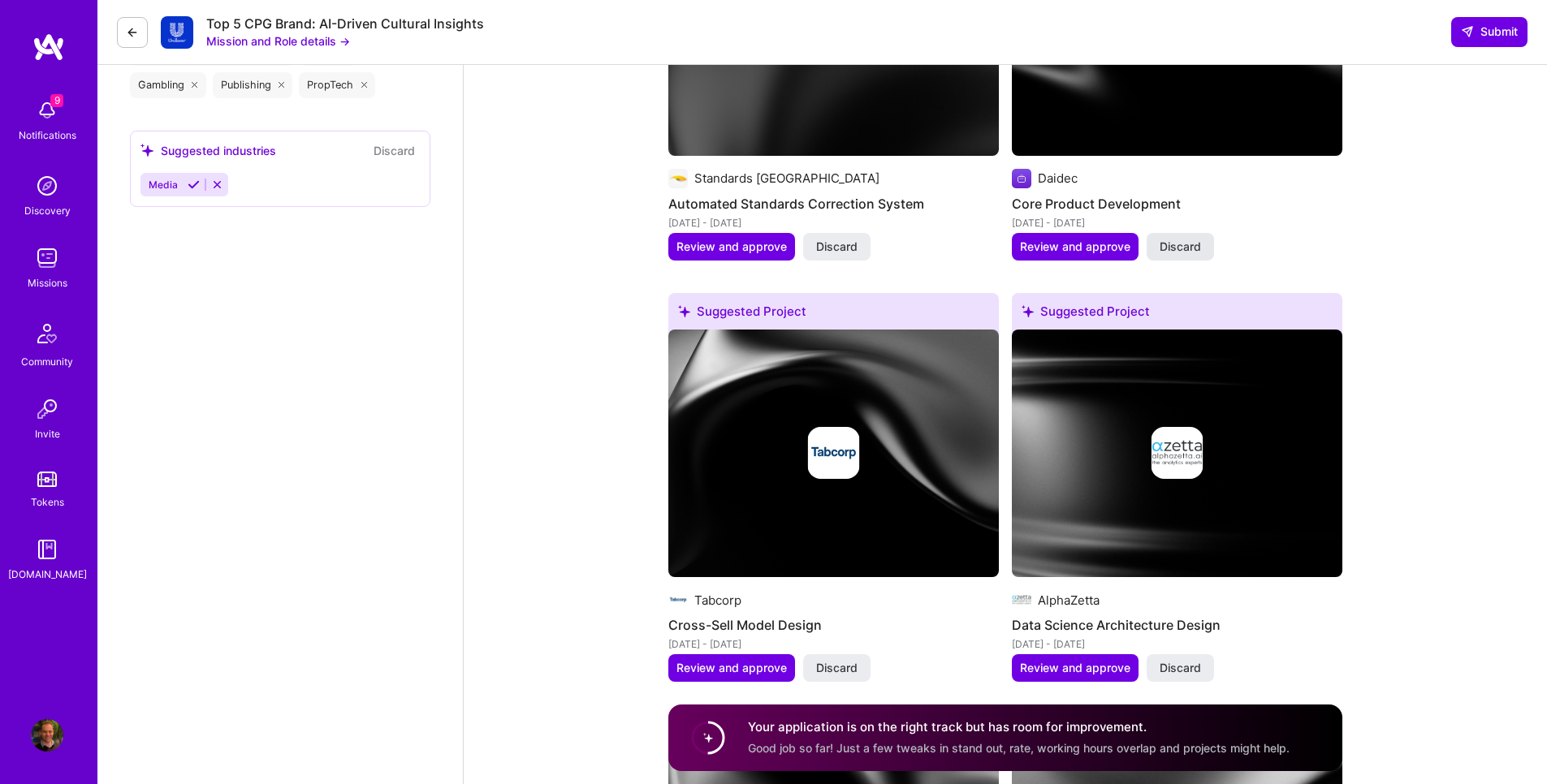
click at [1192, 253] on span "Discard" at bounding box center [1179, 247] width 42 height 17
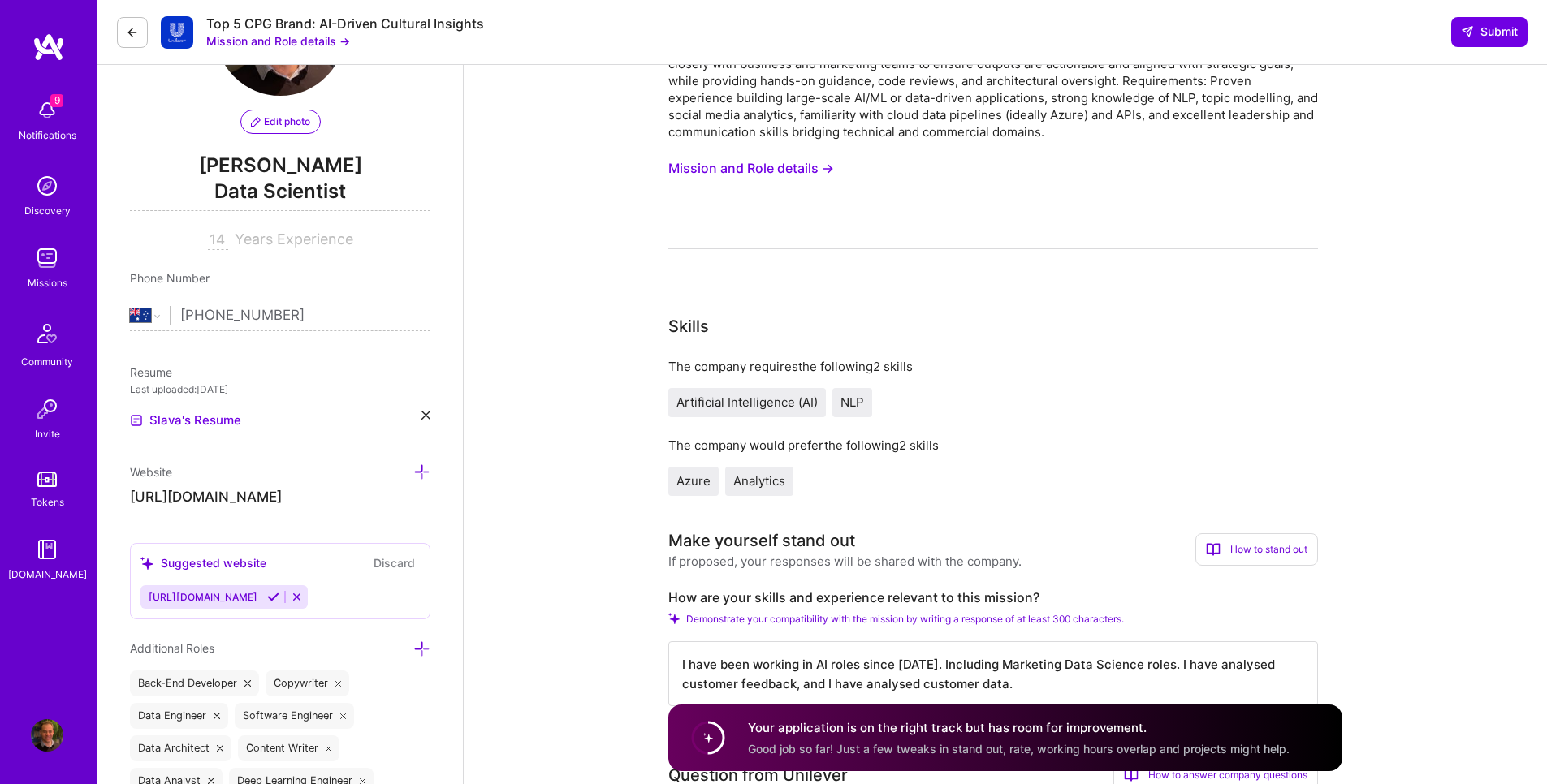
scroll to position [0, 0]
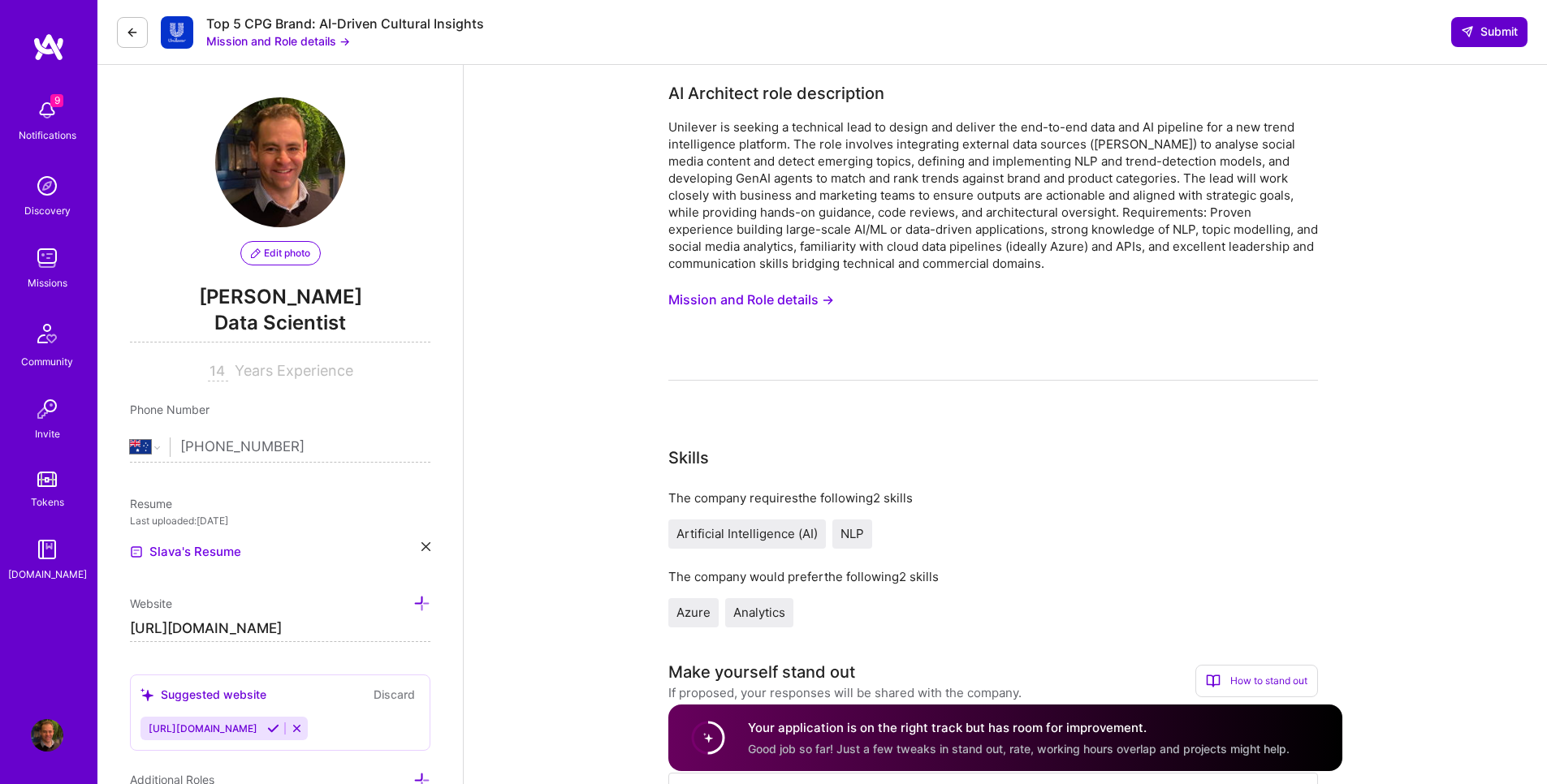
click at [1494, 28] on span "Submit" at bounding box center [1489, 31] width 56 height 17
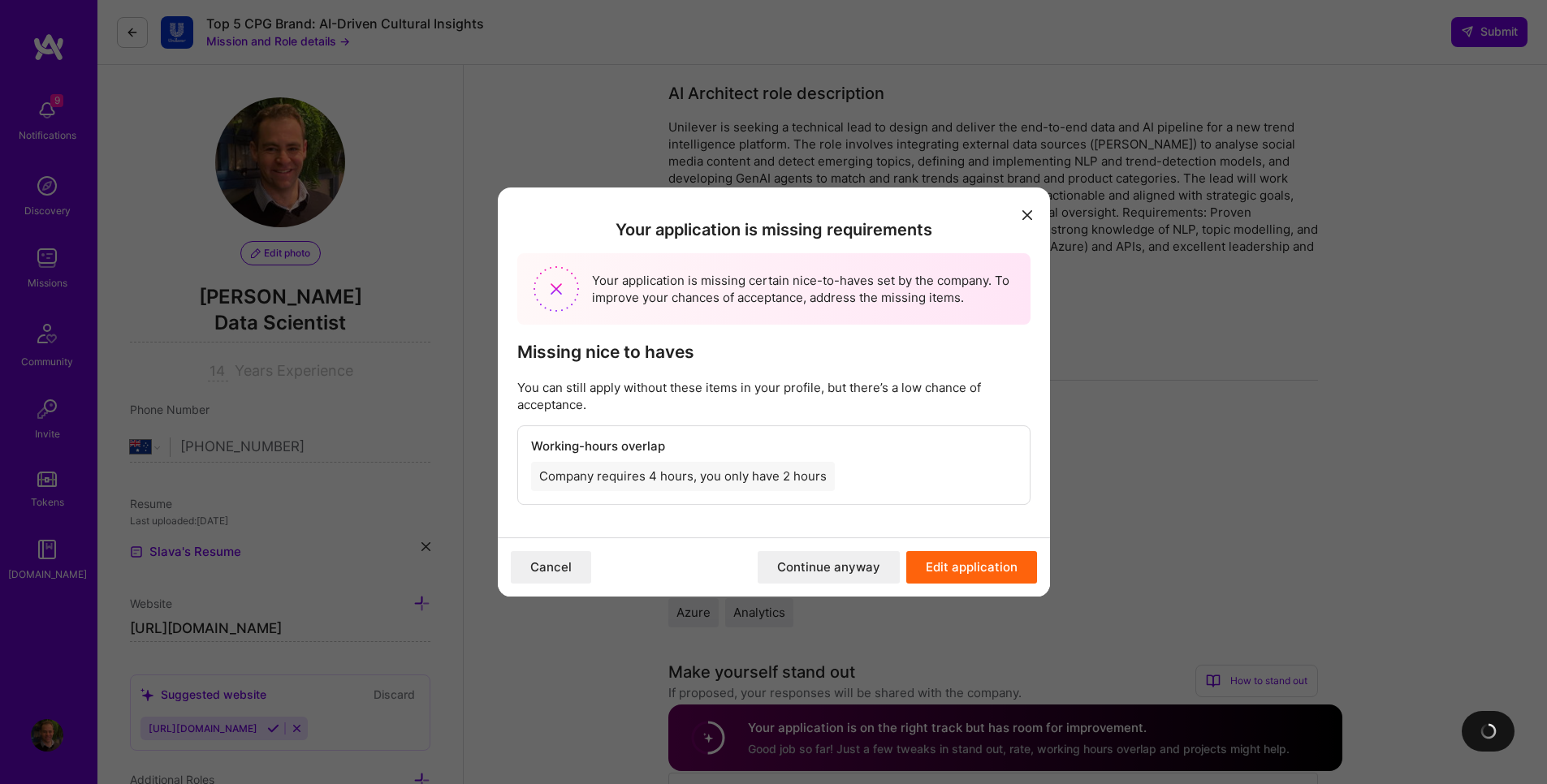
click at [846, 573] on button "Continue anyway" at bounding box center [828, 567] width 142 height 32
